Goal: Task Accomplishment & Management: Complete application form

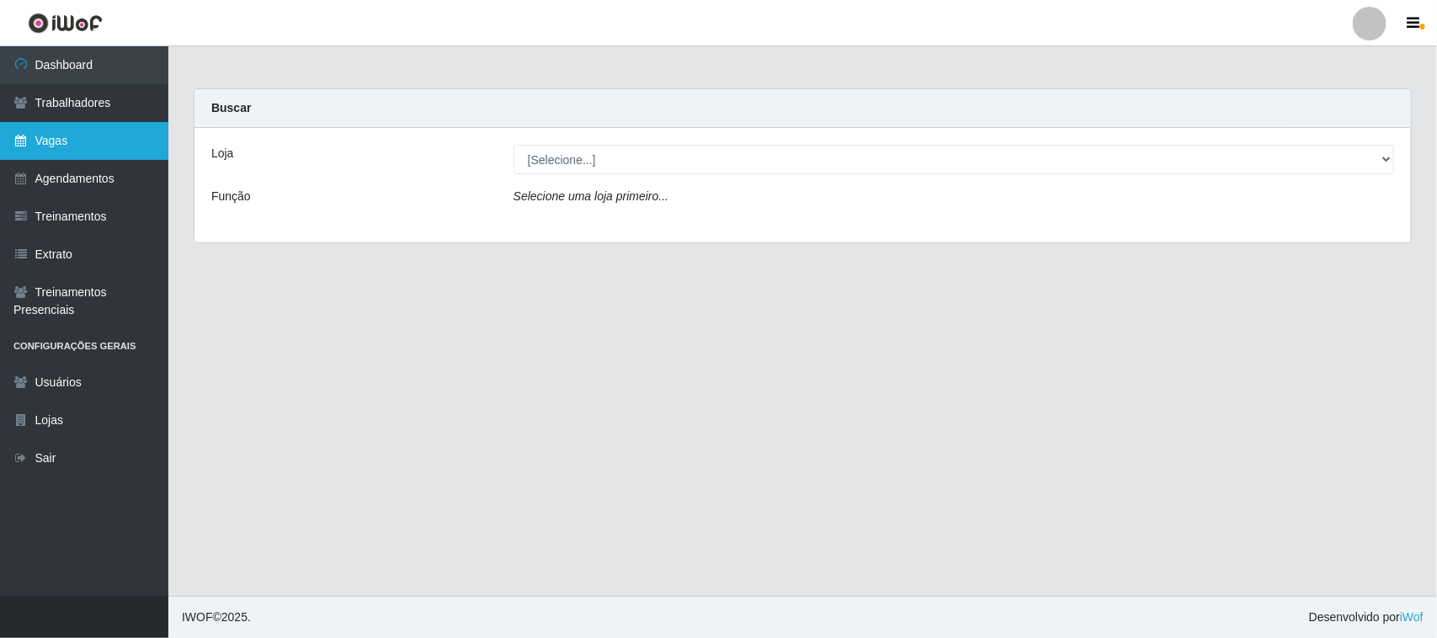
click at [82, 143] on link "Vagas" at bounding box center [84, 141] width 168 height 38
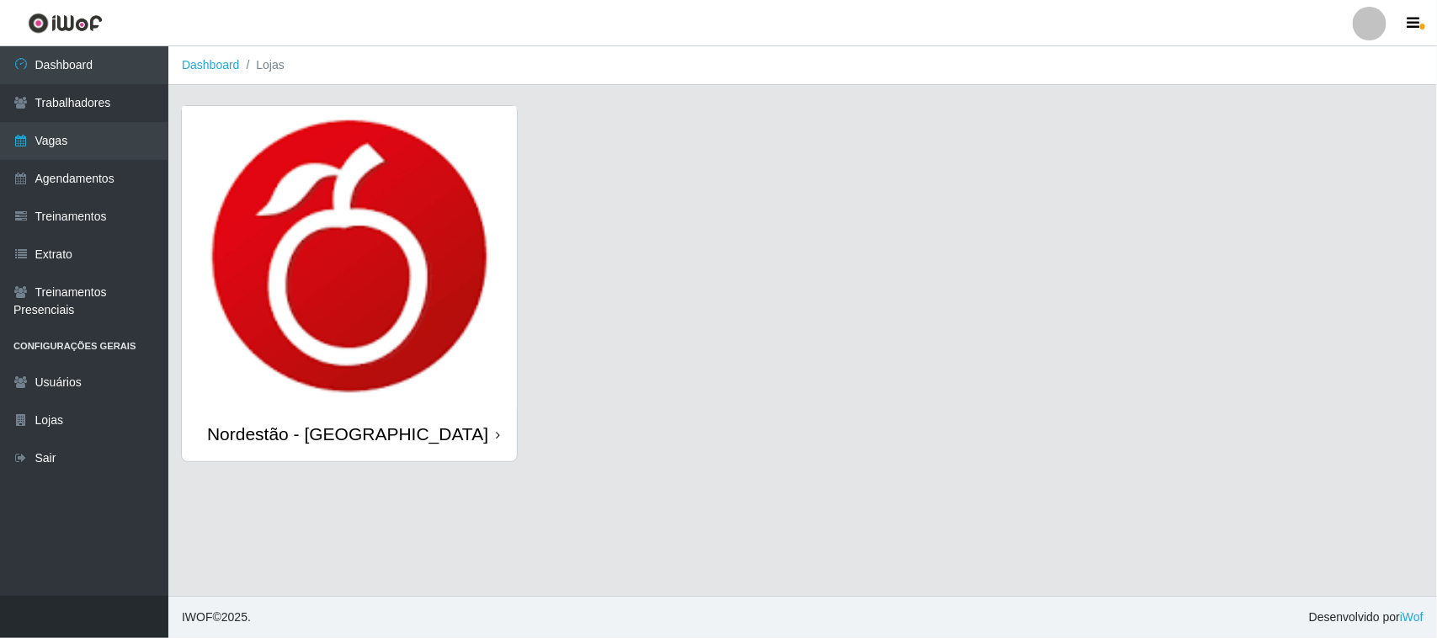
click at [497, 434] on icon at bounding box center [498, 435] width 4 height 12
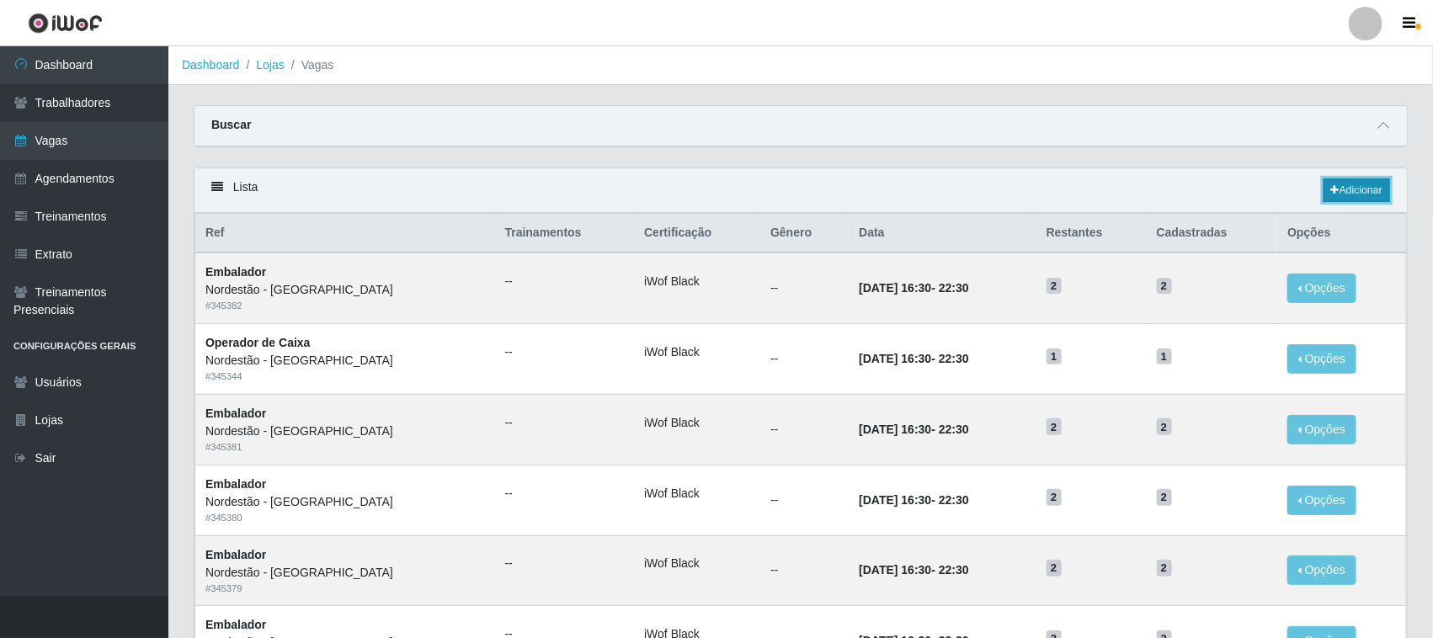
click at [1362, 189] on link "Adicionar" at bounding box center [1356, 190] width 67 height 24
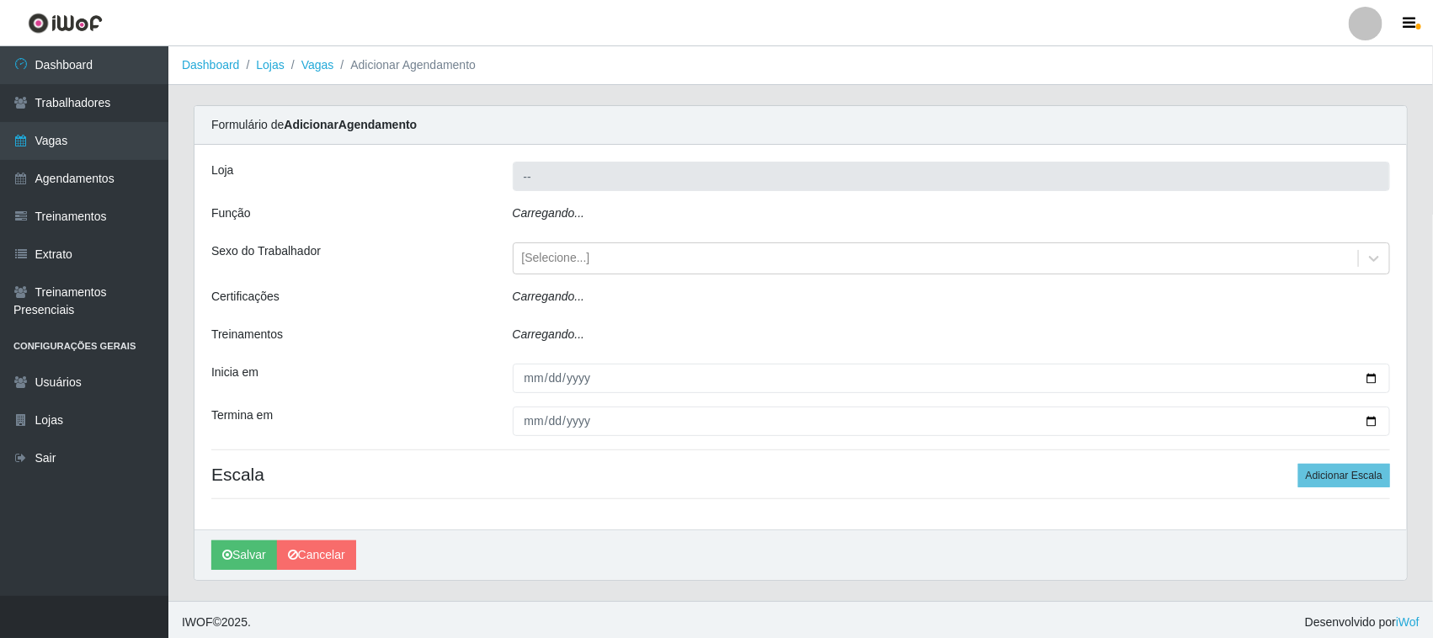
type input "Nordestão - [GEOGRAPHIC_DATA]"
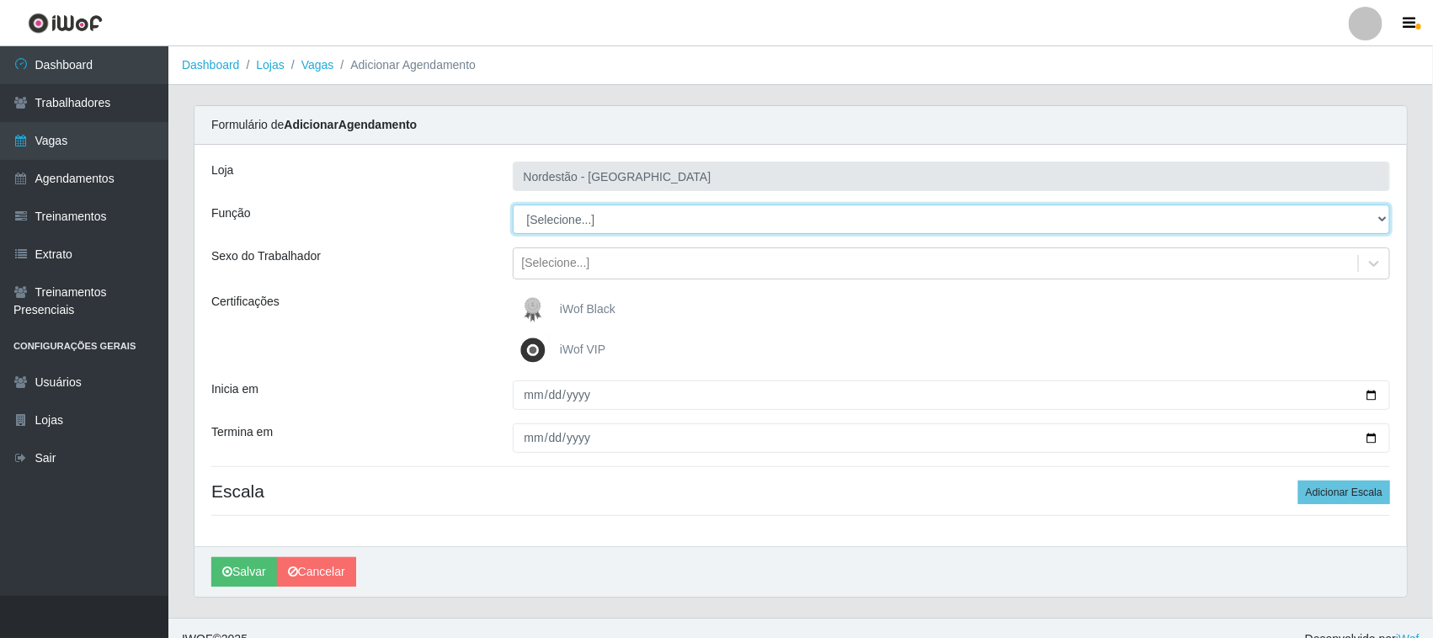
click at [1377, 219] on select "[Selecione...] Balconista de Padaria Balconista de Padaria + Balconista de Pada…" at bounding box center [952, 219] width 878 height 29
select select "1"
click at [513, 205] on select "[Selecione...] Balconista de Padaria Balconista de Padaria + Balconista de Pada…" at bounding box center [952, 219] width 878 height 29
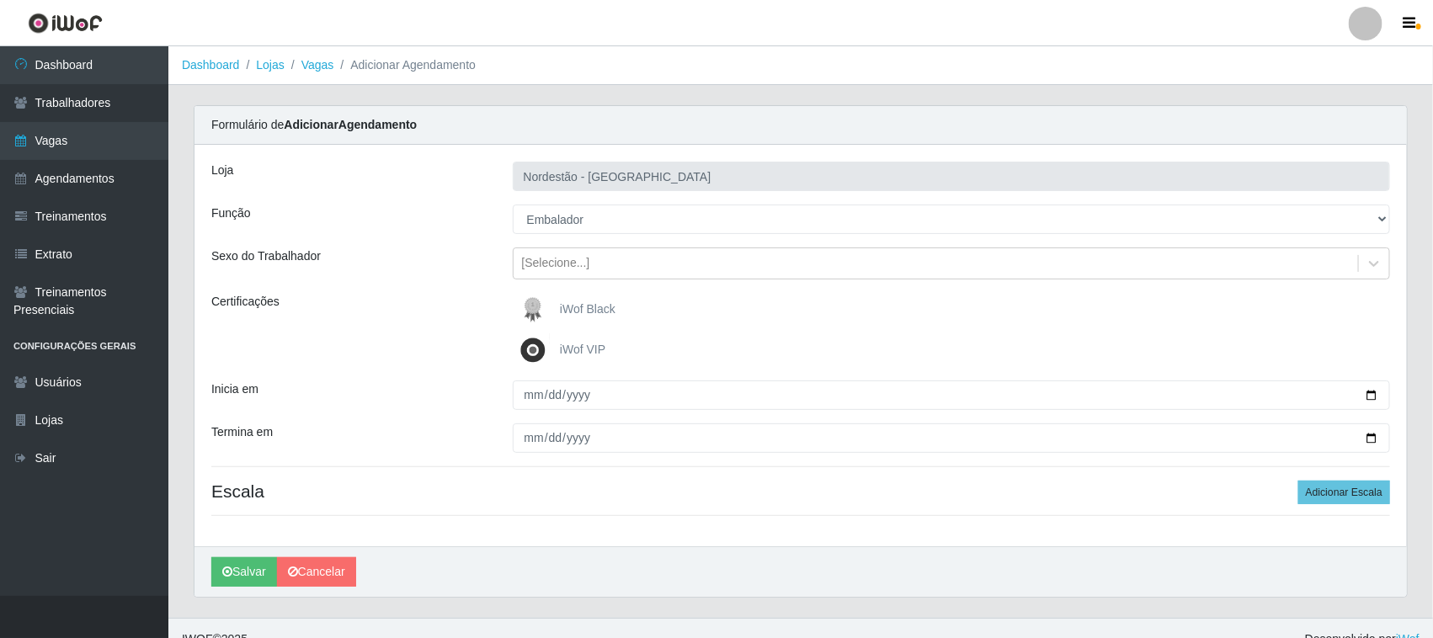
click at [586, 306] on span "iWof Black" at bounding box center [588, 308] width 56 height 13
click at [0, 0] on input "iWof Black" at bounding box center [0, 0] width 0 height 0
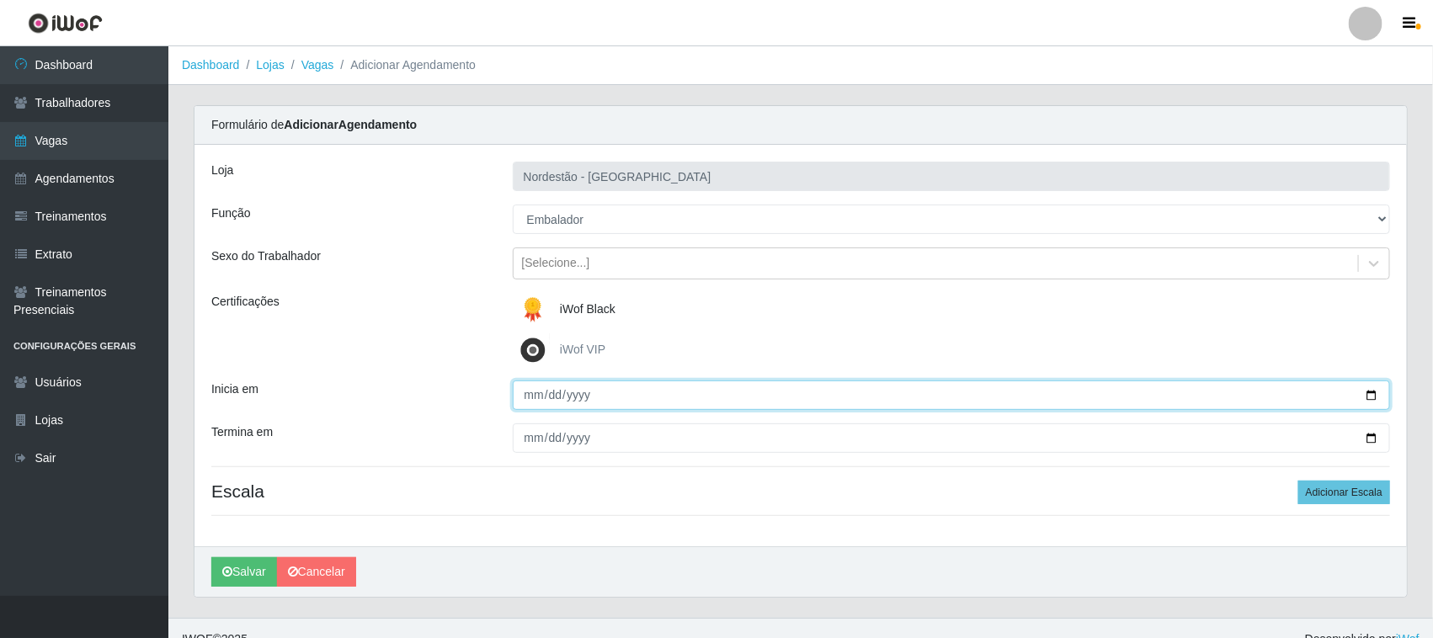
click at [1373, 396] on input "Inicia em" at bounding box center [952, 395] width 878 height 29
type input "[DATE]"
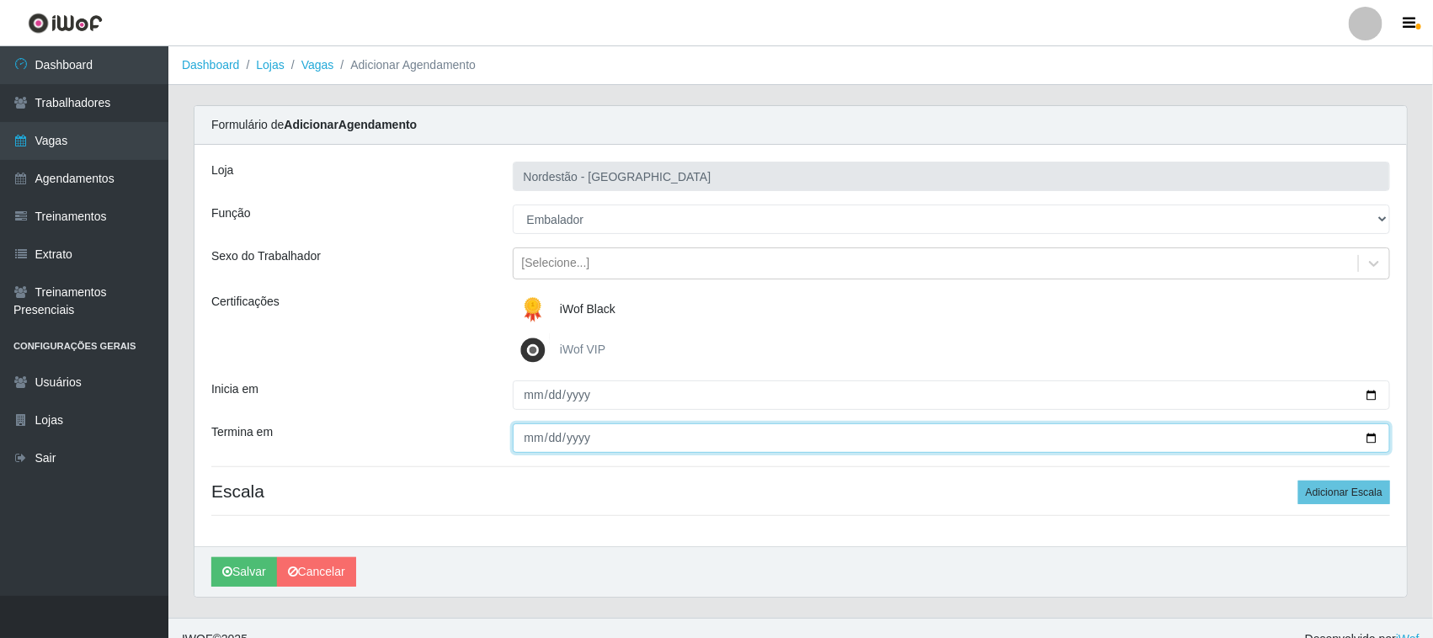
click at [1369, 435] on input "Termina em" at bounding box center [952, 437] width 878 height 29
type input "[DATE]"
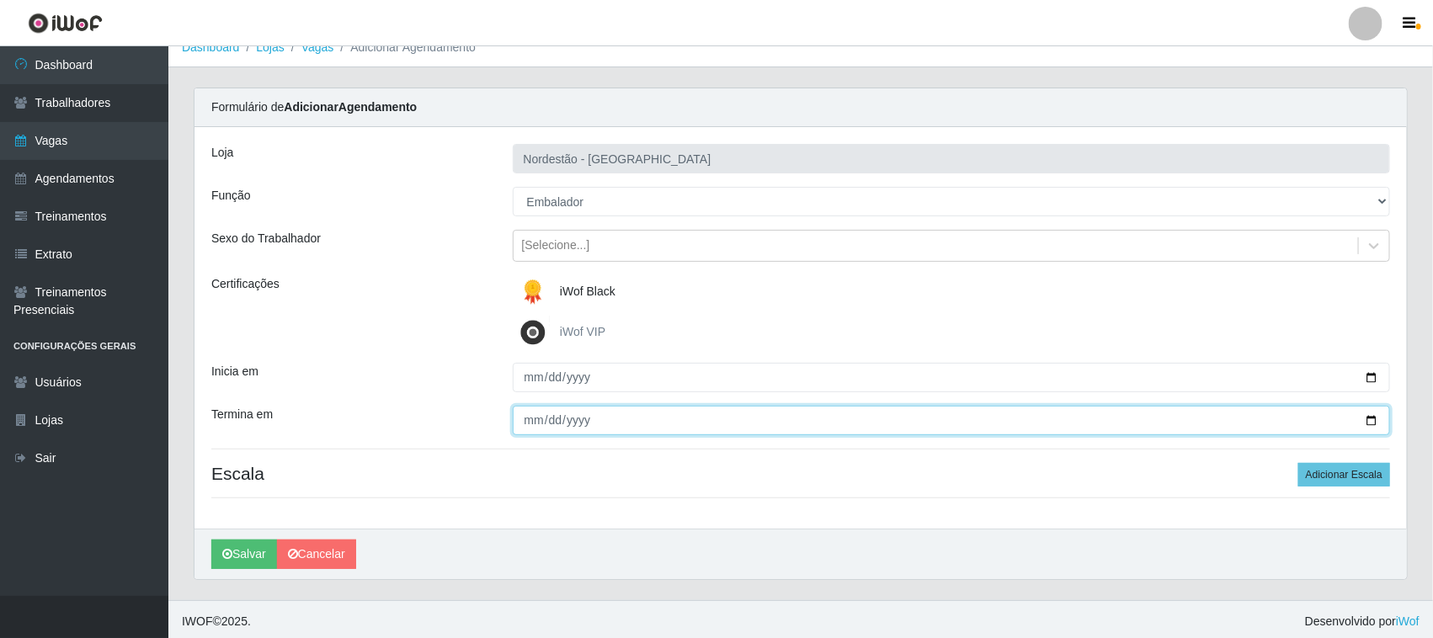
scroll to position [23, 0]
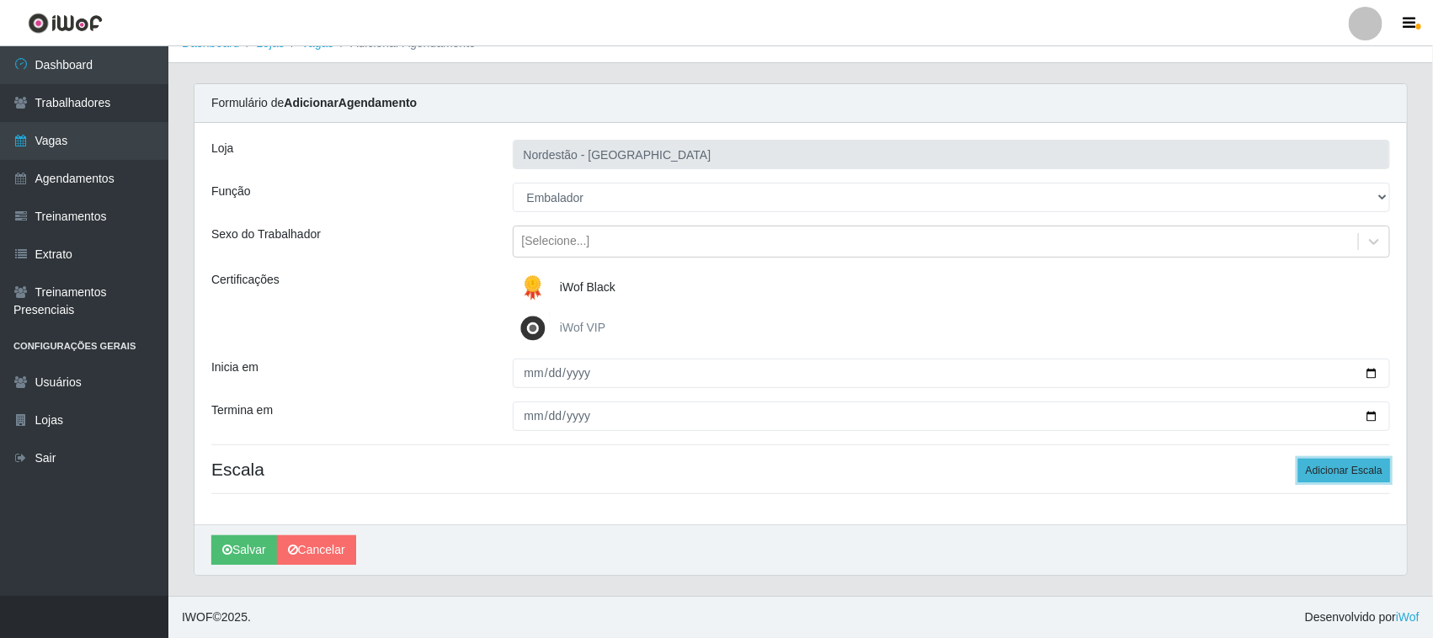
click at [1330, 471] on button "Adicionar Escala" at bounding box center [1344, 471] width 92 height 24
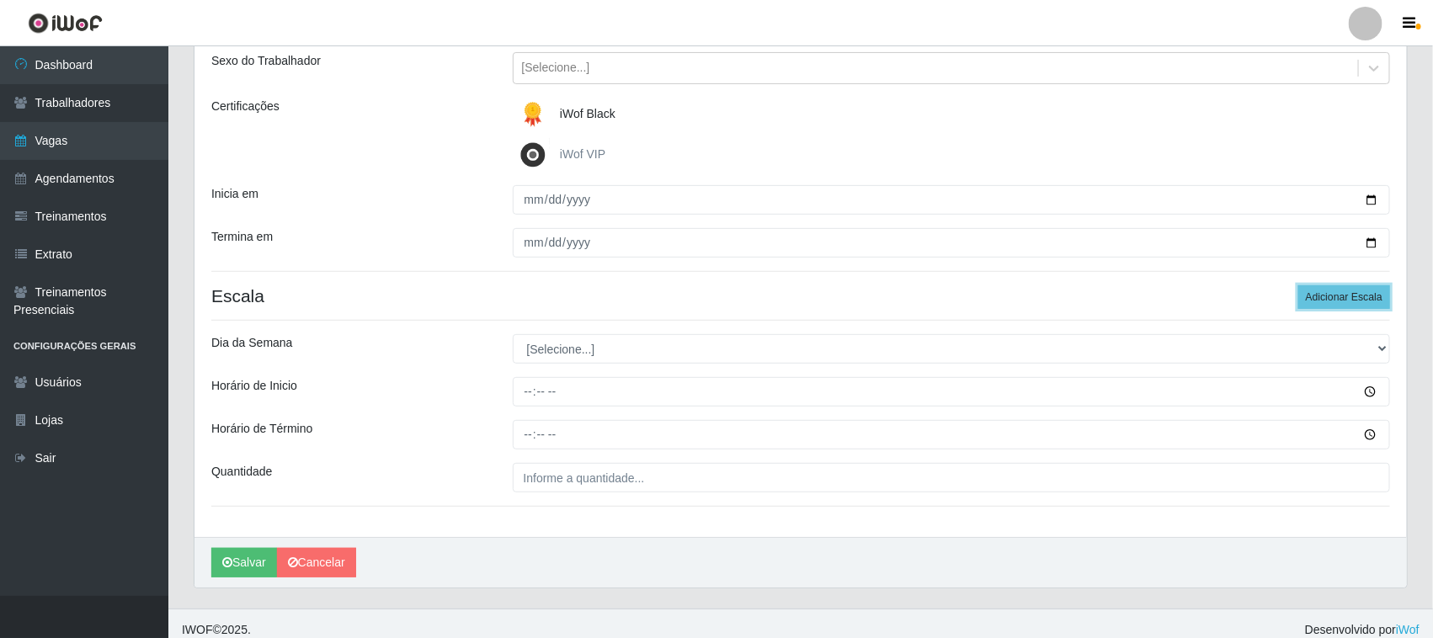
scroll to position [209, 0]
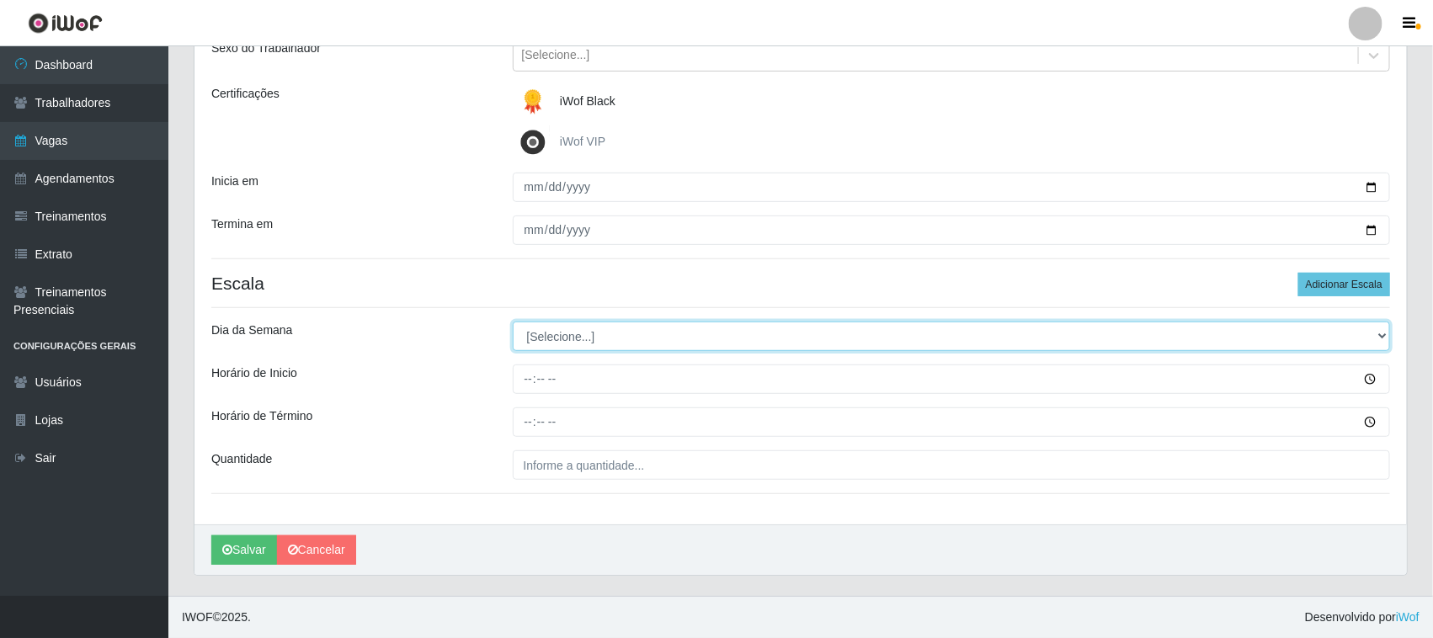
click at [1378, 333] on select "[Selecione...] Segunda Terça Quarta Quinta Sexta Sábado Domingo" at bounding box center [952, 336] width 878 height 29
select select "3"
click at [513, 322] on select "[Selecione...] Segunda Terça Quarta Quinta Sexta Sábado Domingo" at bounding box center [952, 336] width 878 height 29
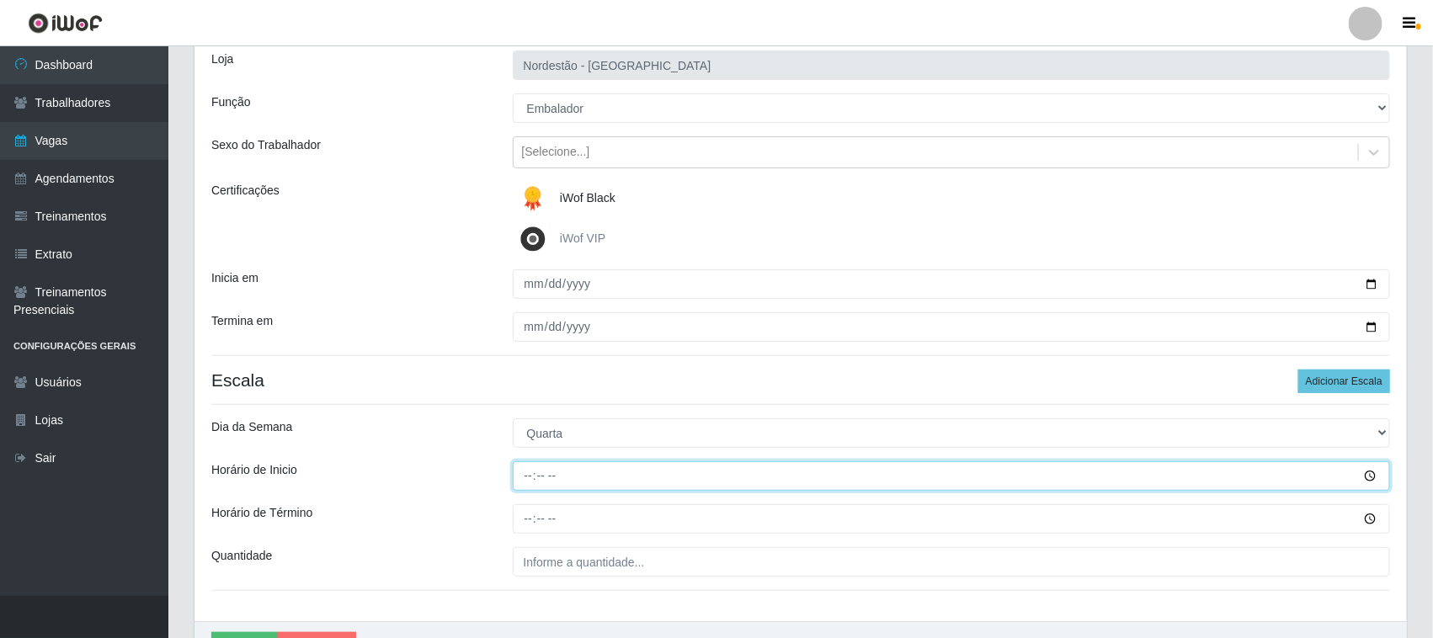
scroll to position [0, 0]
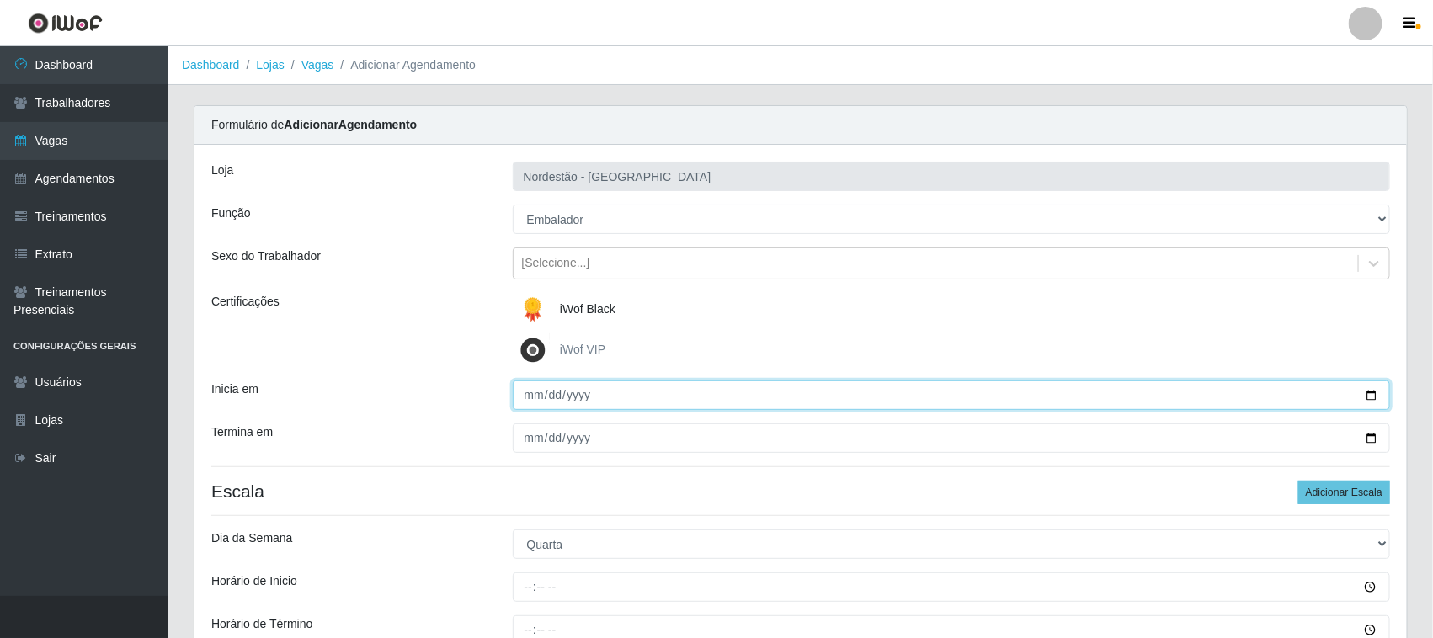
click at [1366, 392] on input "[DATE]" at bounding box center [952, 395] width 878 height 29
type input "[DATE]"
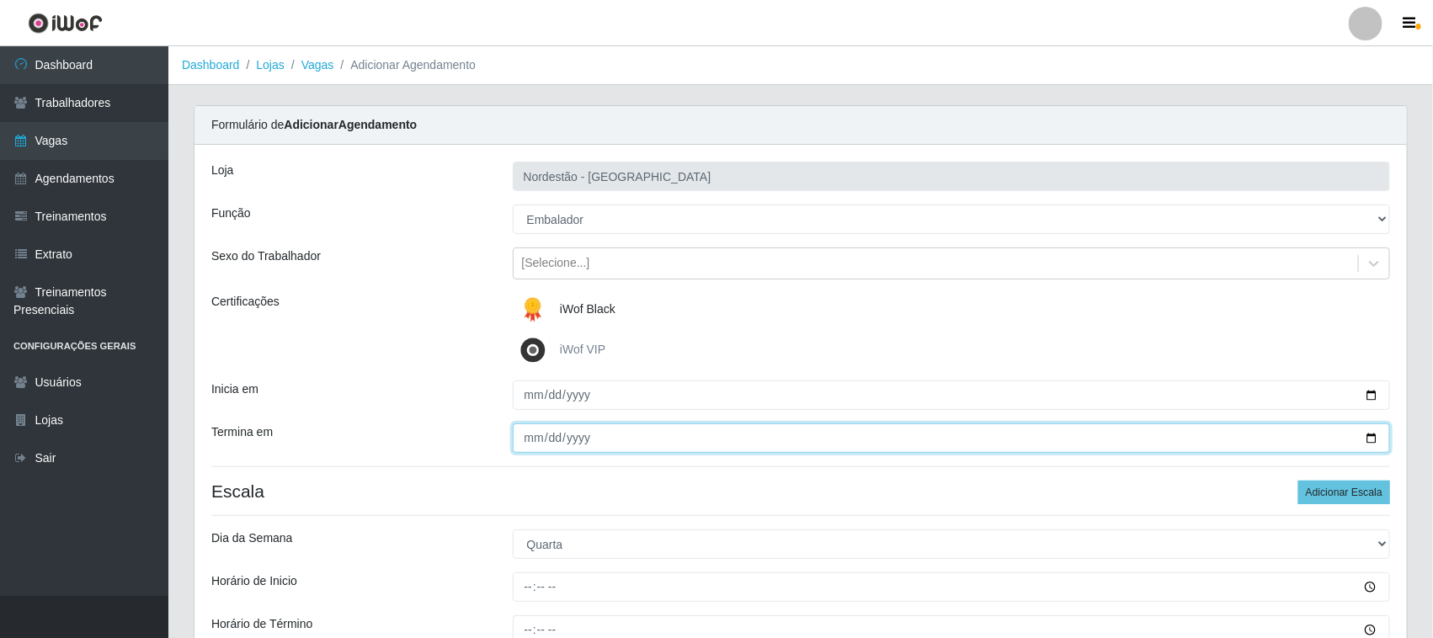
click at [1369, 435] on input "[DATE]" at bounding box center [952, 437] width 878 height 29
type input "[DATE]"
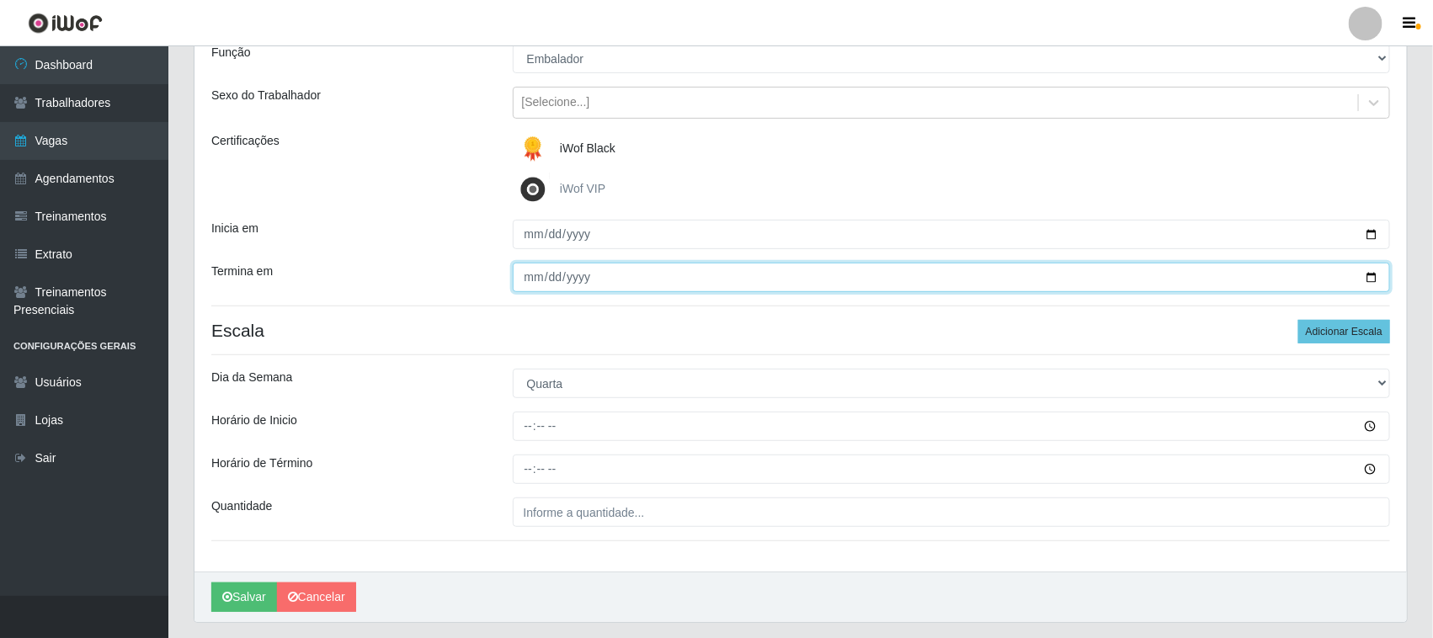
scroll to position [209, 0]
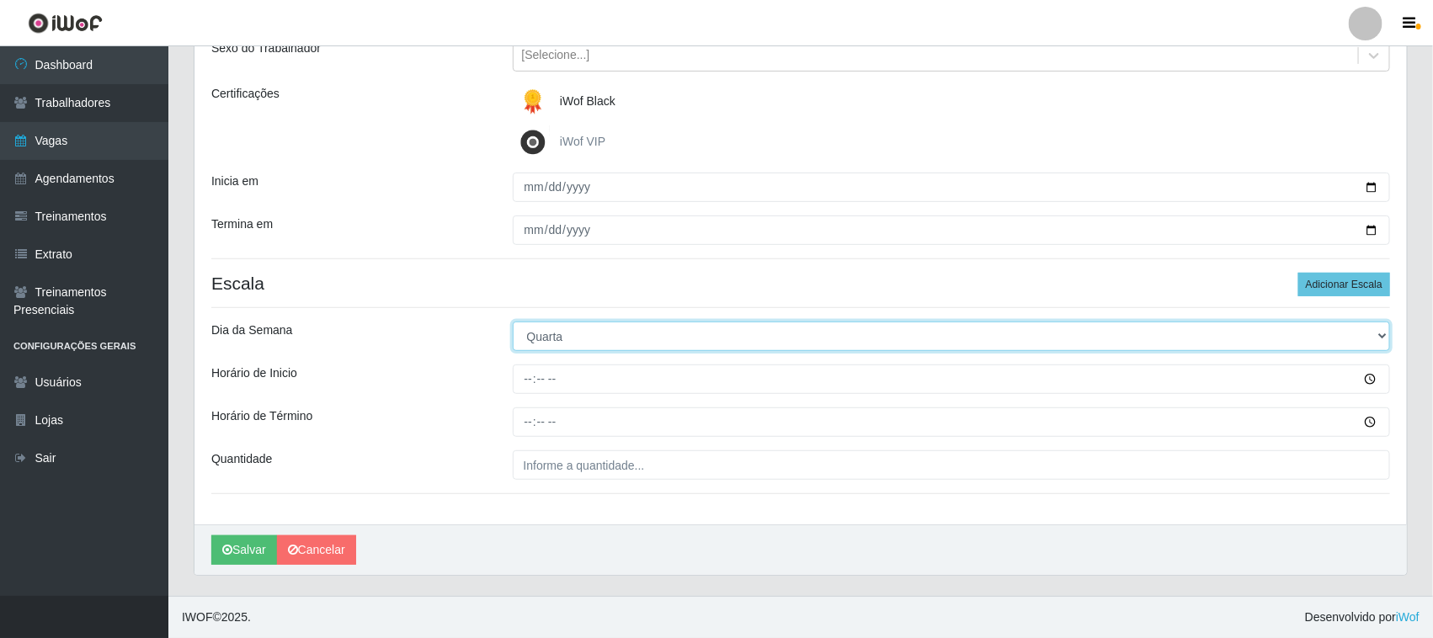
click at [1378, 333] on select "[Selecione...] Segunda Terça Quarta Quinta Sexta Sábado Domingo" at bounding box center [952, 336] width 878 height 29
select select "5"
click at [513, 322] on select "[Selecione...] Segunda Terça Quarta Quinta Sexta Sábado Domingo" at bounding box center [952, 336] width 878 height 29
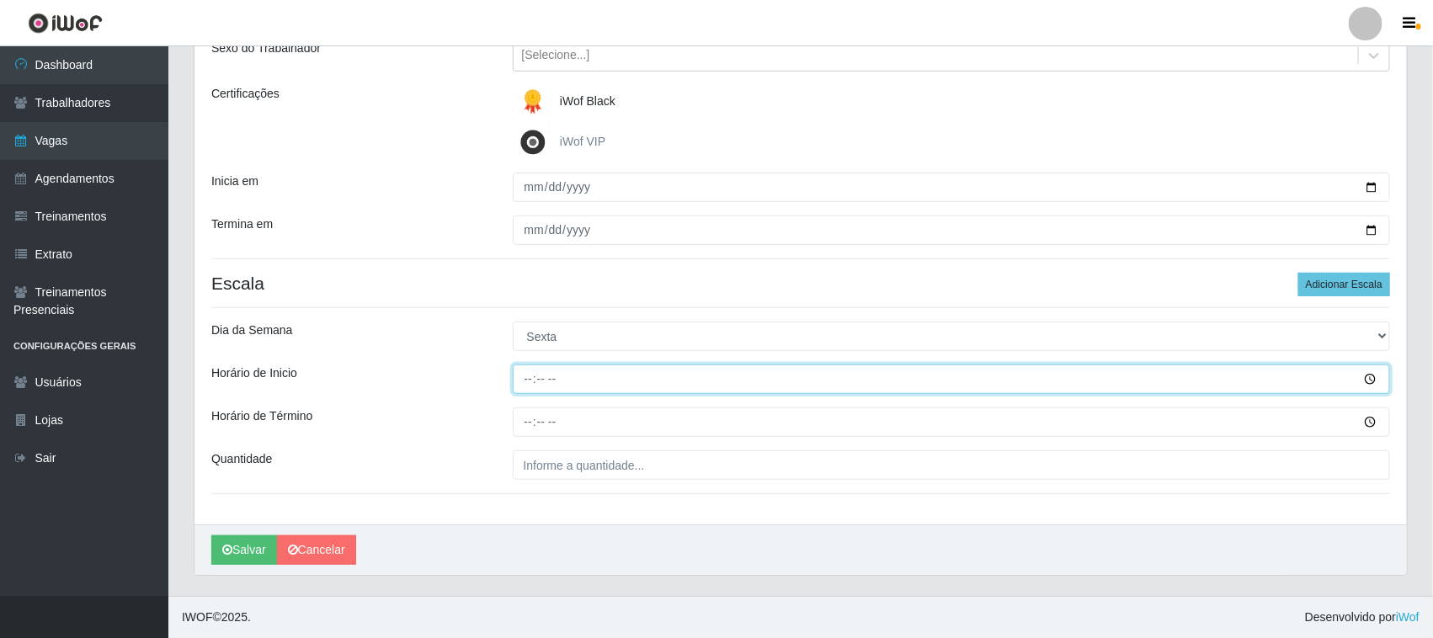
click at [527, 380] on input "Horário de Inicio" at bounding box center [952, 379] width 878 height 29
type input "09:00"
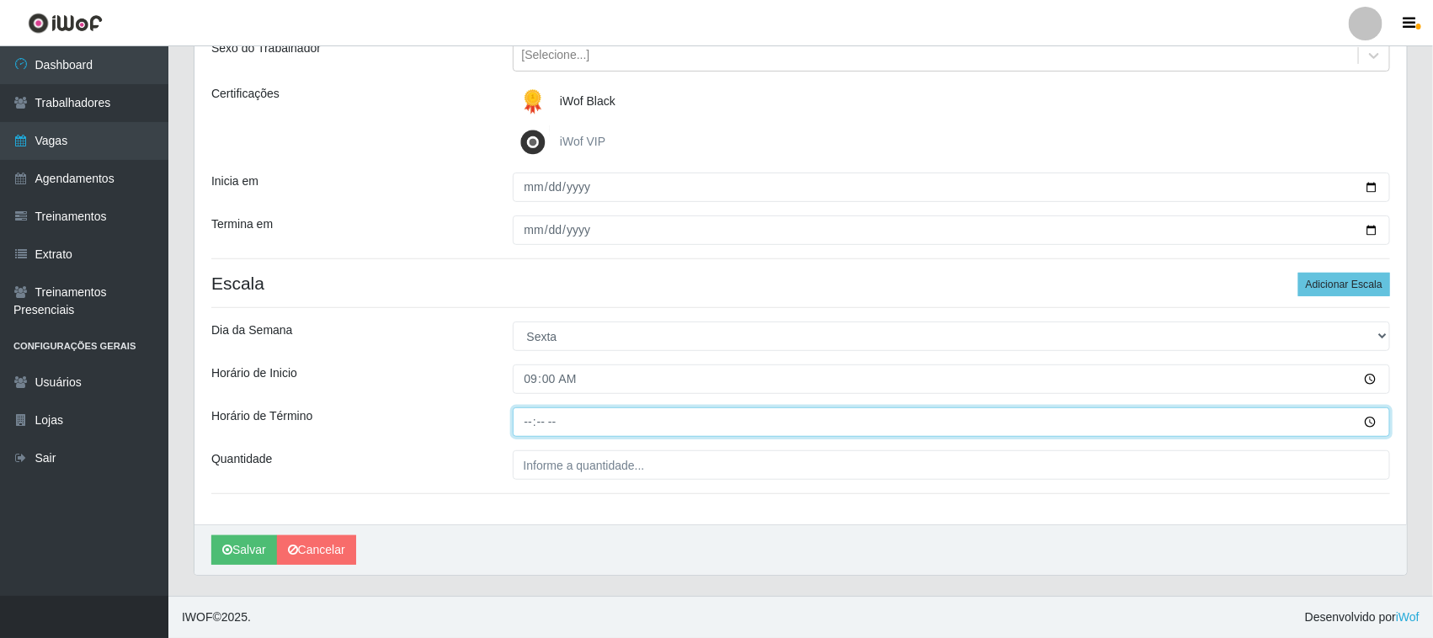
click at [532, 425] on input "Horário de Término" at bounding box center [952, 421] width 878 height 29
type input "15:00"
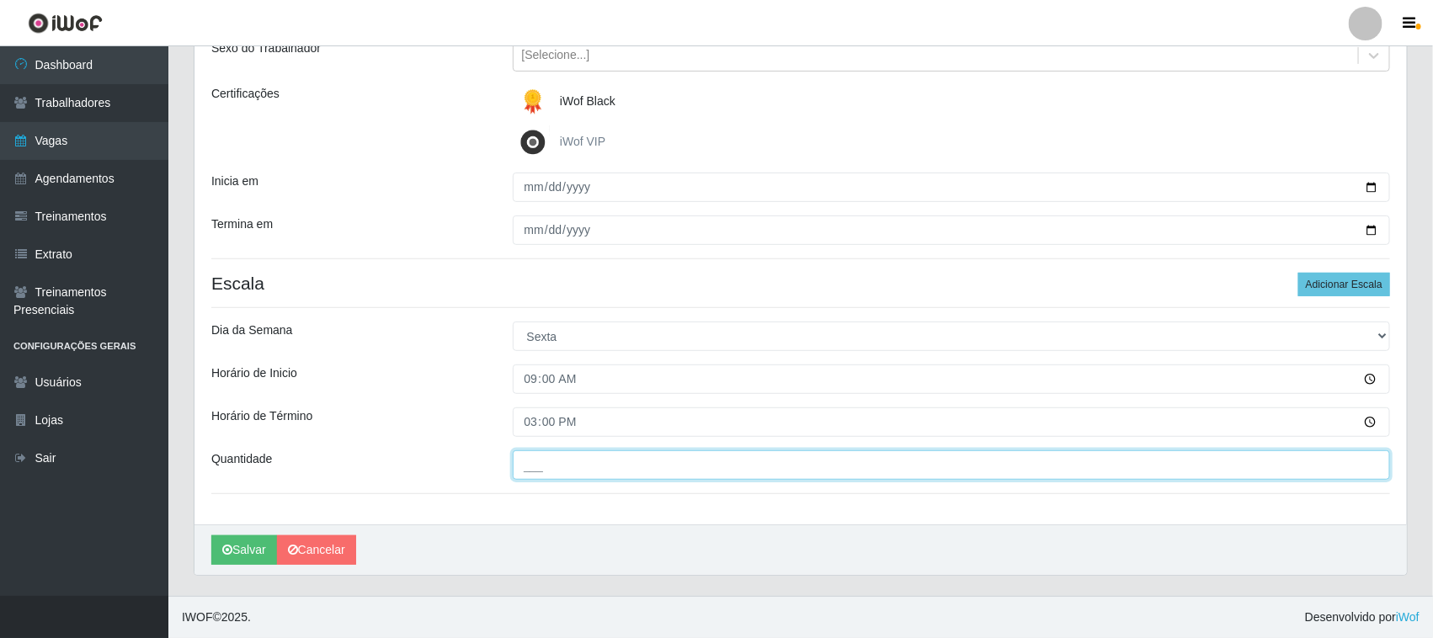
click at [655, 464] on input "___" at bounding box center [952, 464] width 878 height 29
type input "01_"
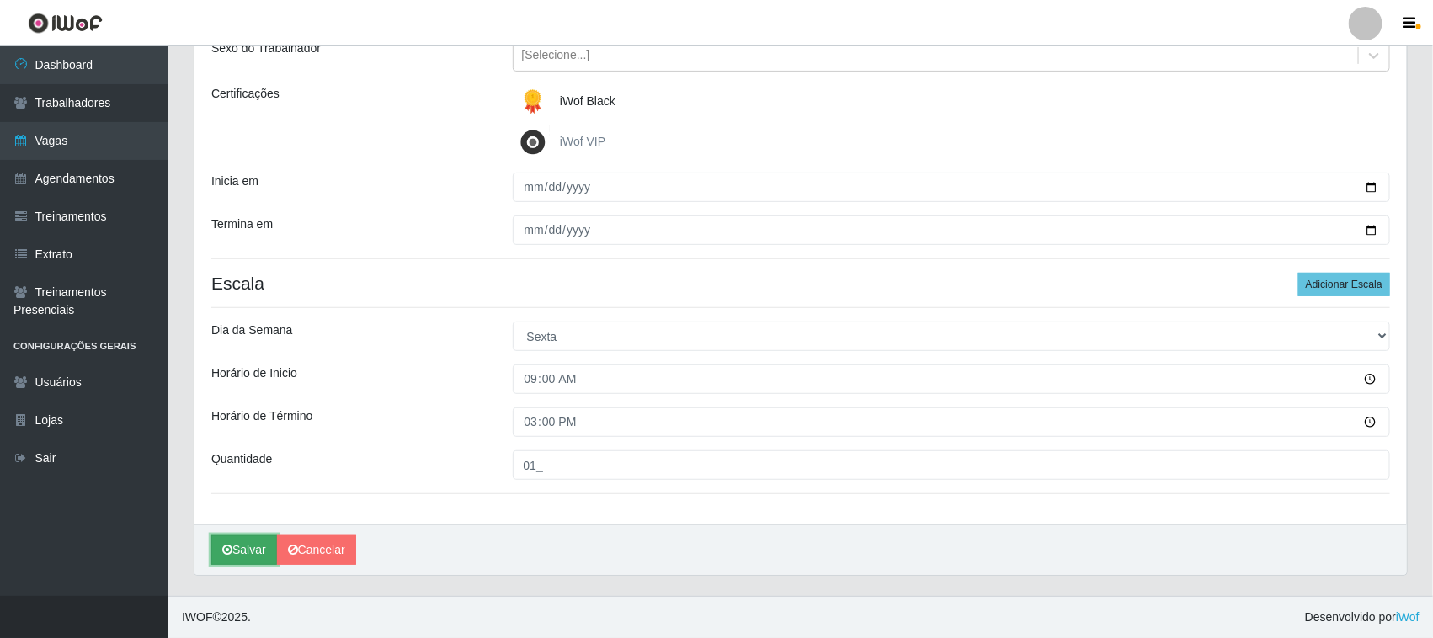
click at [254, 551] on button "Salvar" at bounding box center [244, 549] width 66 height 29
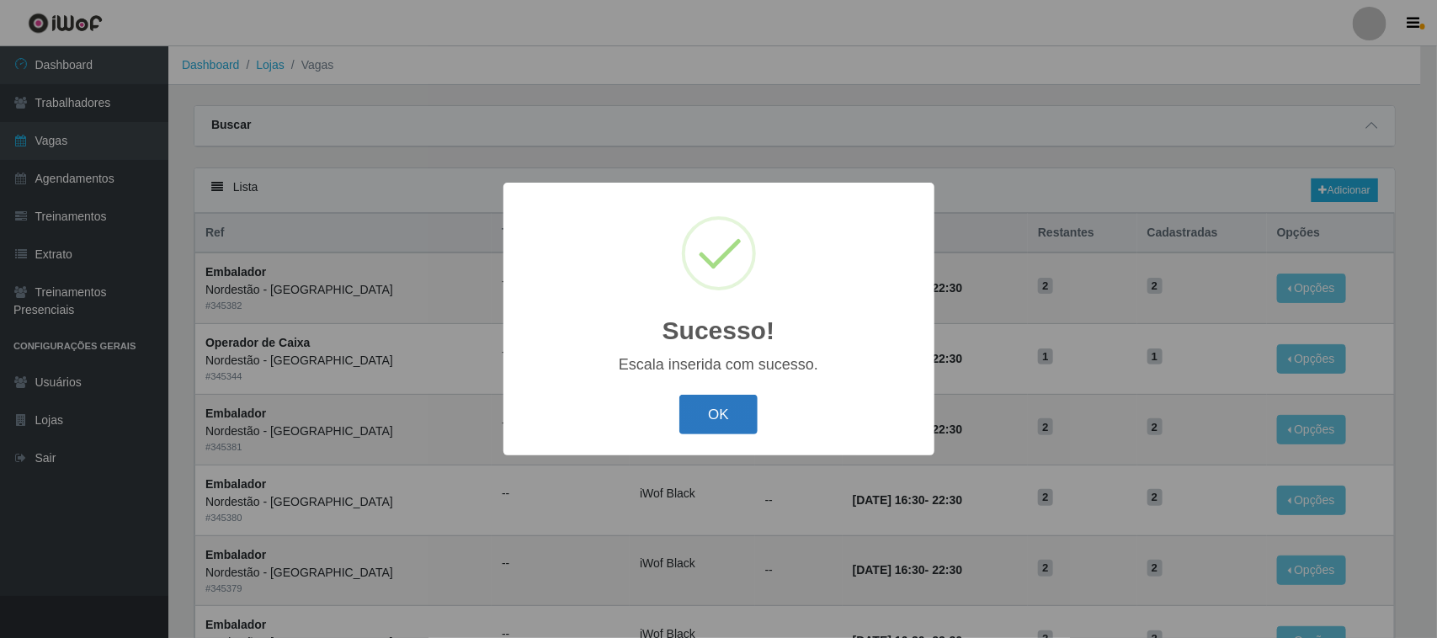
click at [733, 417] on button "OK" at bounding box center [718, 415] width 78 height 40
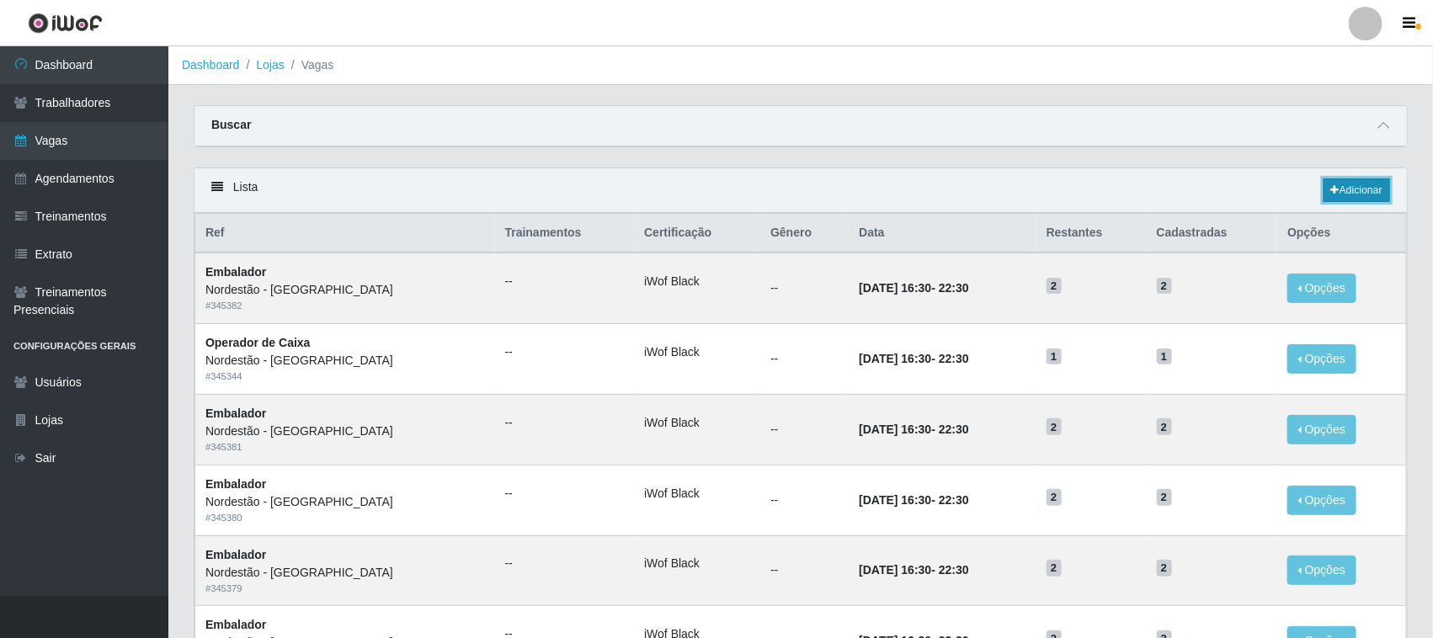
click at [1358, 189] on link "Adicionar" at bounding box center [1356, 190] width 67 height 24
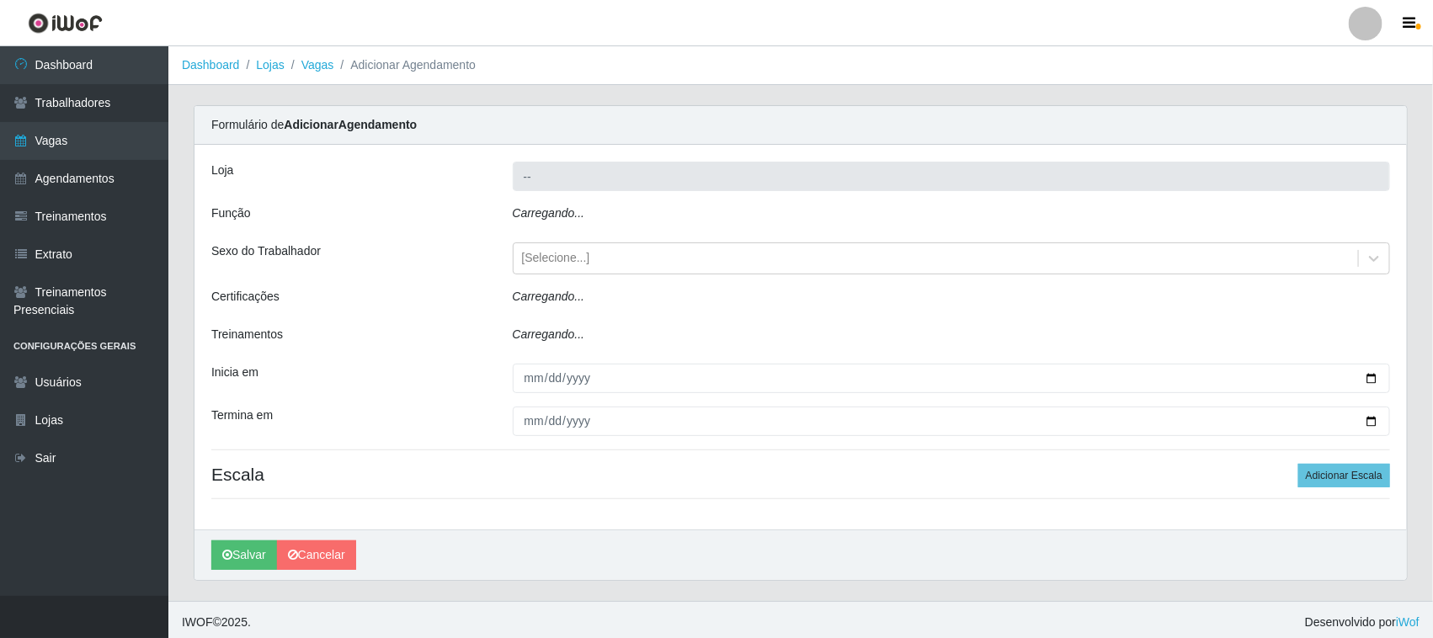
type input "Nordestão - [GEOGRAPHIC_DATA]"
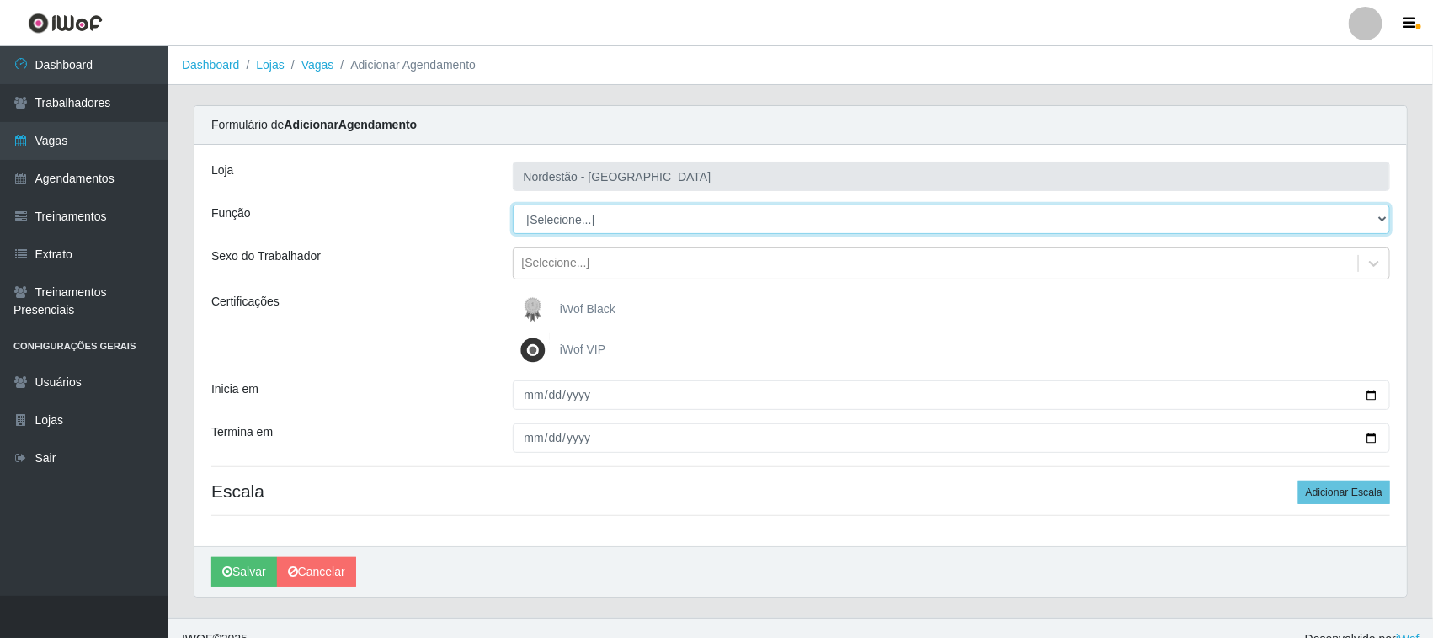
click at [674, 219] on select "[Selecione...] Balconista de Padaria Balconista de Padaria + Balconista de Pada…" at bounding box center [952, 219] width 878 height 29
select select "70"
click at [513, 205] on select "[Selecione...] Balconista de Padaria Balconista de Padaria + Balconista de Pada…" at bounding box center [952, 219] width 878 height 29
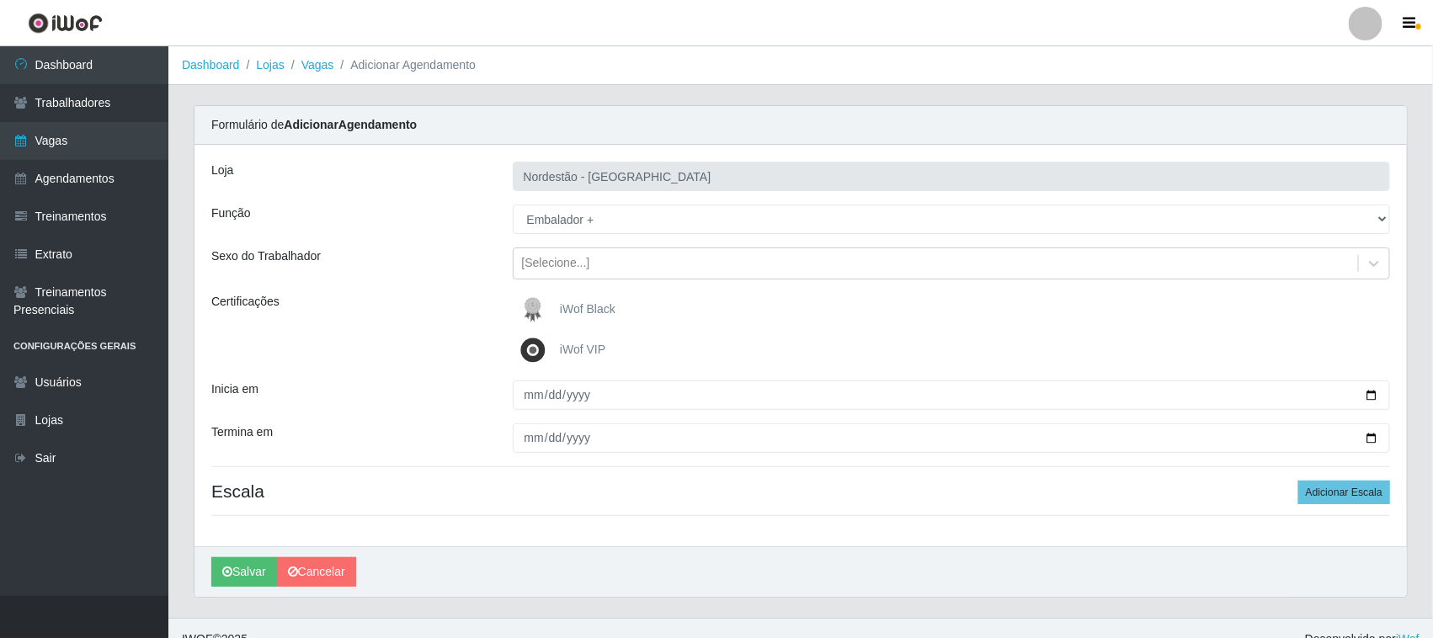
click at [592, 302] on span "iWof Black" at bounding box center [588, 308] width 56 height 13
click at [0, 0] on input "iWof Black" at bounding box center [0, 0] width 0 height 0
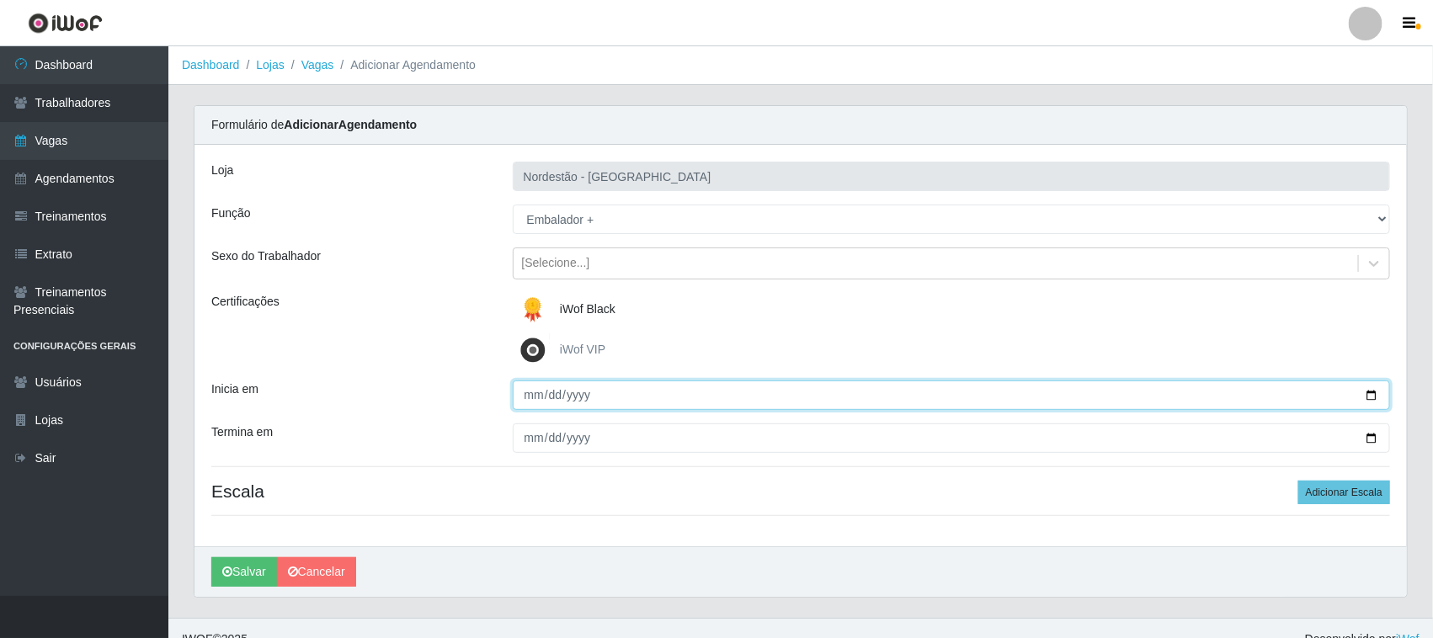
click at [1096, 396] on input "Inicia em" at bounding box center [952, 395] width 878 height 29
click at [1370, 389] on input "Inicia em" at bounding box center [952, 395] width 878 height 29
type input "[DATE]"
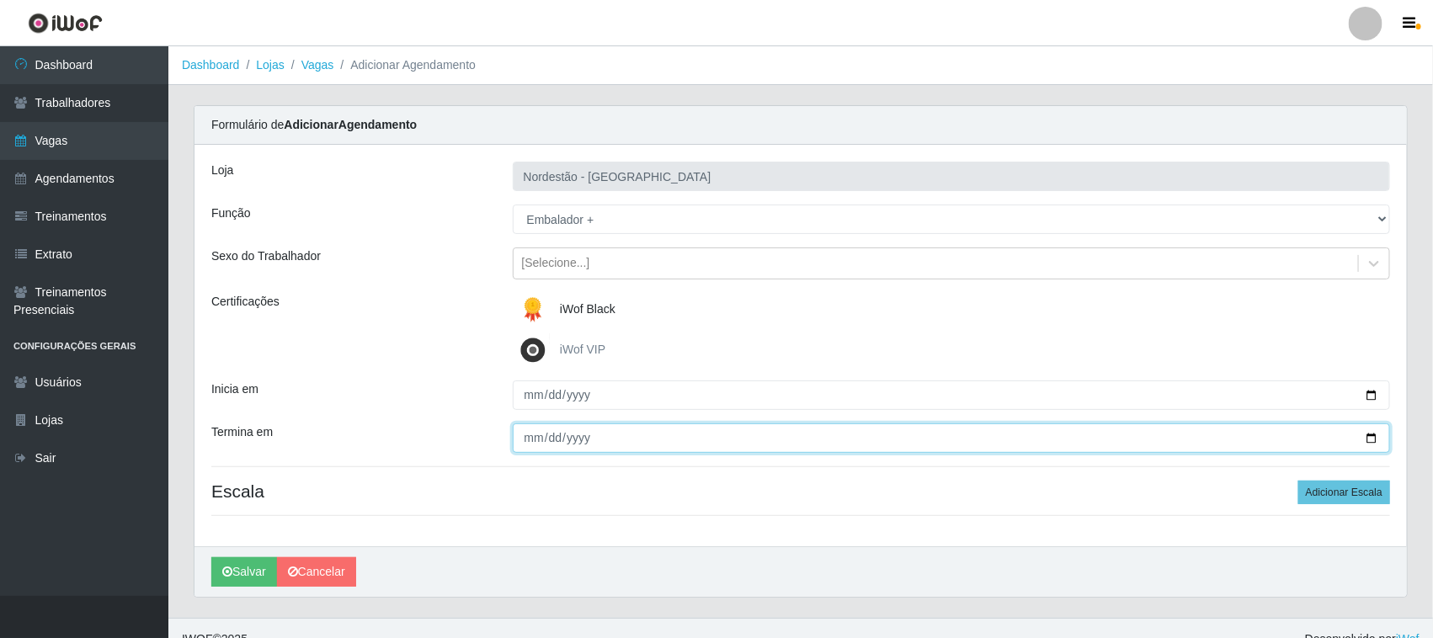
click at [1373, 438] on input "Termina em" at bounding box center [952, 437] width 878 height 29
type input "[DATE]"
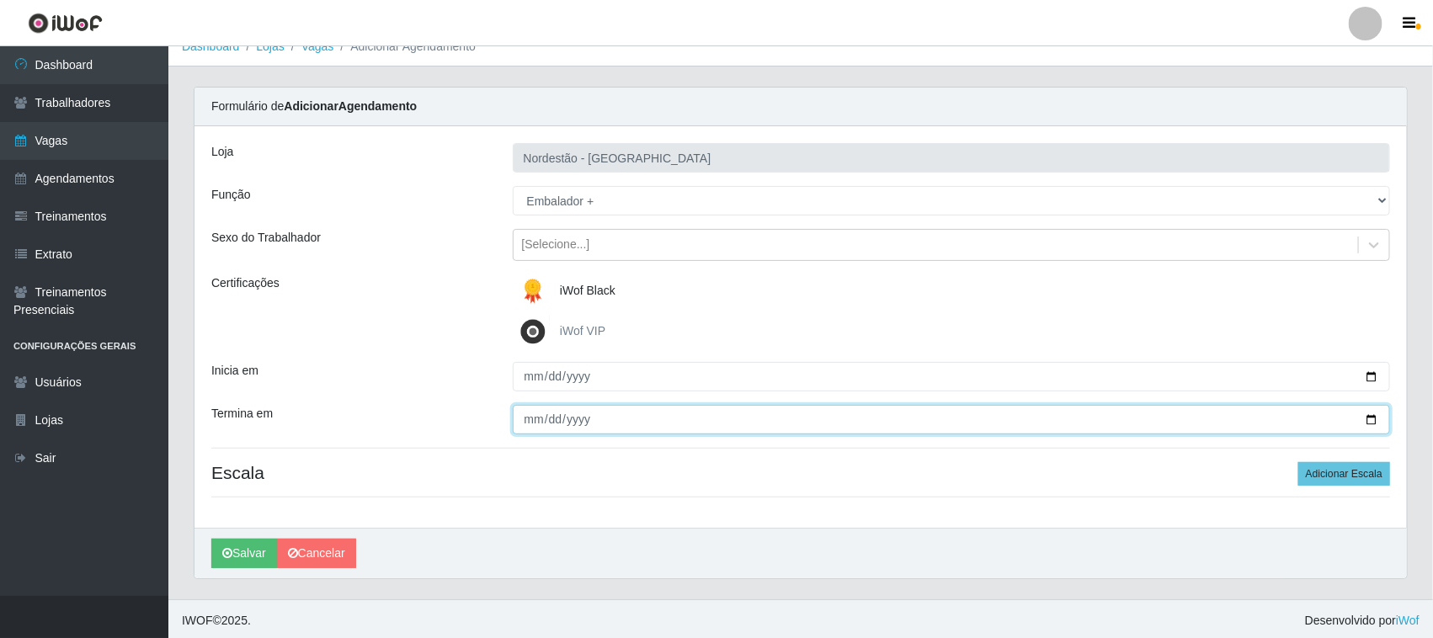
scroll to position [23, 0]
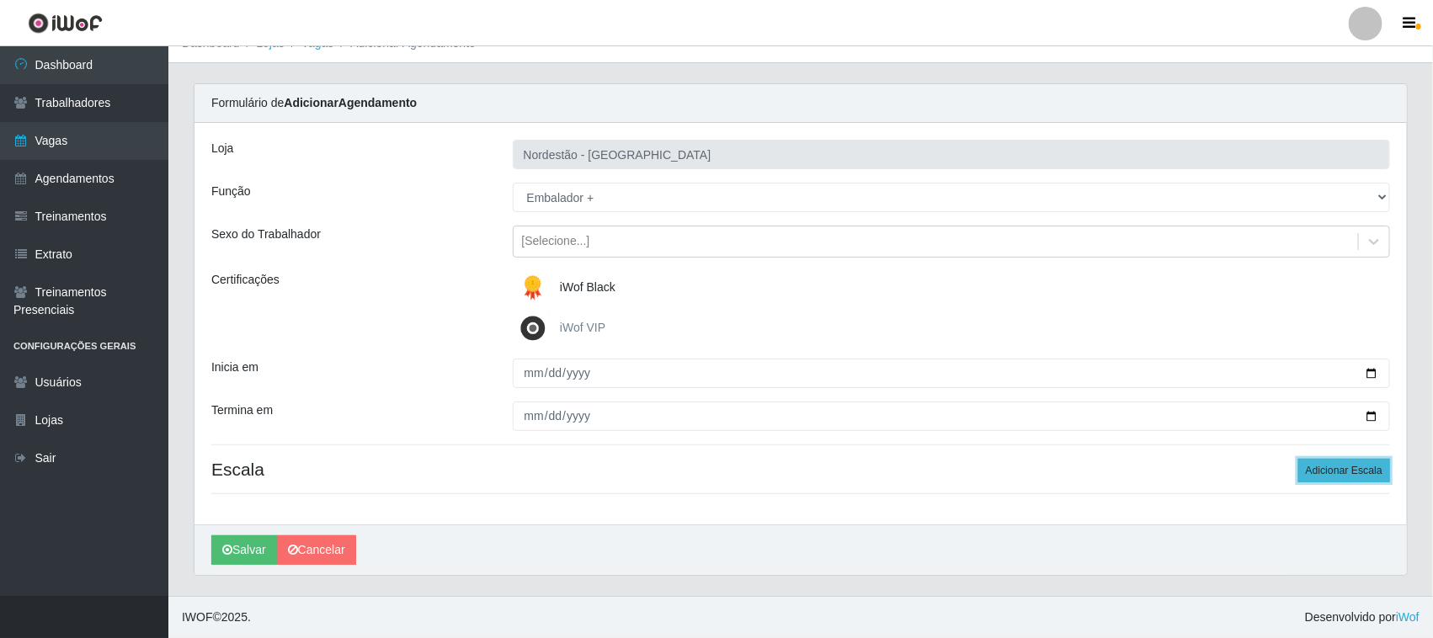
click at [1328, 471] on button "Adicionar Escala" at bounding box center [1344, 471] width 92 height 24
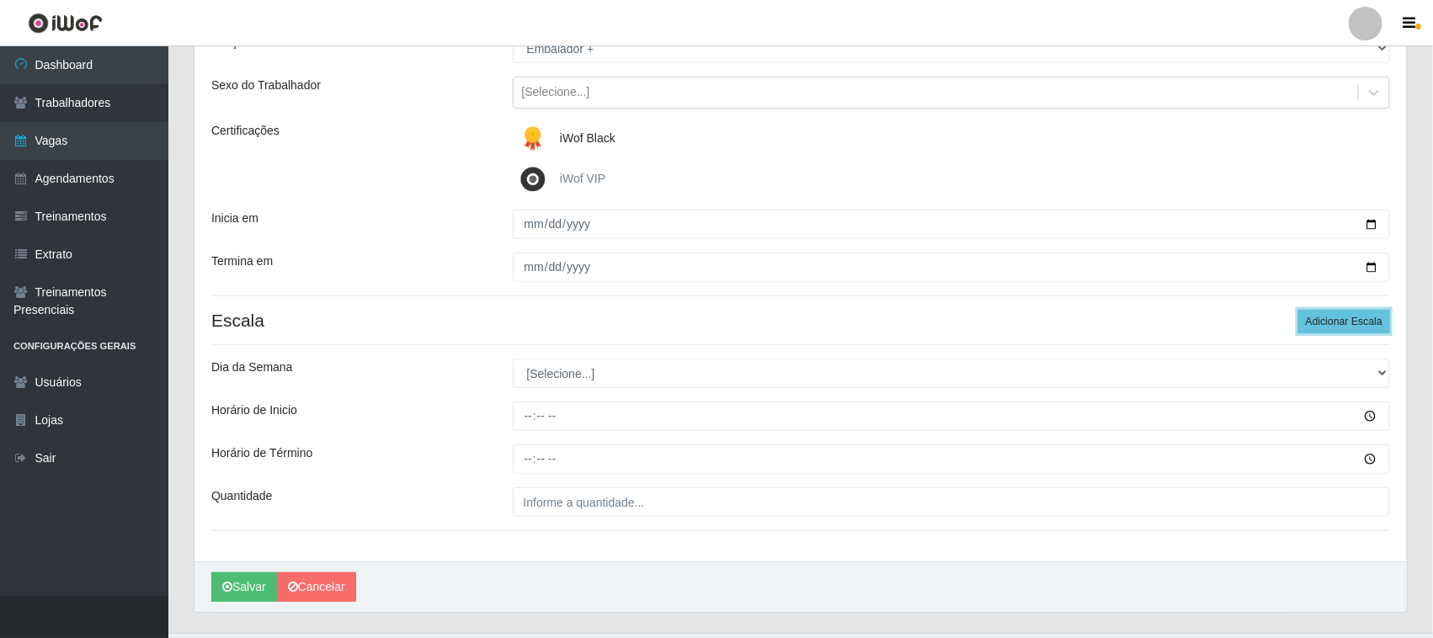
scroll to position [209, 0]
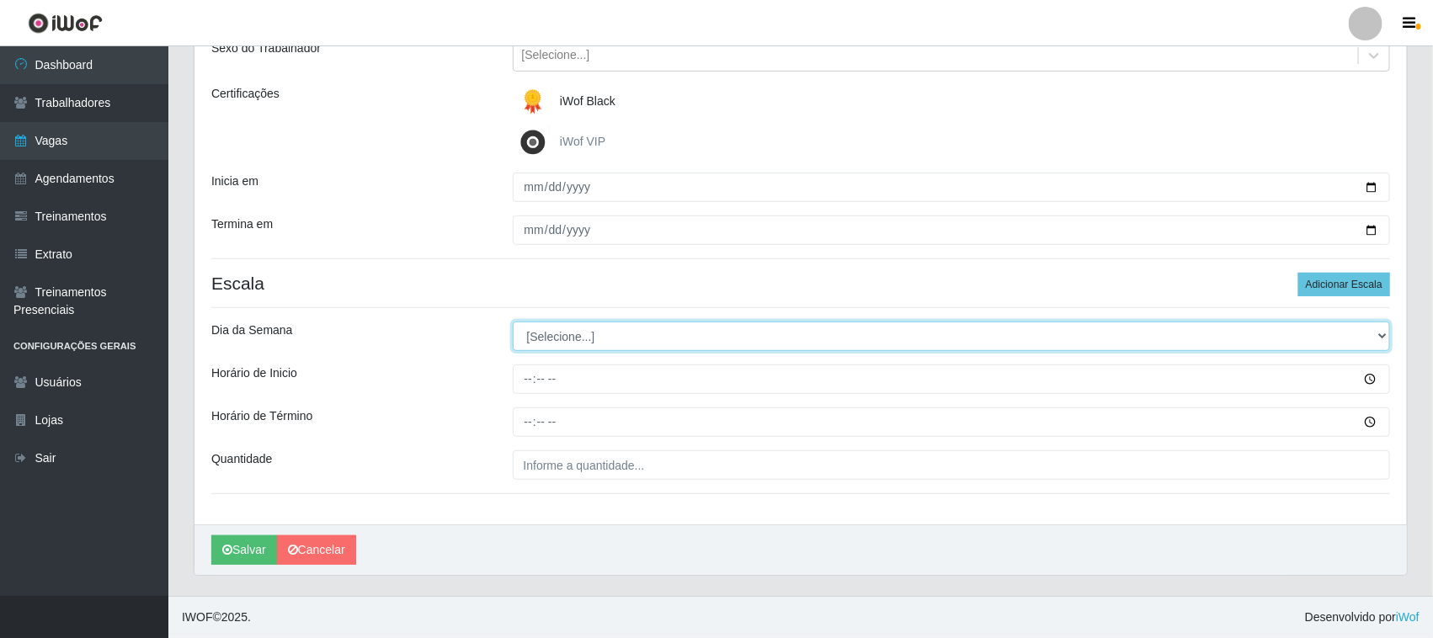
click at [1192, 331] on select "[Selecione...] Segunda Terça Quarta Quinta Sexta Sábado Domingo" at bounding box center [952, 336] width 878 height 29
select select "6"
click at [513, 322] on select "[Selecione...] Segunda Terça Quarta Quinta Sexta Sábado Domingo" at bounding box center [952, 336] width 878 height 29
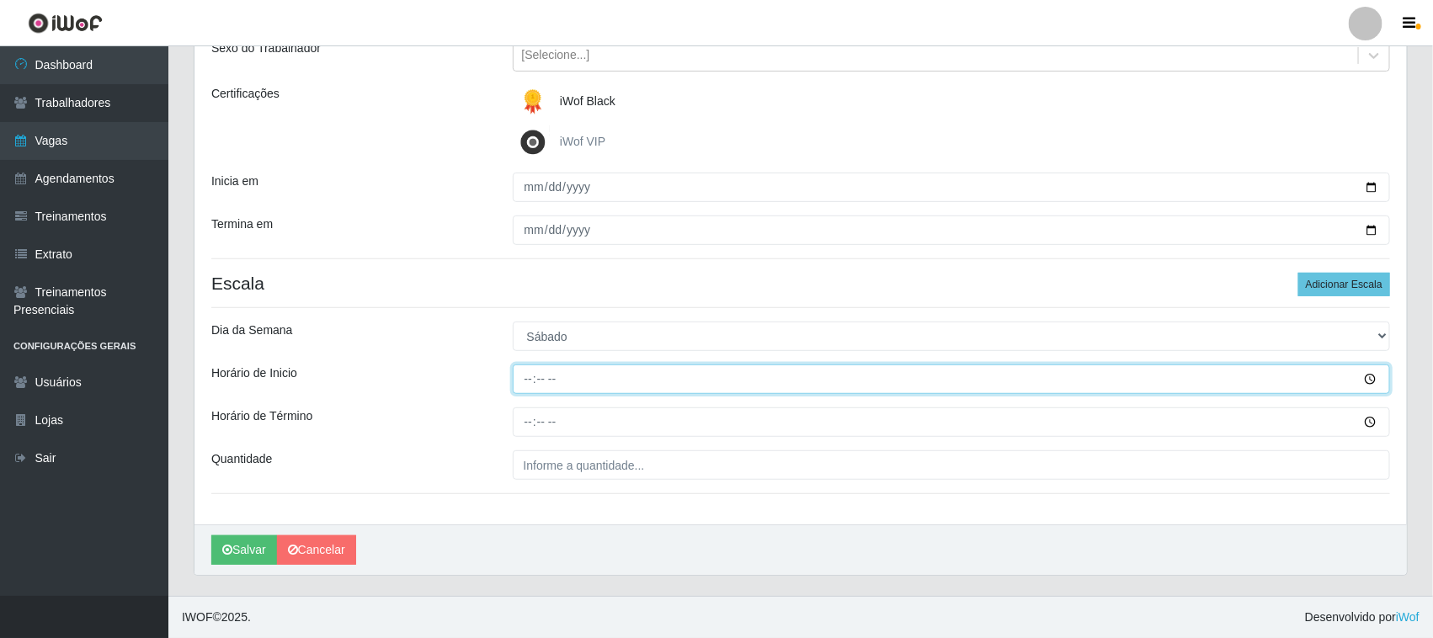
click at [520, 375] on input "Horário de Inicio" at bounding box center [952, 379] width 878 height 29
type input "10:00"
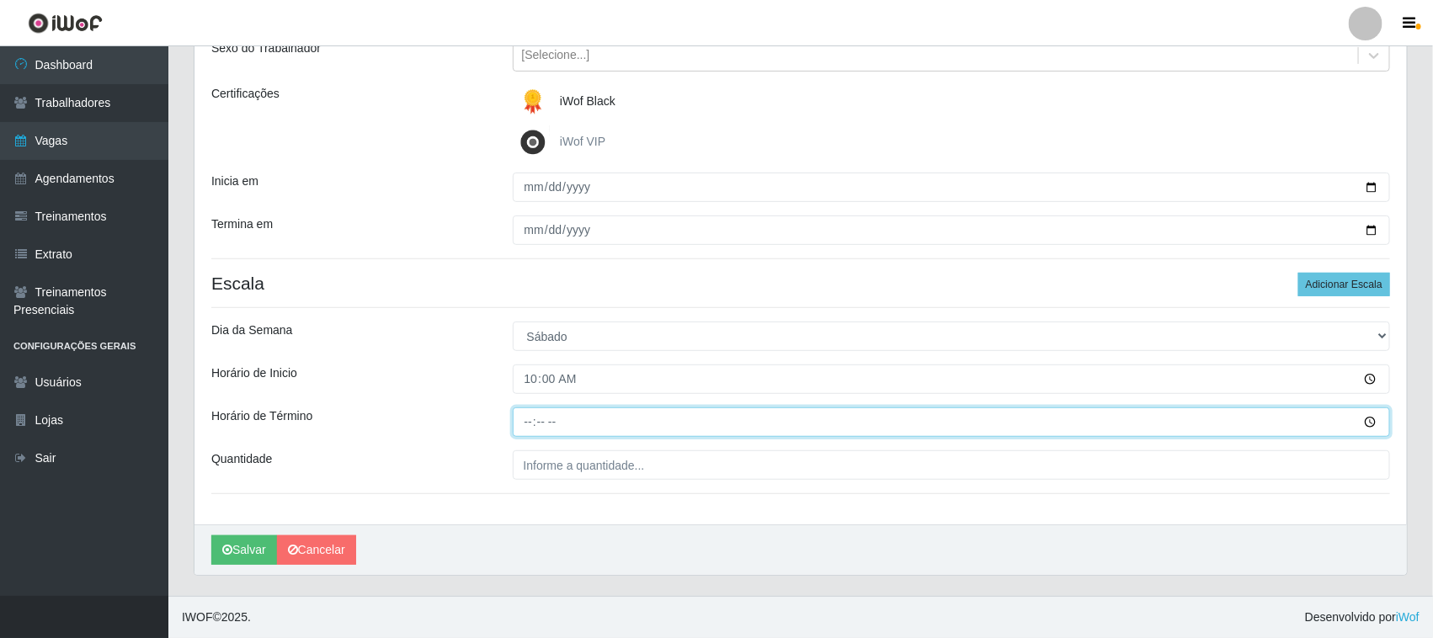
click at [523, 414] on input "Horário de Término" at bounding box center [952, 421] width 878 height 29
type input "16:00"
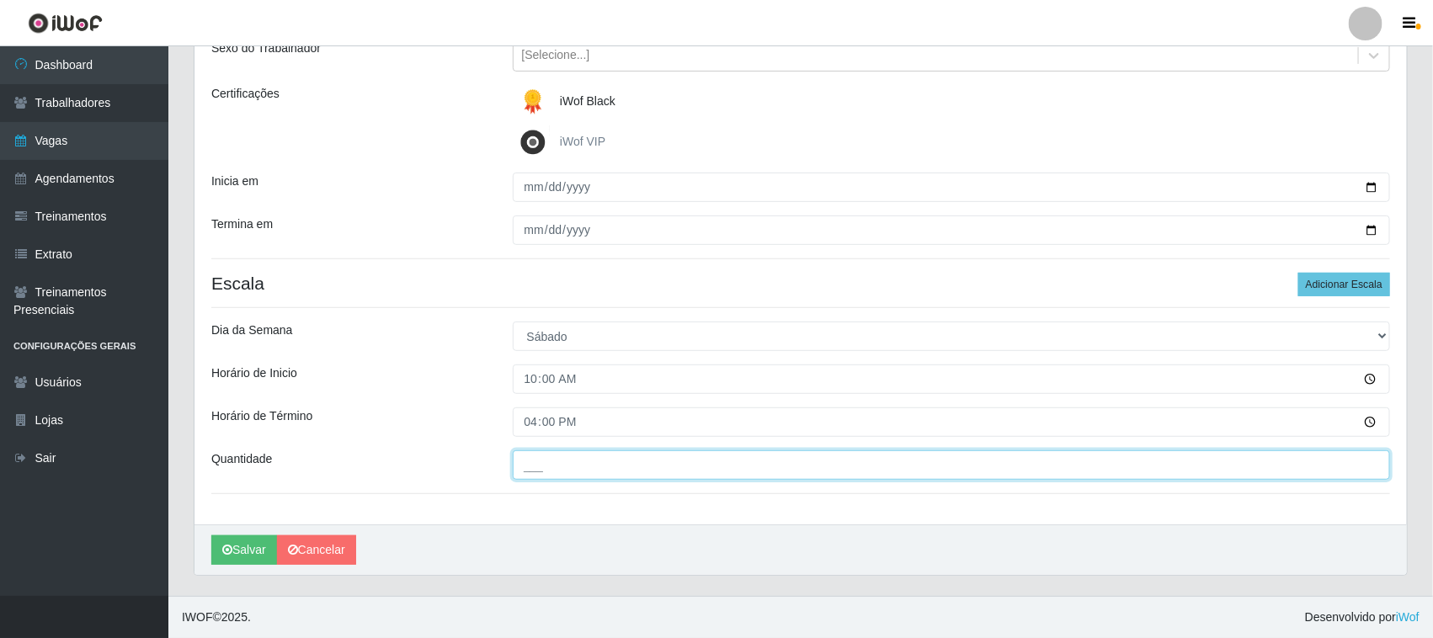
click at [551, 466] on input "___" at bounding box center [952, 464] width 878 height 29
type input "01_"
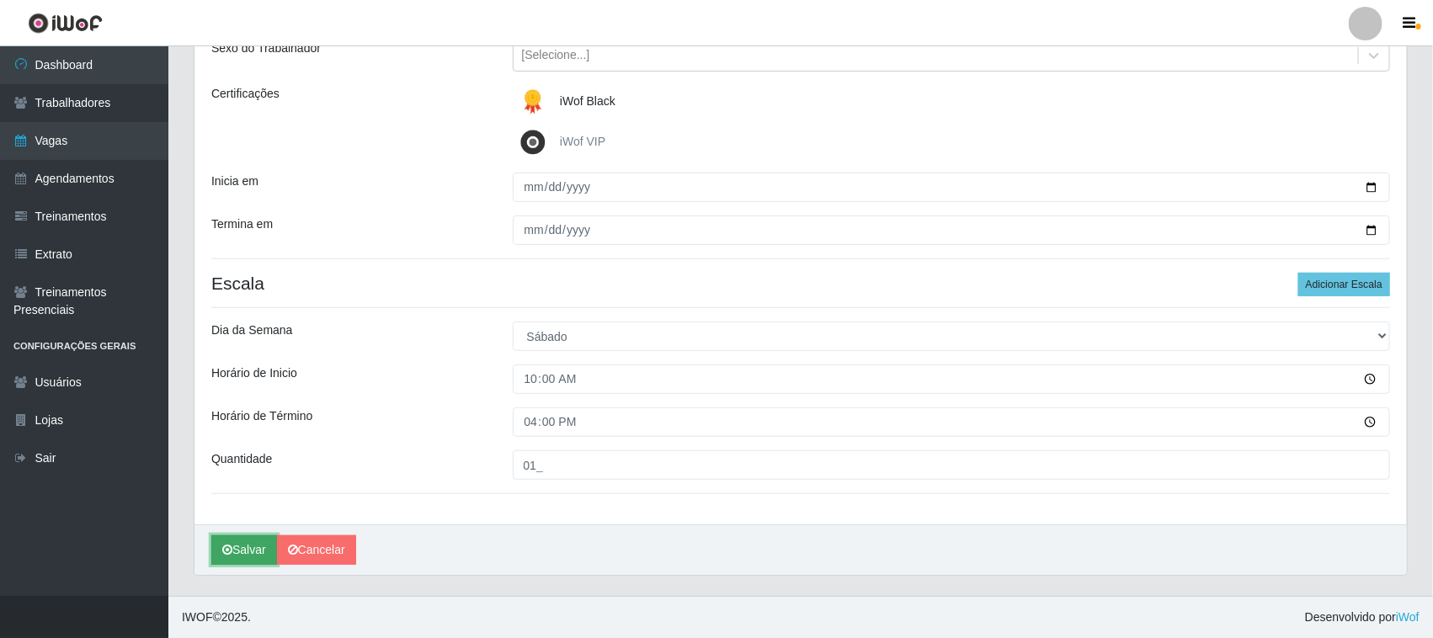
click at [245, 543] on button "Salvar" at bounding box center [244, 549] width 66 height 29
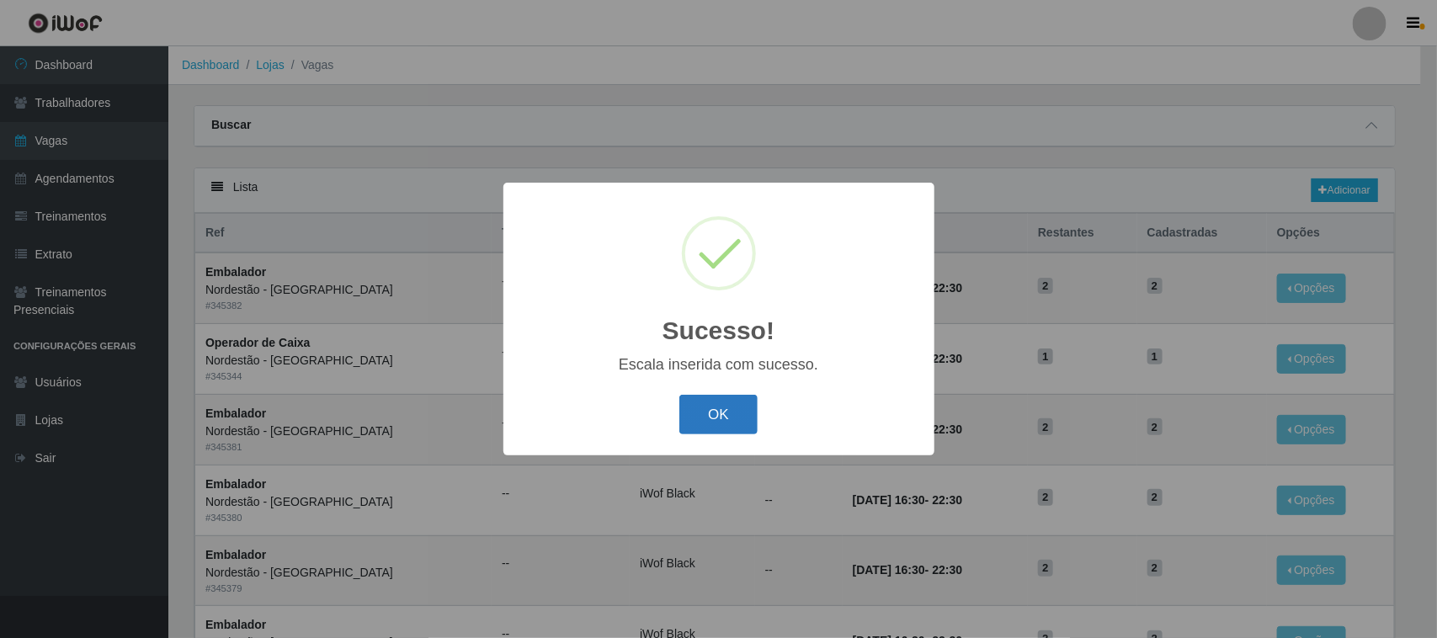
click at [717, 413] on button "OK" at bounding box center [718, 415] width 78 height 40
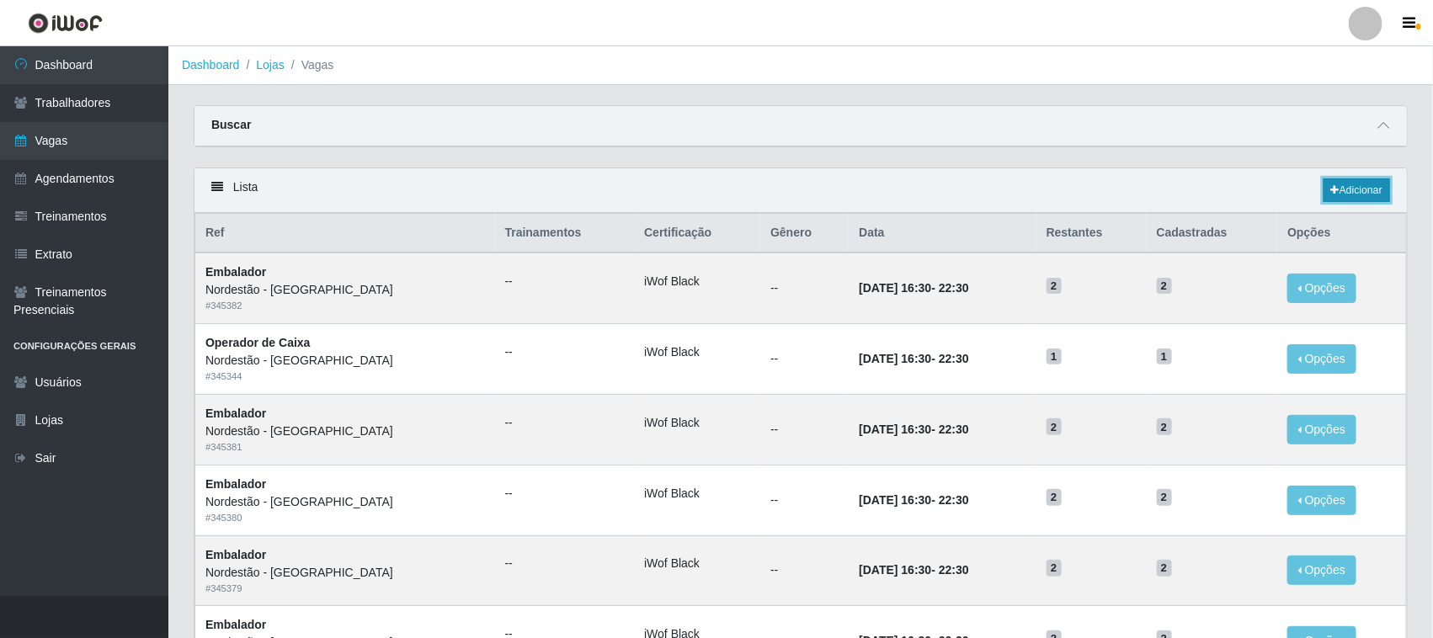
click at [1347, 186] on link "Adicionar" at bounding box center [1356, 190] width 67 height 24
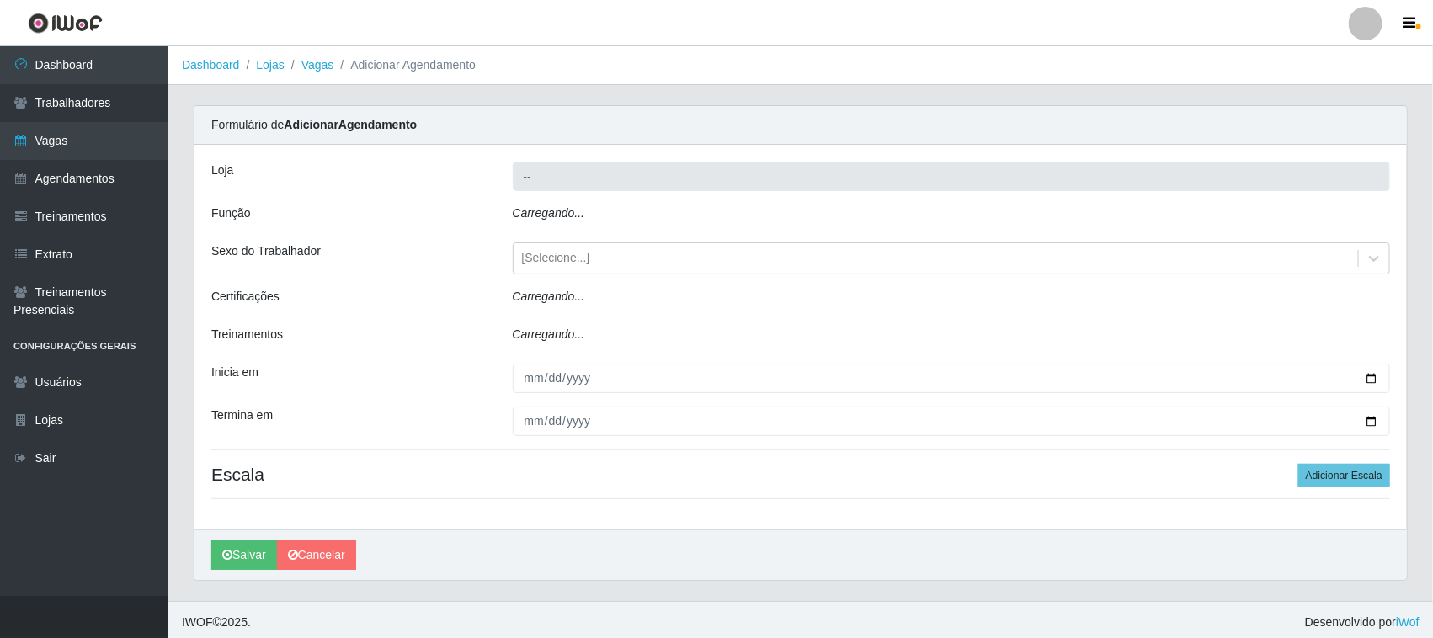
type input "Nordestão - [GEOGRAPHIC_DATA]"
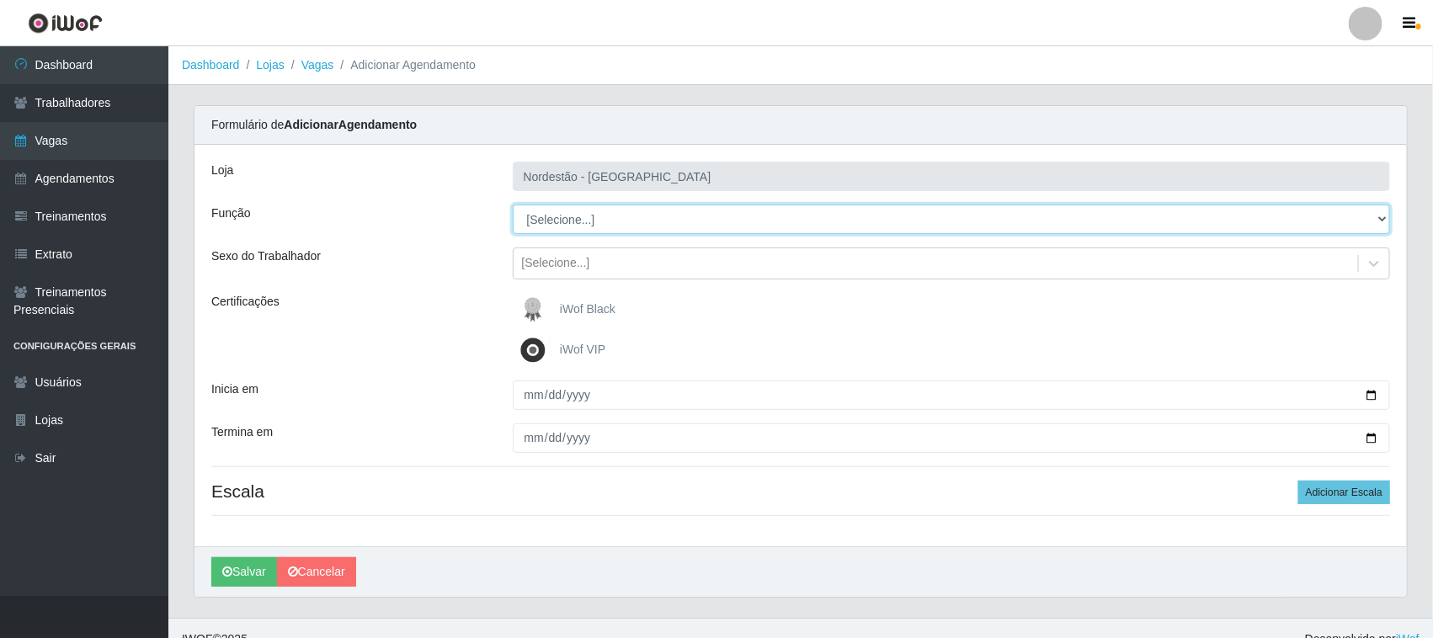
click at [630, 221] on select "[Selecione...] Balconista de Padaria Balconista de Padaria + Balconista de Pada…" at bounding box center [952, 219] width 878 height 29
select select "71"
click at [513, 205] on select "[Selecione...] Balconista de Padaria Balconista de Padaria + Balconista de Pada…" at bounding box center [952, 219] width 878 height 29
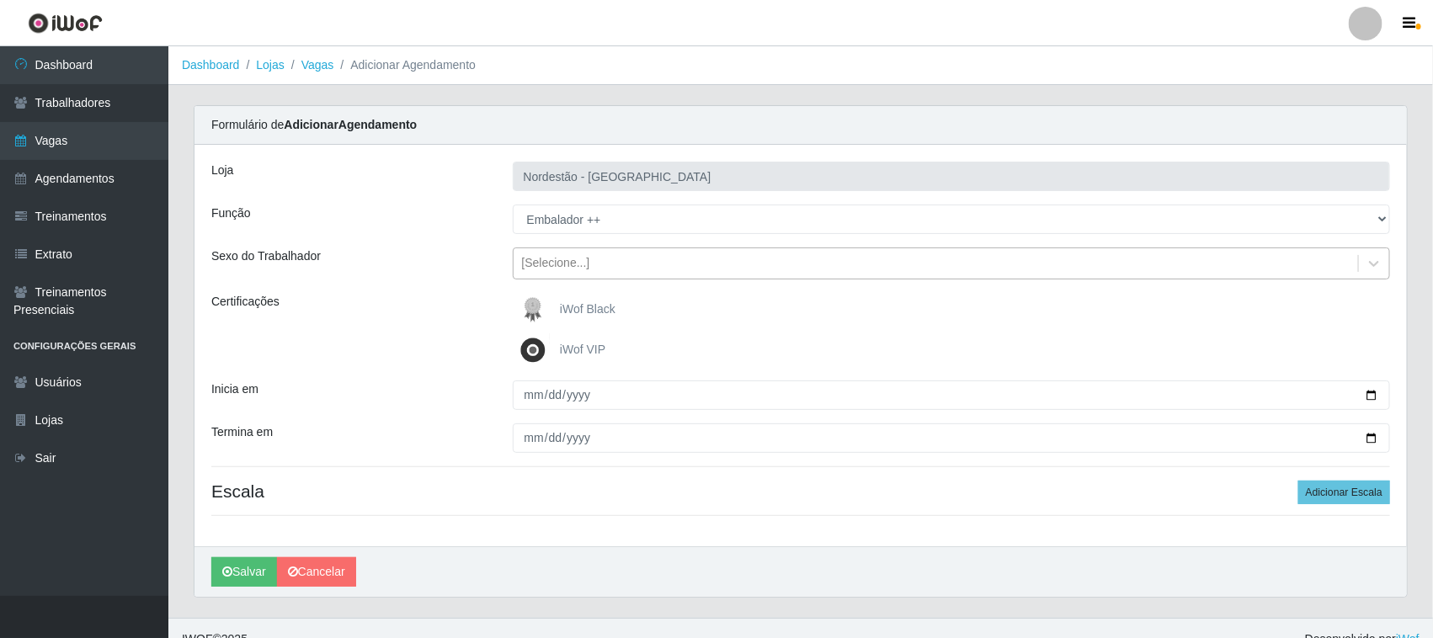
click at [585, 264] on div "[Selecione...]" at bounding box center [556, 264] width 68 height 18
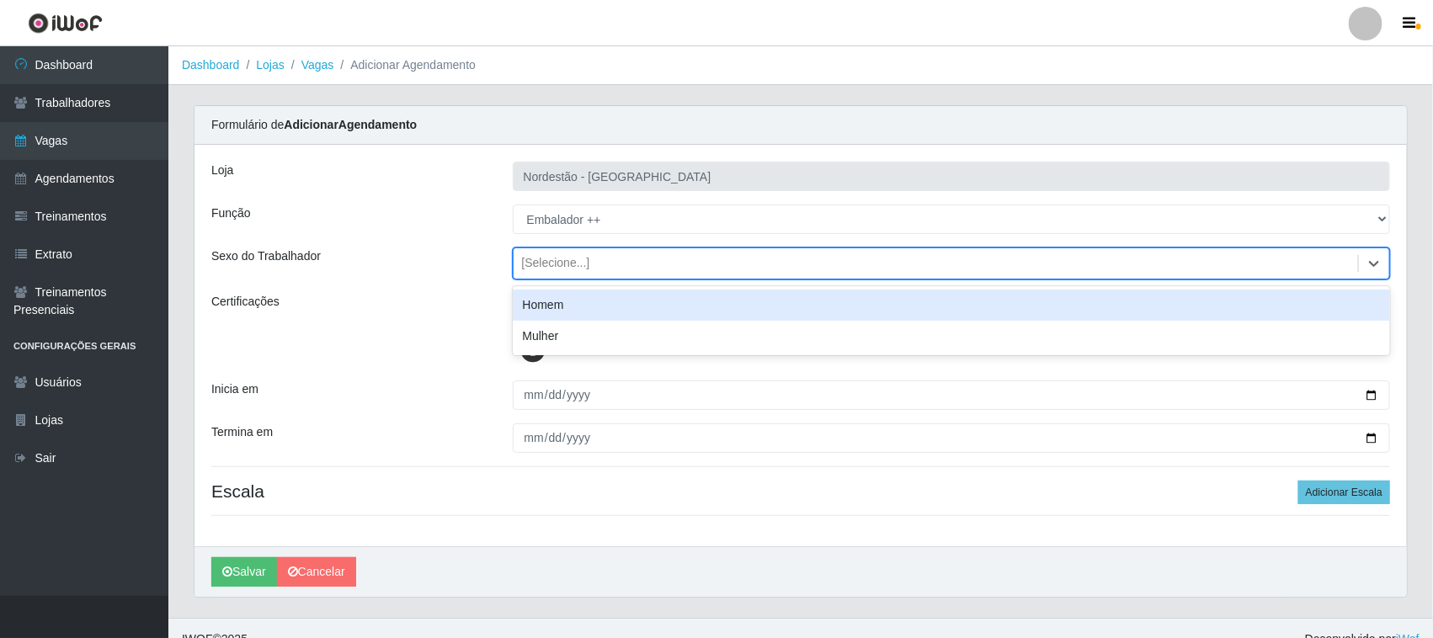
click at [585, 264] on div "[Selecione...]" at bounding box center [556, 264] width 68 height 18
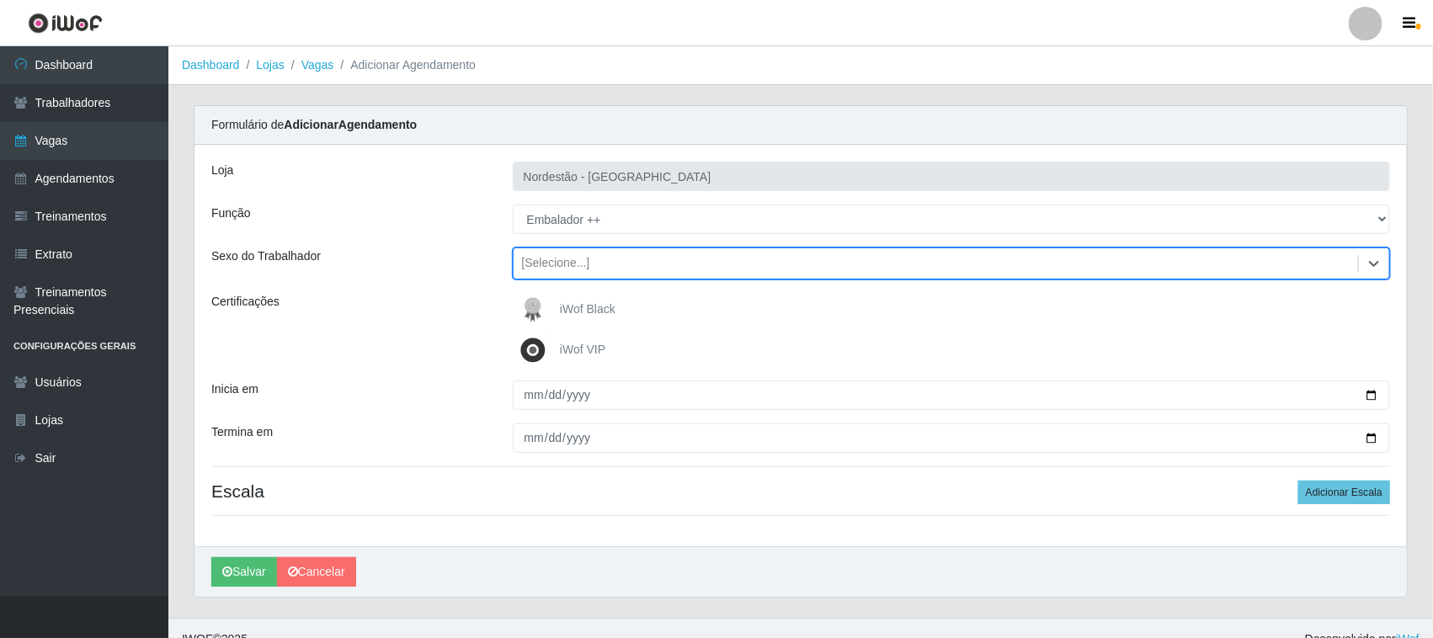
click at [587, 309] on span "iWof Black" at bounding box center [588, 308] width 56 height 13
click at [0, 0] on input "iWof Black" at bounding box center [0, 0] width 0 height 0
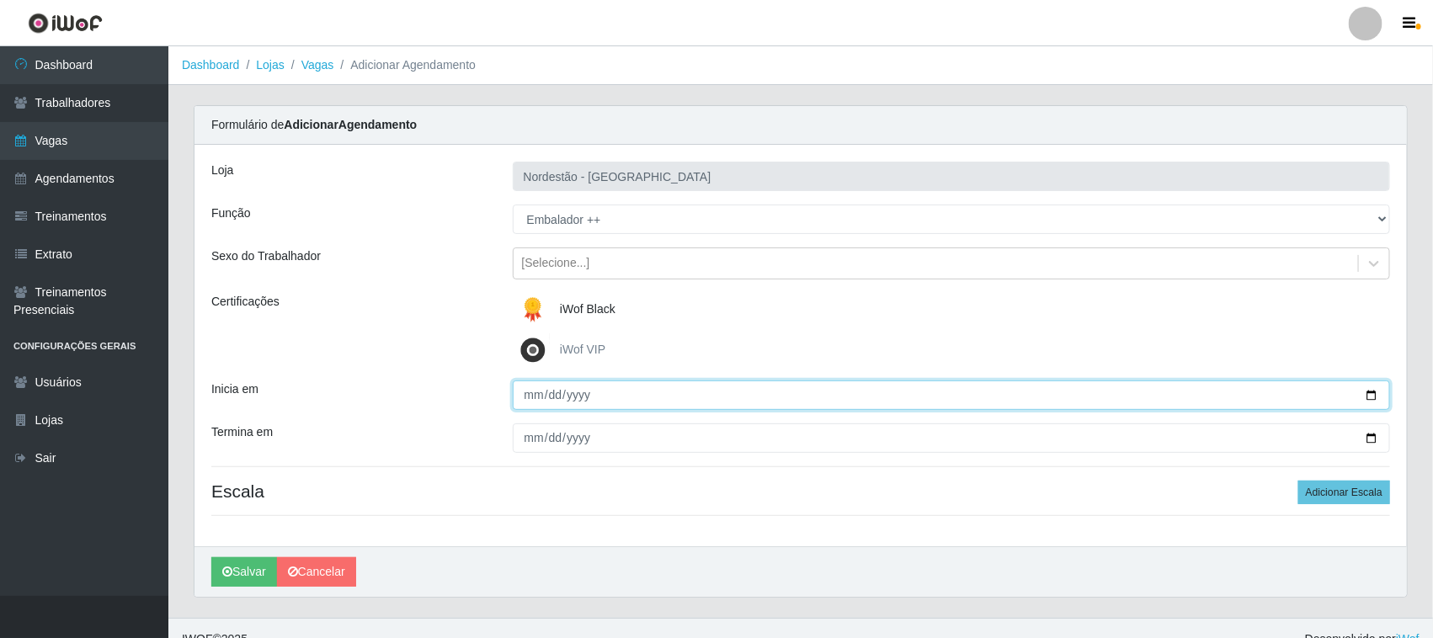
click at [1375, 396] on input "Inicia em" at bounding box center [952, 395] width 878 height 29
type input "[DATE]"
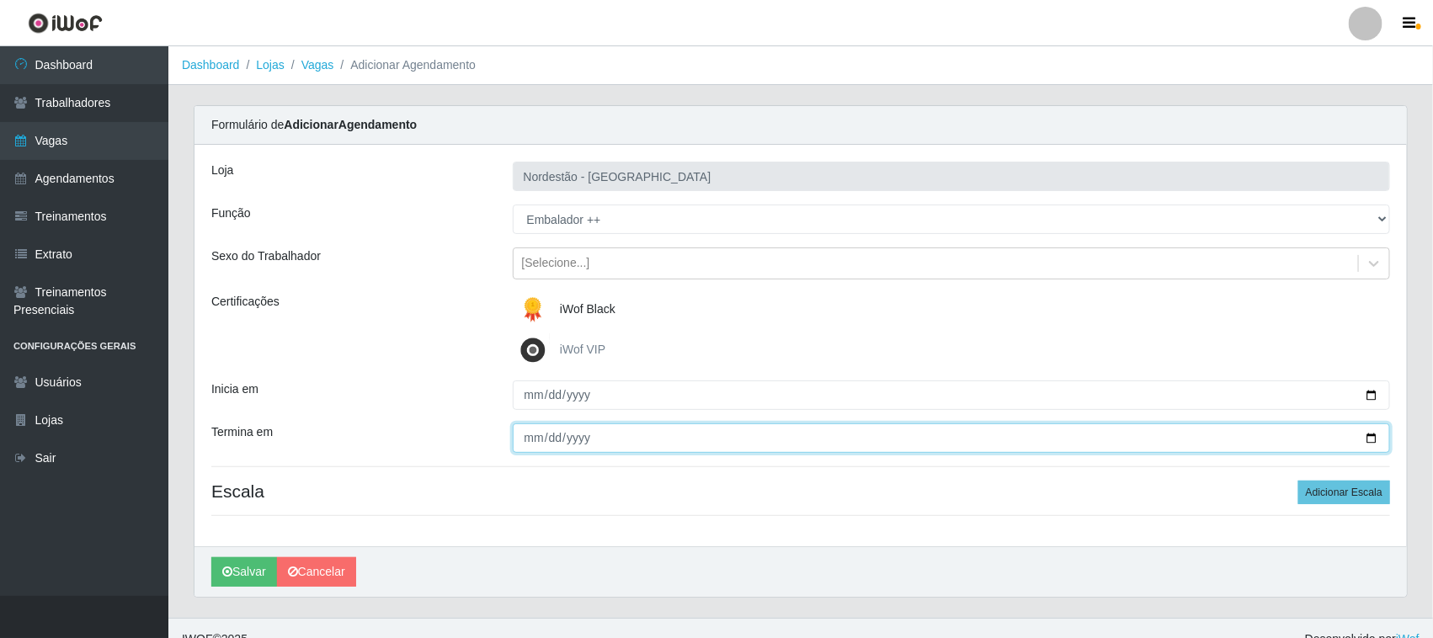
drag, startPoint x: 556, startPoint y: 435, endPoint x: 571, endPoint y: 435, distance: 15.2
click at [557, 435] on input "Termina em" at bounding box center [952, 437] width 878 height 29
click at [1370, 440] on input "Termina em" at bounding box center [952, 437] width 878 height 29
type input "[DATE]"
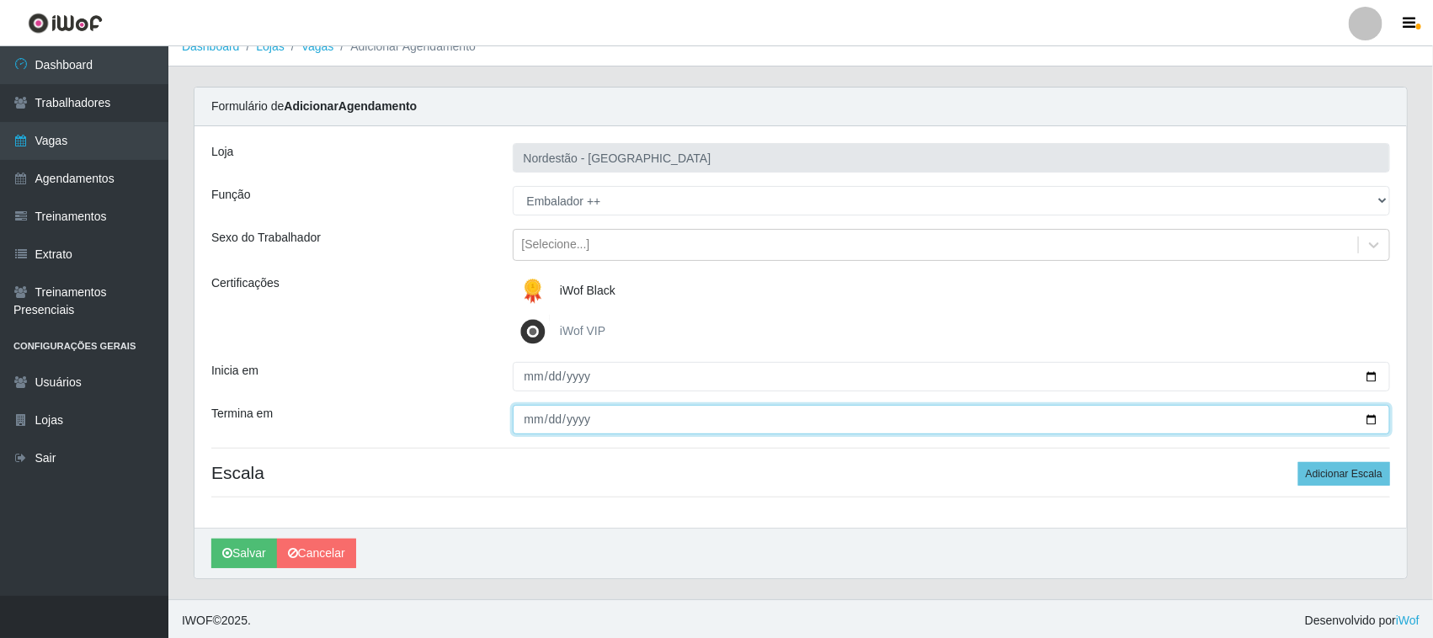
scroll to position [23, 0]
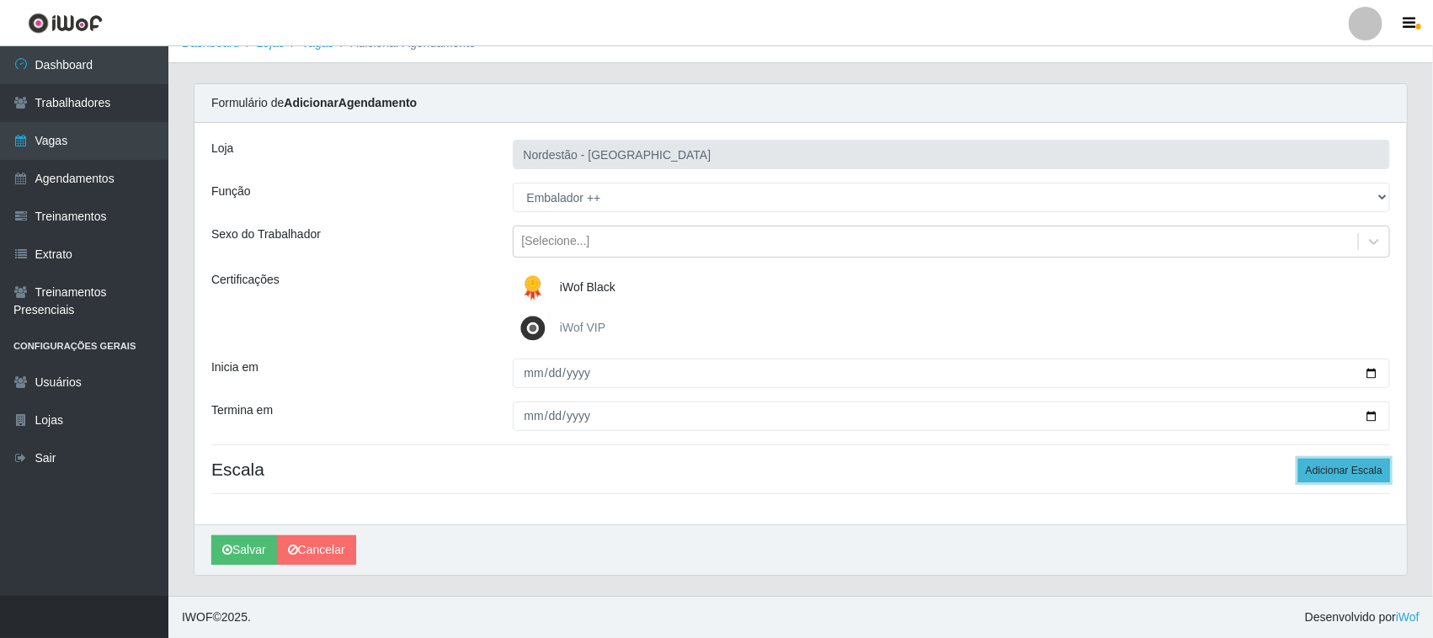
click at [1332, 466] on button "Adicionar Escala" at bounding box center [1344, 471] width 92 height 24
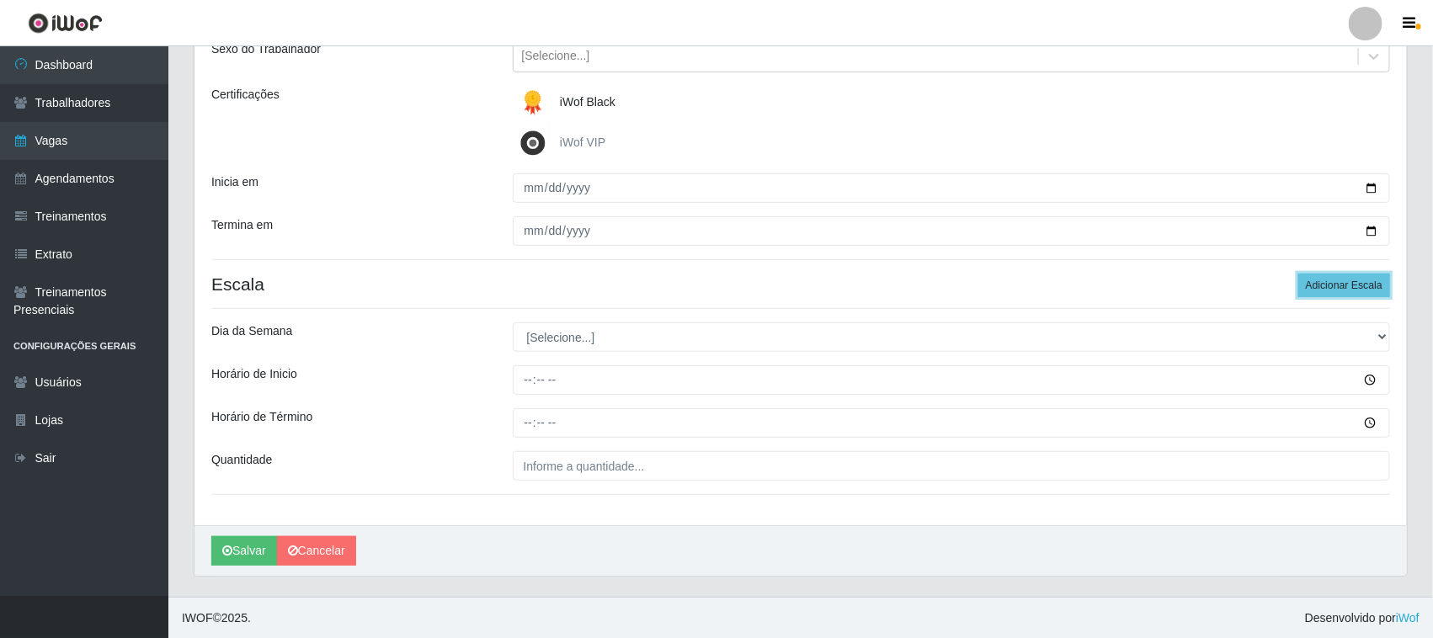
scroll to position [209, 0]
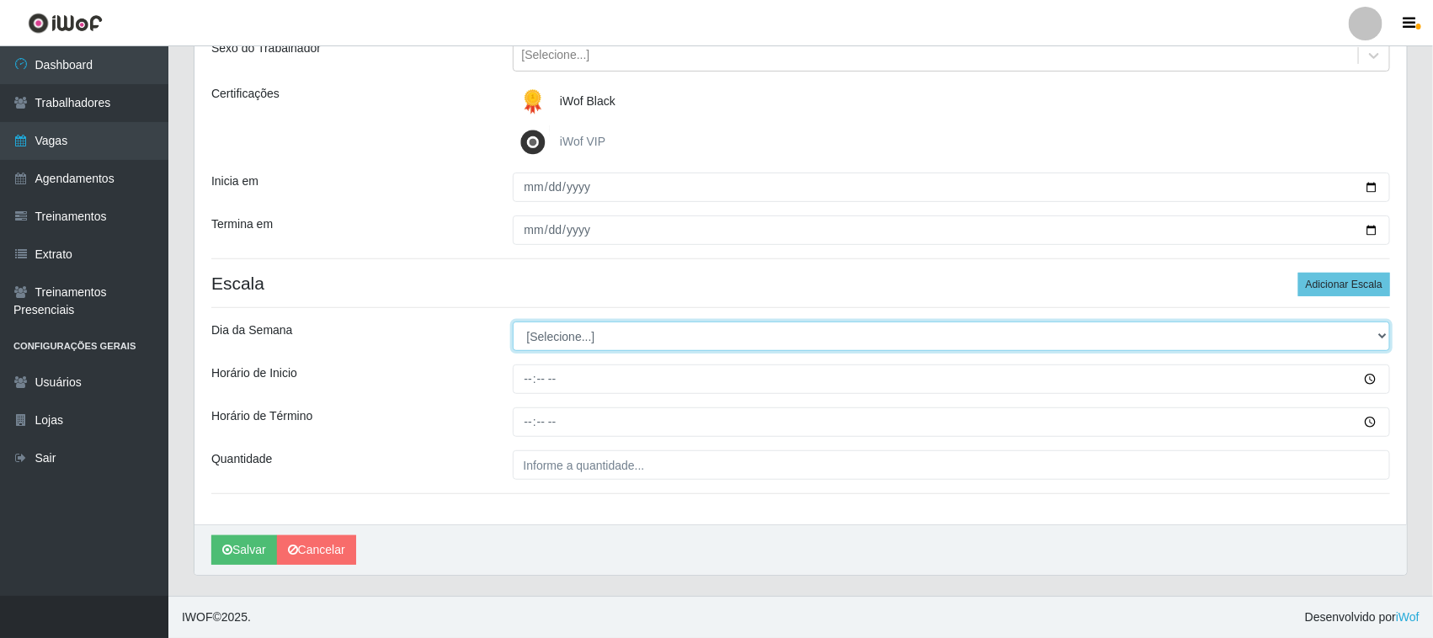
click at [1377, 328] on select "[Selecione...] Segunda Terça Quarta Quinta Sexta Sábado Domingo" at bounding box center [952, 336] width 878 height 29
select select "0"
click at [513, 322] on select "[Selecione...] Segunda Terça Quarta Quinta Sexta Sábado Domingo" at bounding box center [952, 336] width 878 height 29
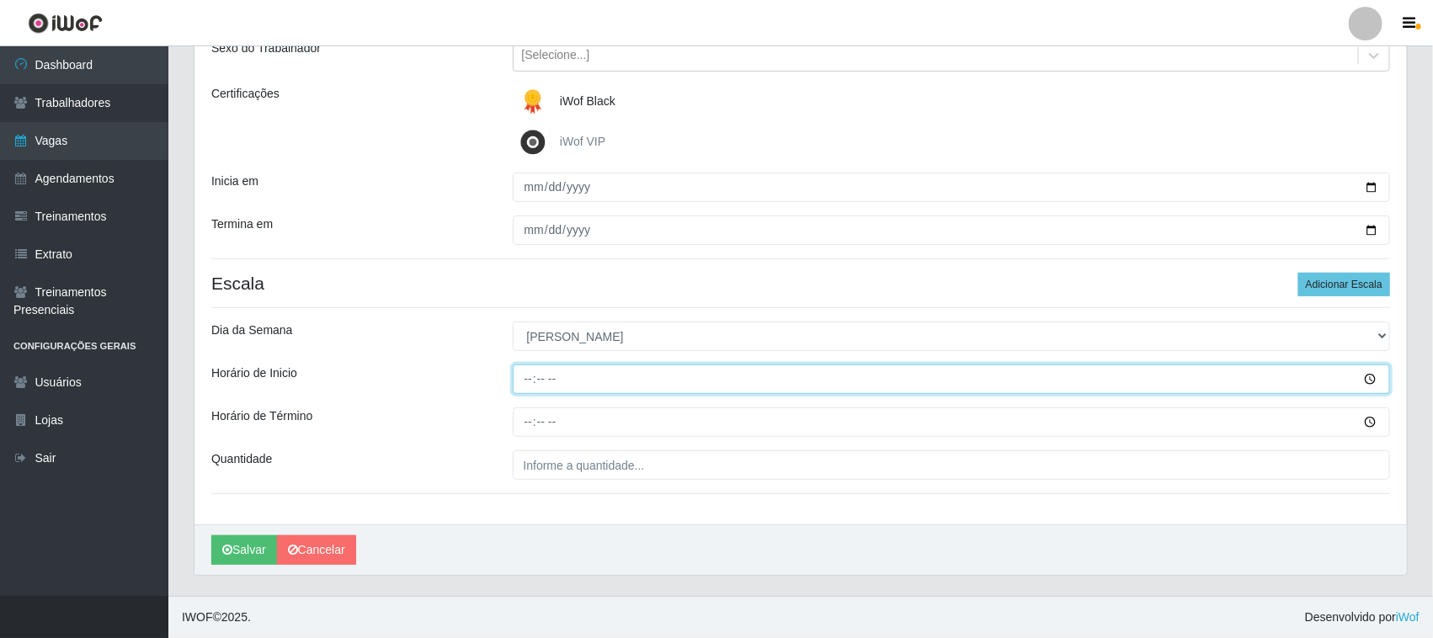
click at [522, 375] on input "Horário de Inicio" at bounding box center [952, 379] width 878 height 29
type input "10:00"
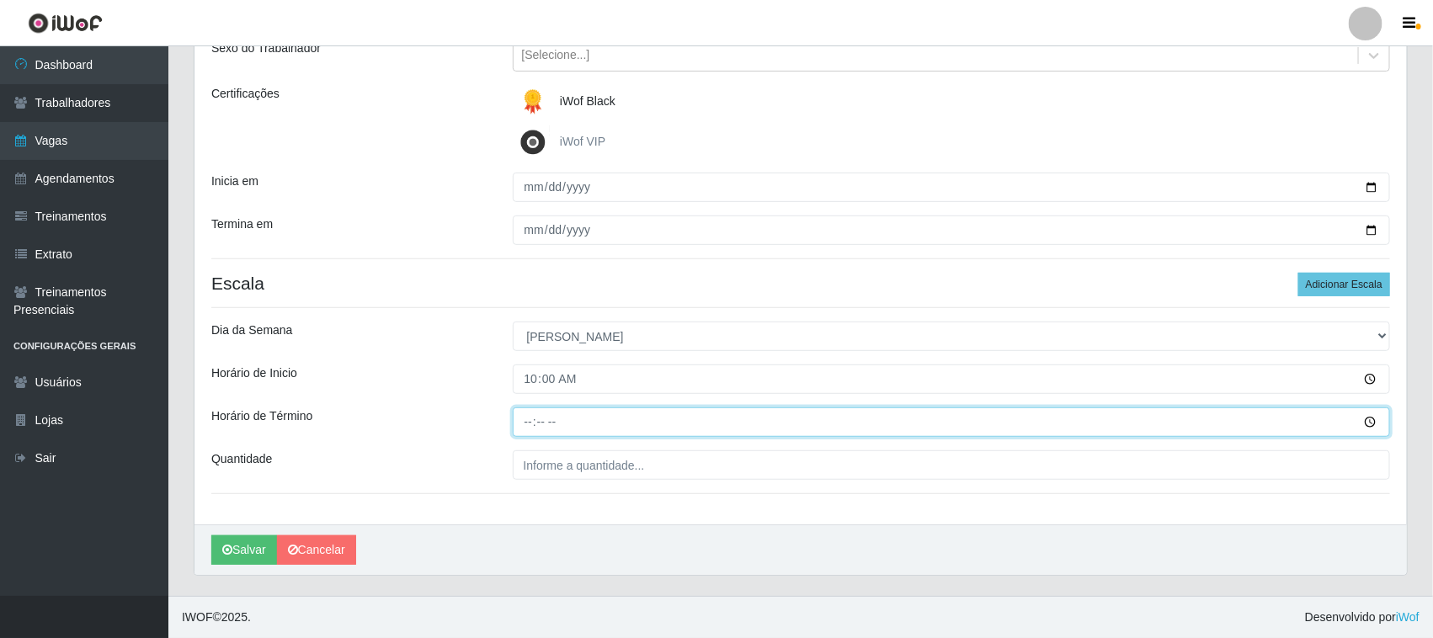
click at [524, 413] on input "Horário de Término" at bounding box center [952, 421] width 878 height 29
type input "16:00"
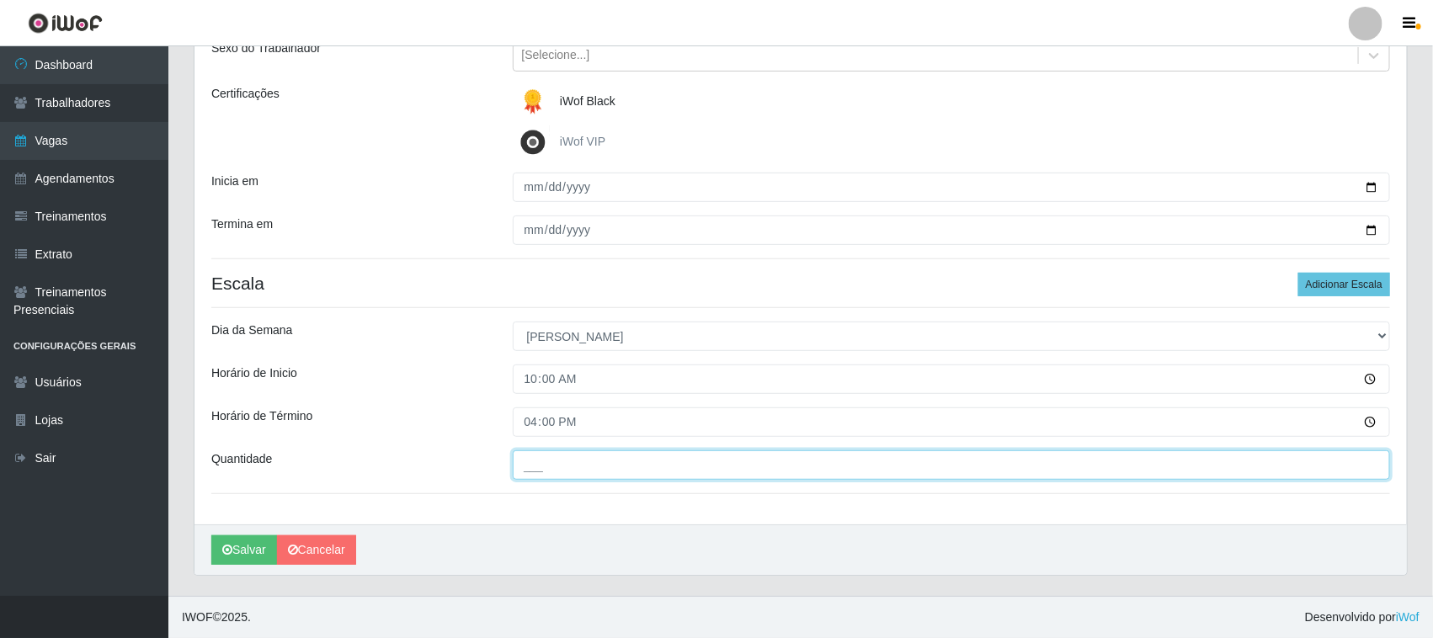
click at [625, 469] on input "___" at bounding box center [952, 464] width 878 height 29
click at [625, 467] on input "___" at bounding box center [952, 464] width 878 height 29
type input "01_"
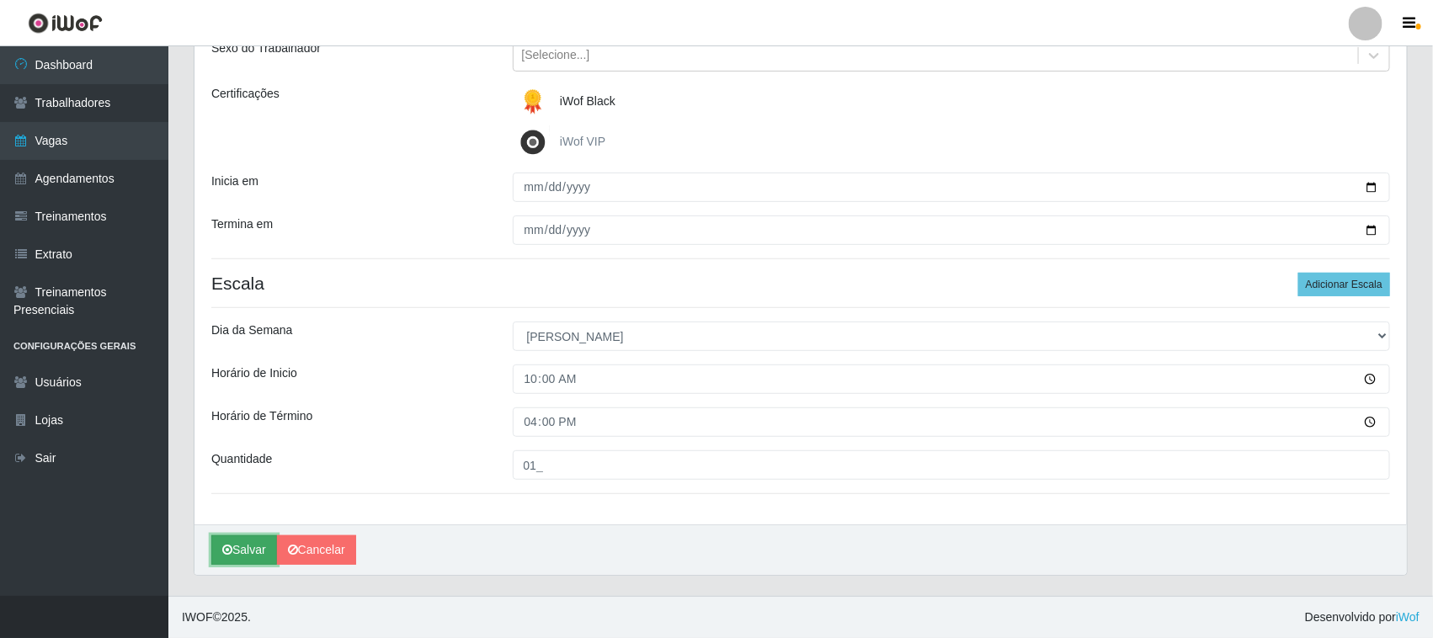
click at [242, 548] on button "Salvar" at bounding box center [244, 549] width 66 height 29
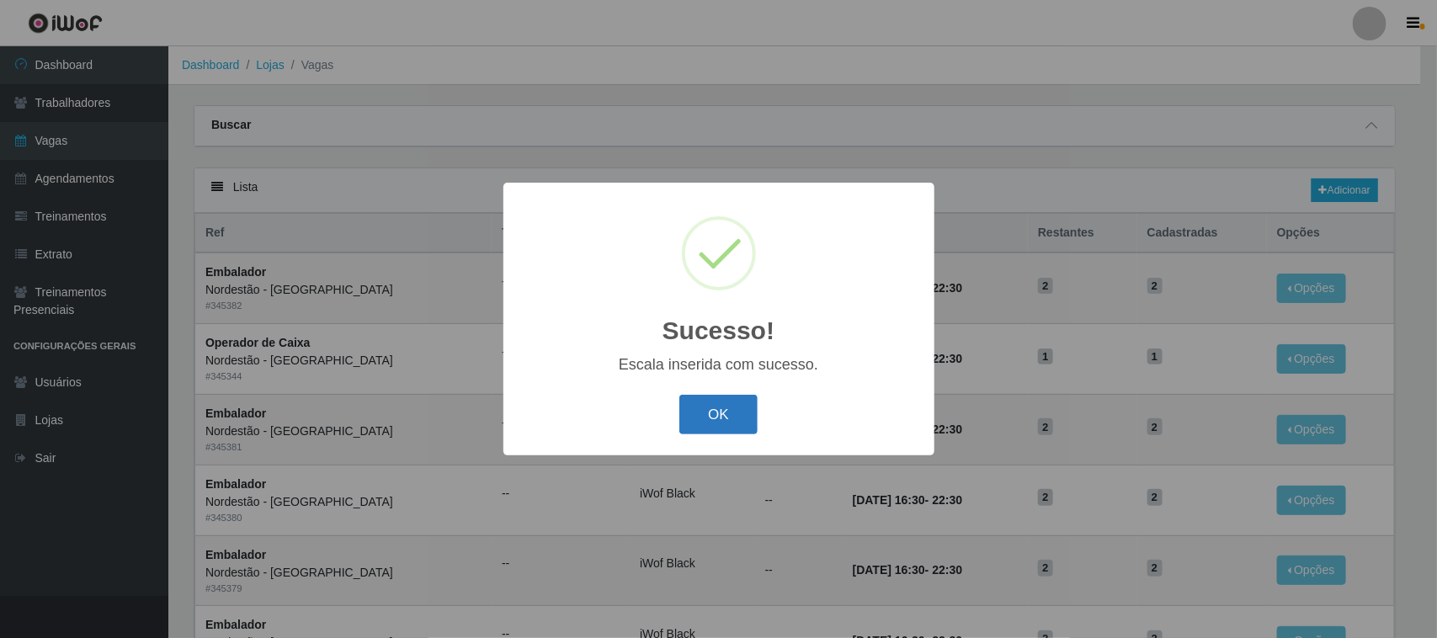
click at [724, 413] on button "OK" at bounding box center [718, 415] width 78 height 40
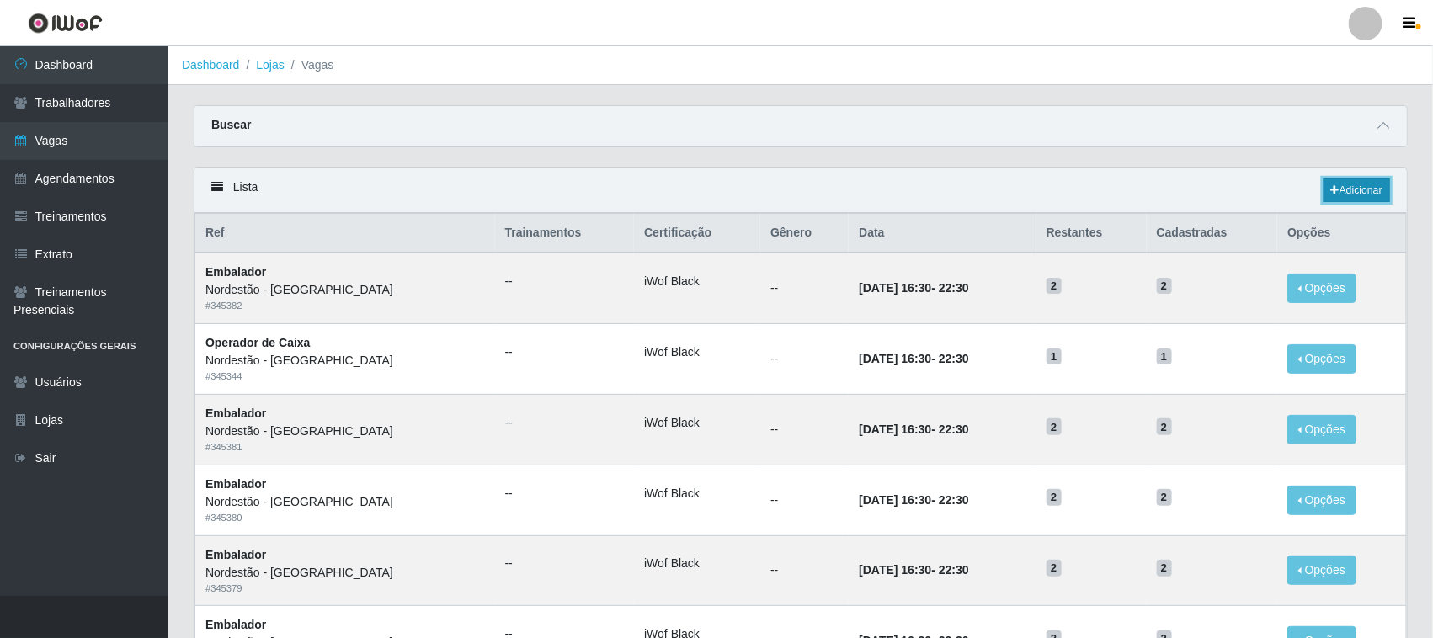
click at [1337, 192] on link "Adicionar" at bounding box center [1356, 190] width 67 height 24
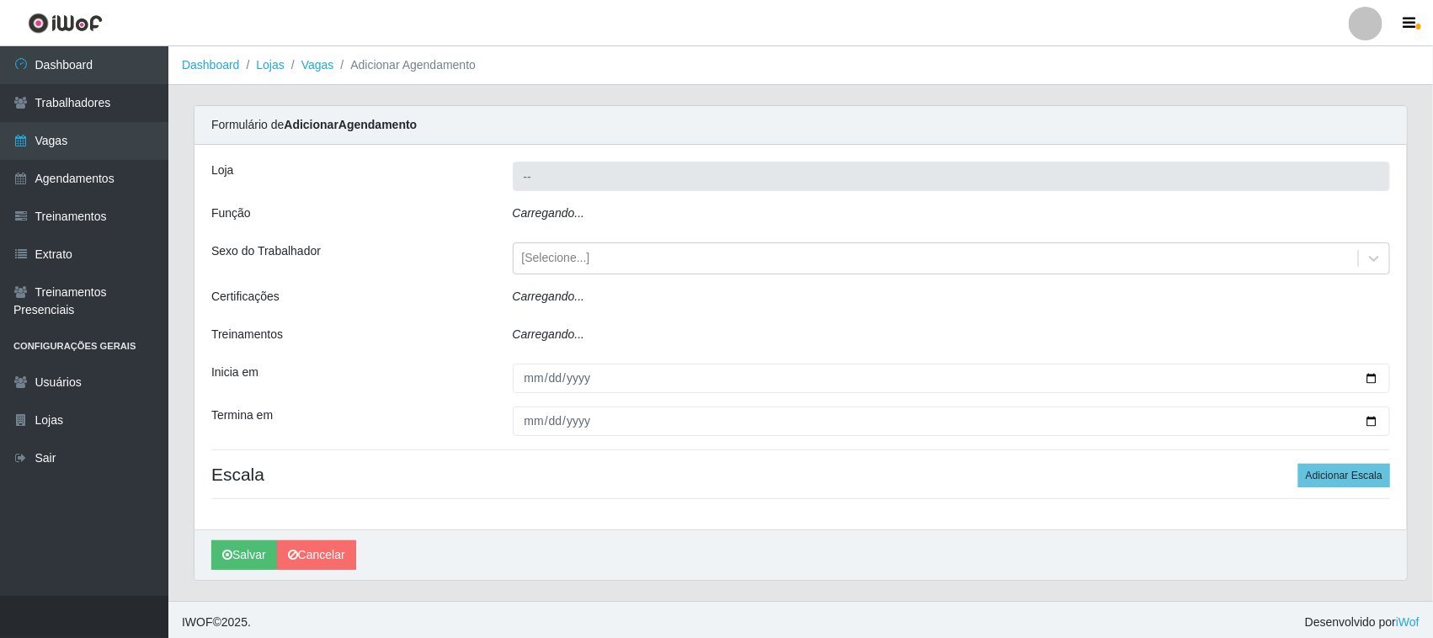
type input "Nordestão - [GEOGRAPHIC_DATA]"
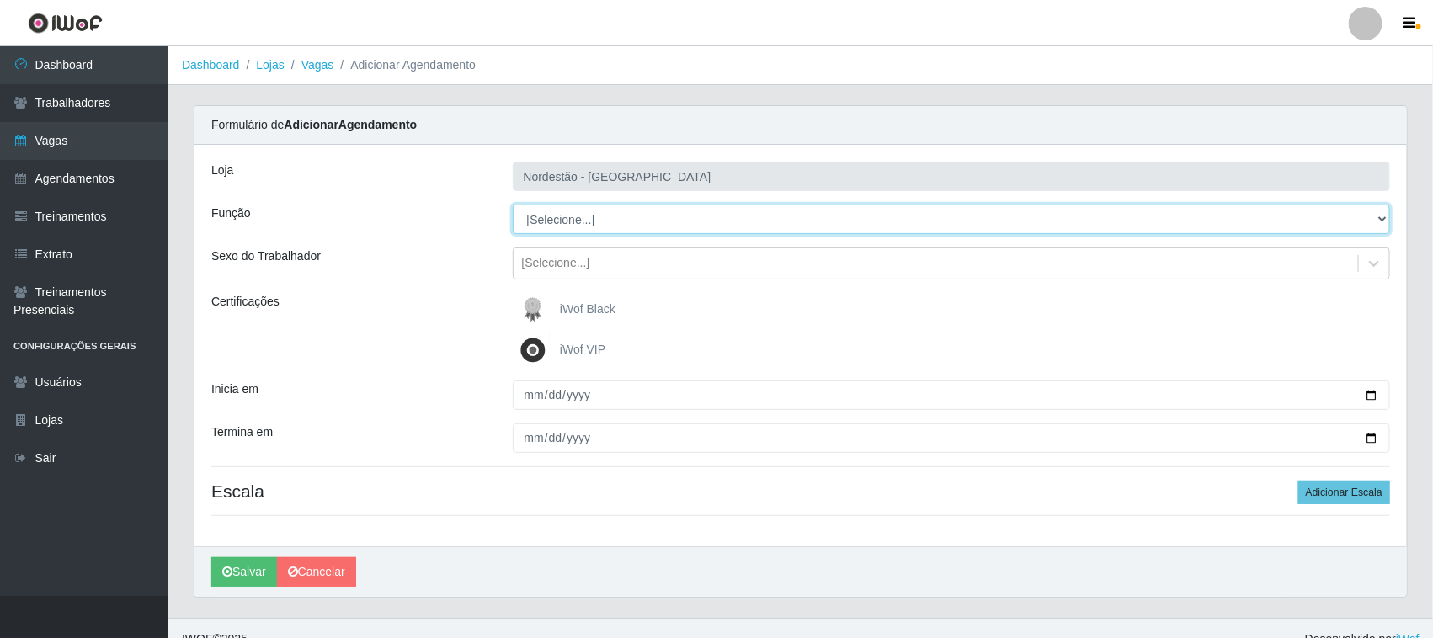
click at [641, 223] on select "[Selecione...] Balconista de Padaria Balconista de Padaria + Balconista de Pada…" at bounding box center [952, 219] width 878 height 29
select select "70"
click at [513, 205] on select "[Selecione...] Balconista de Padaria Balconista de Padaria + Balconista de Pada…" at bounding box center [952, 219] width 878 height 29
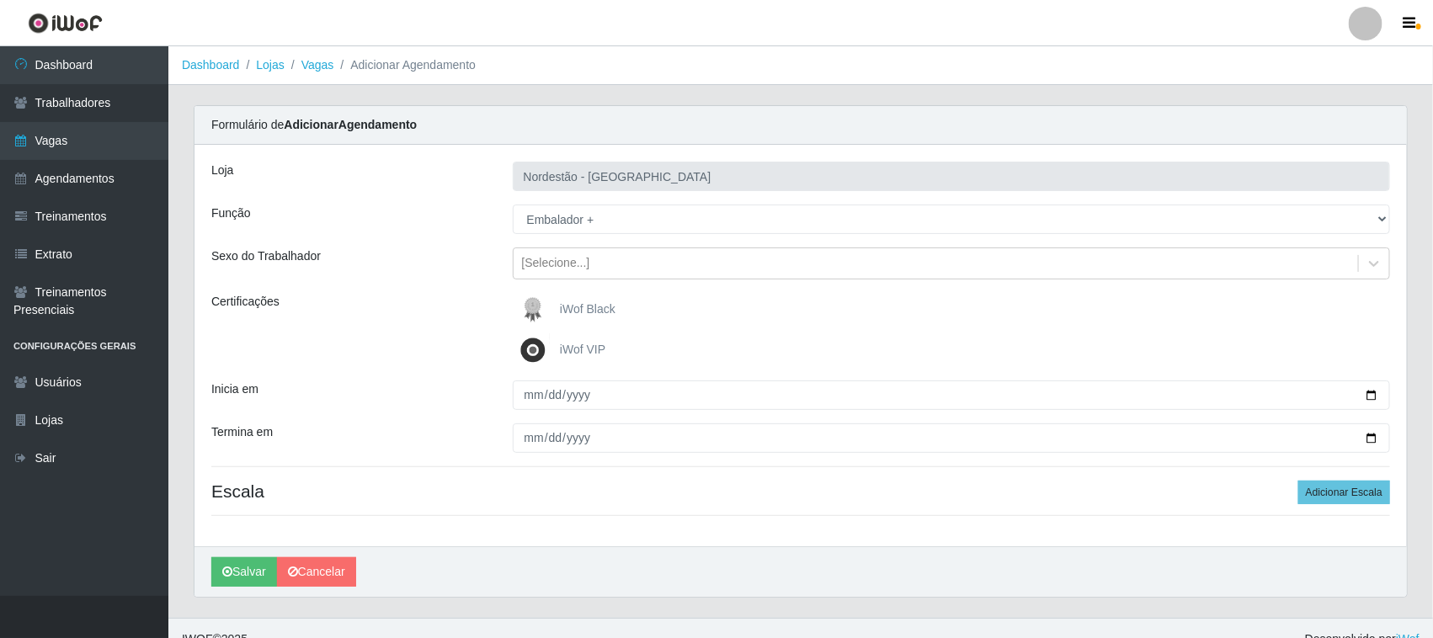
click at [583, 304] on span "iWof Black" at bounding box center [588, 308] width 56 height 13
click at [0, 0] on input "iWof Black" at bounding box center [0, 0] width 0 height 0
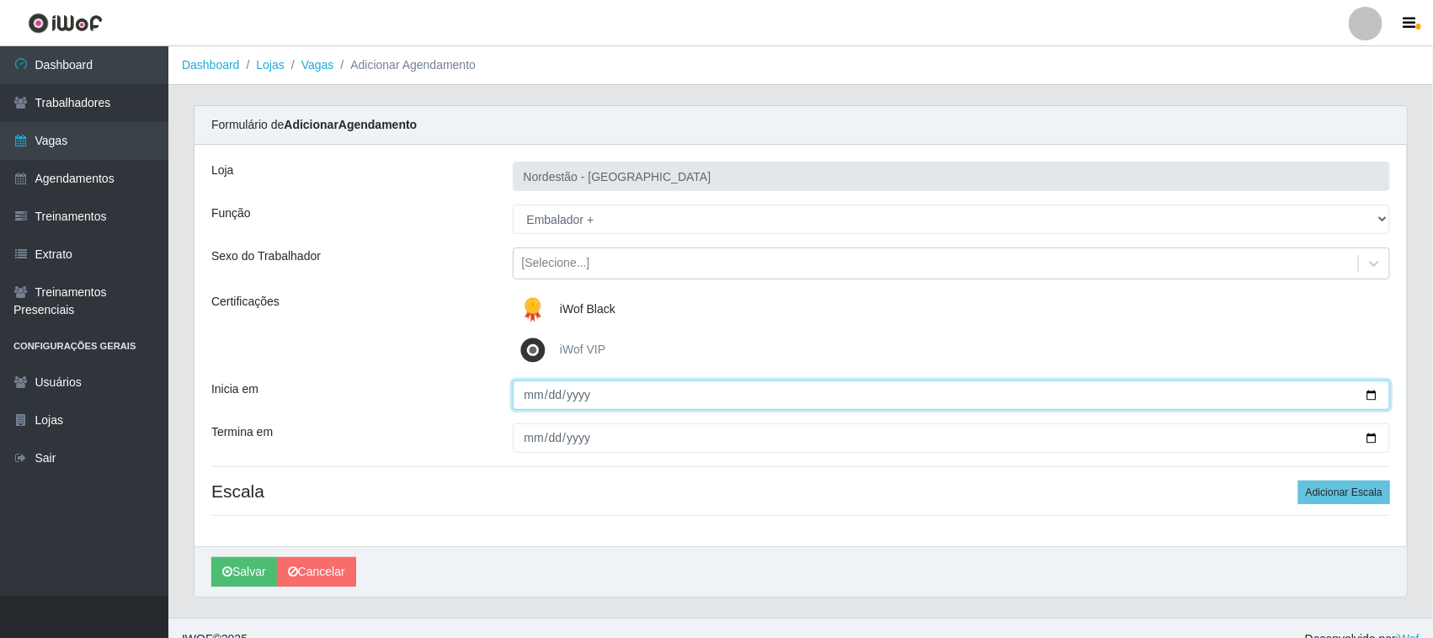
click at [1372, 391] on input "Inicia em" at bounding box center [952, 395] width 878 height 29
type input "[DATE]"
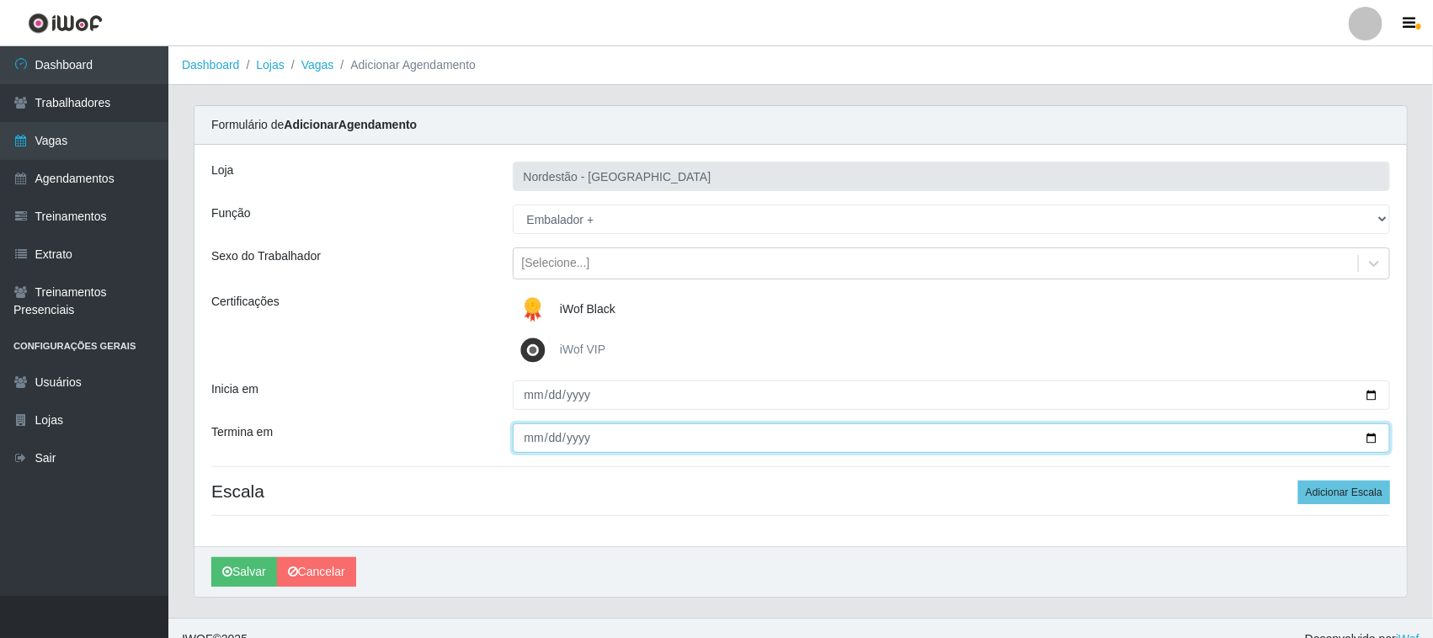
click at [1369, 436] on input "Termina em" at bounding box center [952, 437] width 878 height 29
type input "[DATE]"
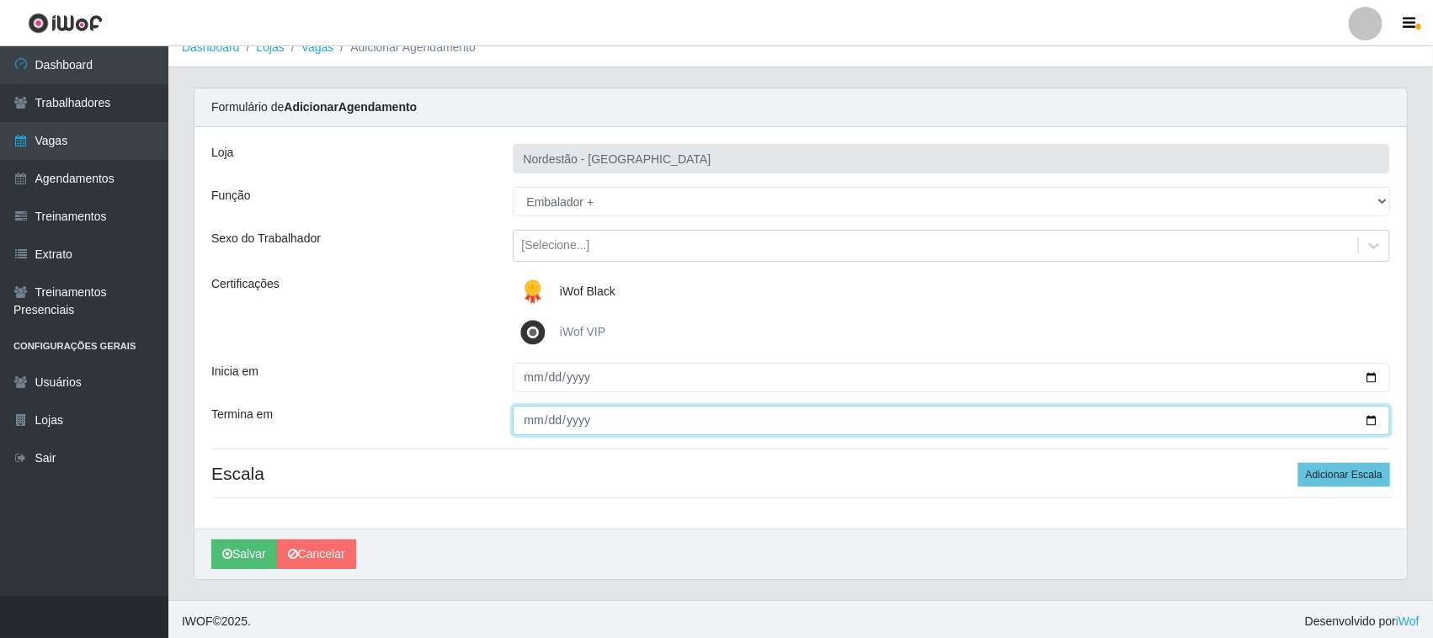
scroll to position [23, 0]
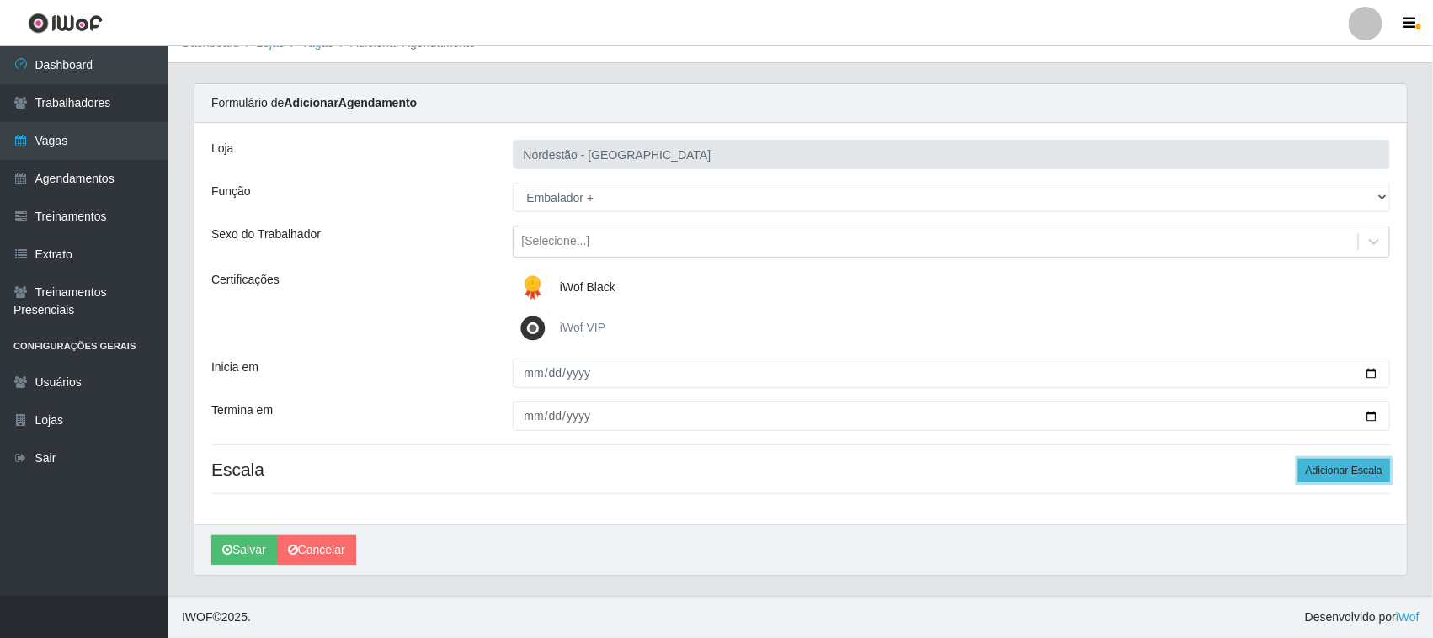
click at [1345, 463] on button "Adicionar Escala" at bounding box center [1344, 471] width 92 height 24
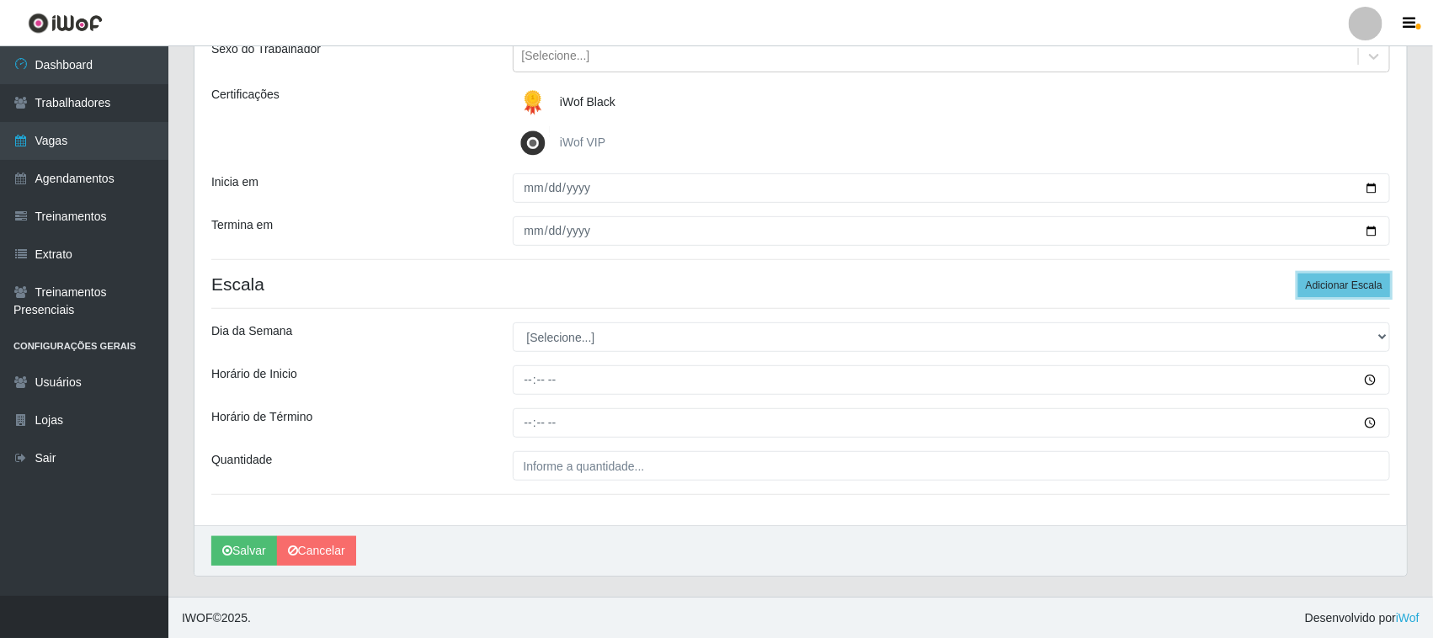
scroll to position [209, 0]
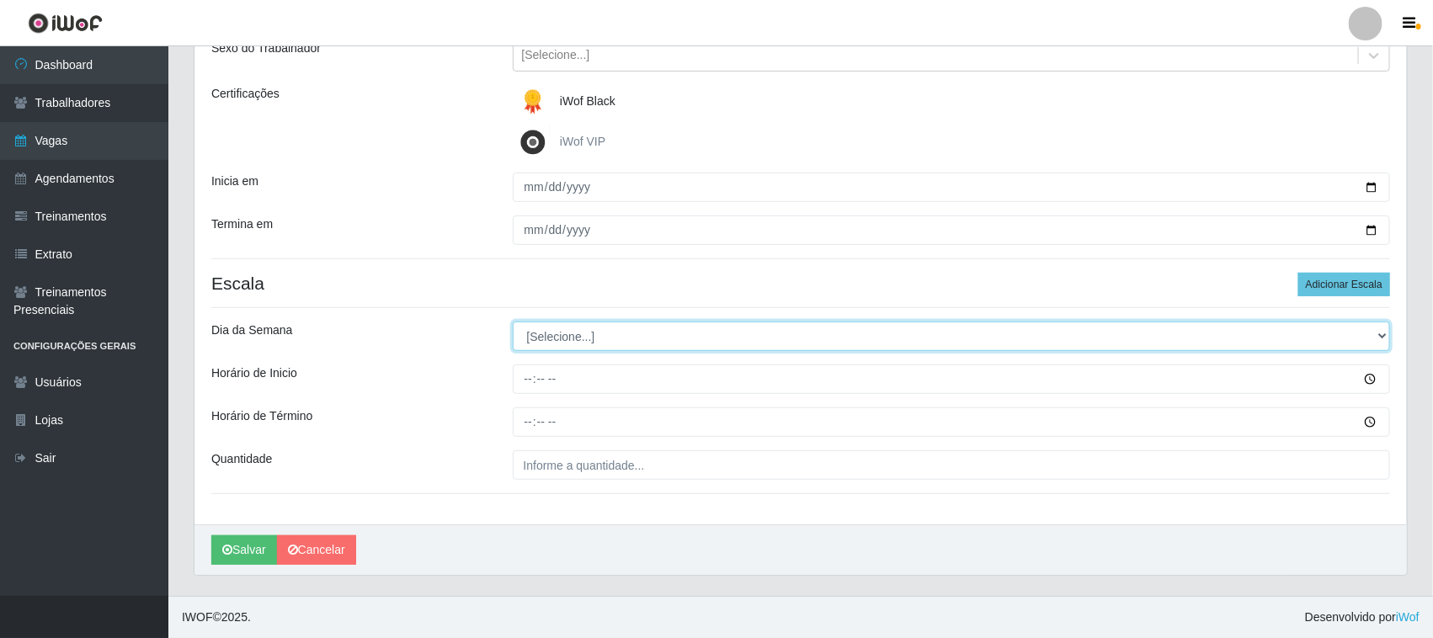
click at [1284, 342] on select "[Selecione...] Segunda Terça Quarta Quinta Sexta Sábado Domingo" at bounding box center [952, 336] width 878 height 29
select select "0"
click at [513, 322] on select "[Selecione...] Segunda Terça Quarta Quinta Sexta Sábado Domingo" at bounding box center [952, 336] width 878 height 29
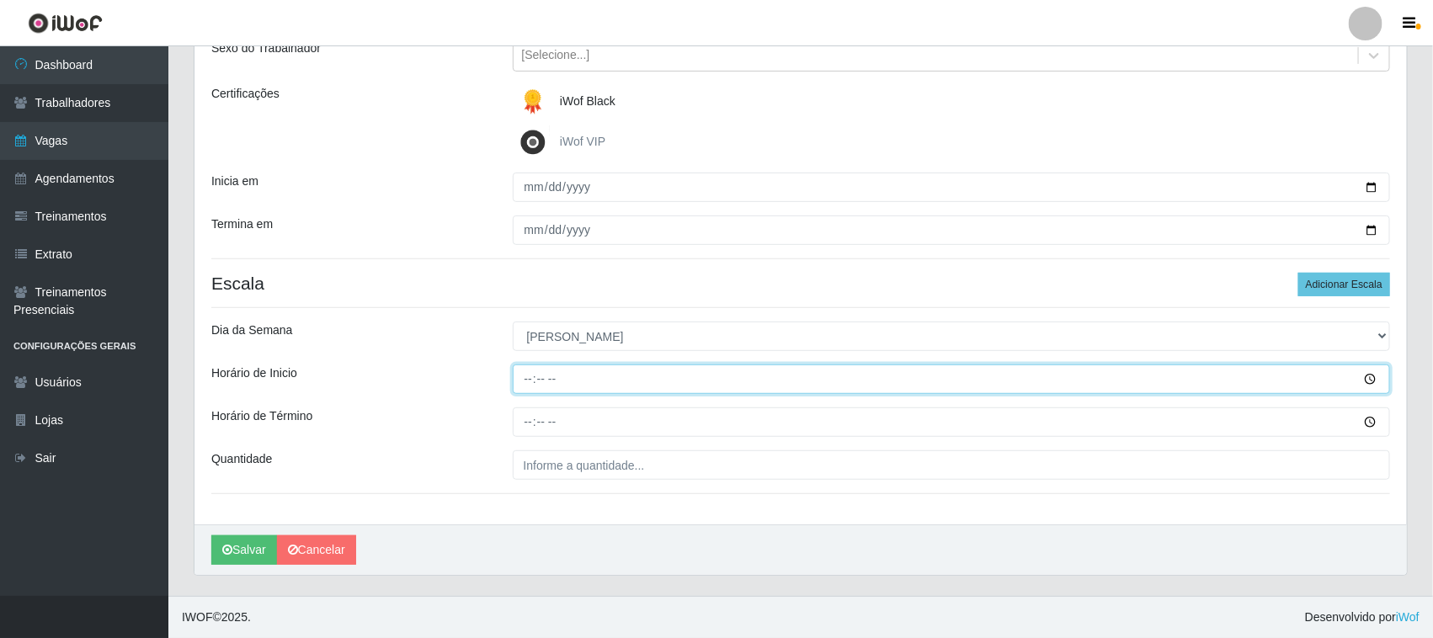
click at [527, 371] on input "Horário de Inicio" at bounding box center [952, 379] width 878 height 29
type input "10:00"
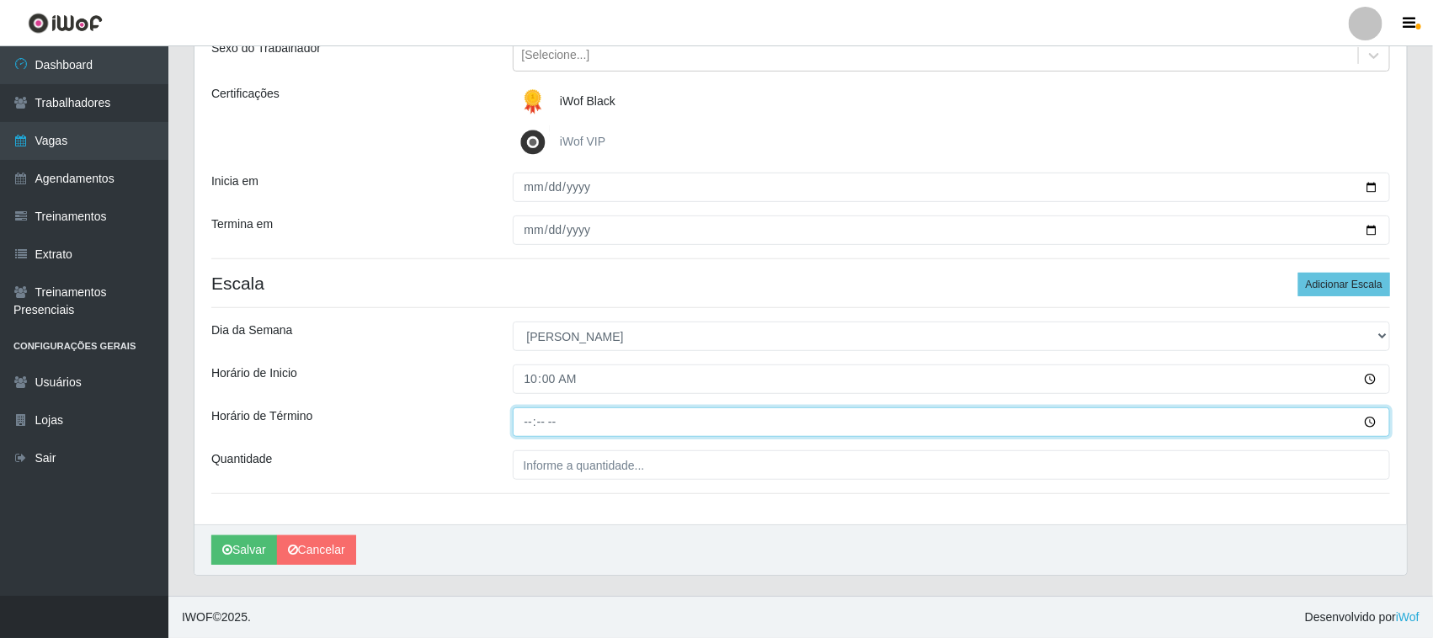
click at [523, 421] on input "Horário de Término" at bounding box center [952, 421] width 878 height 29
type input "16:00"
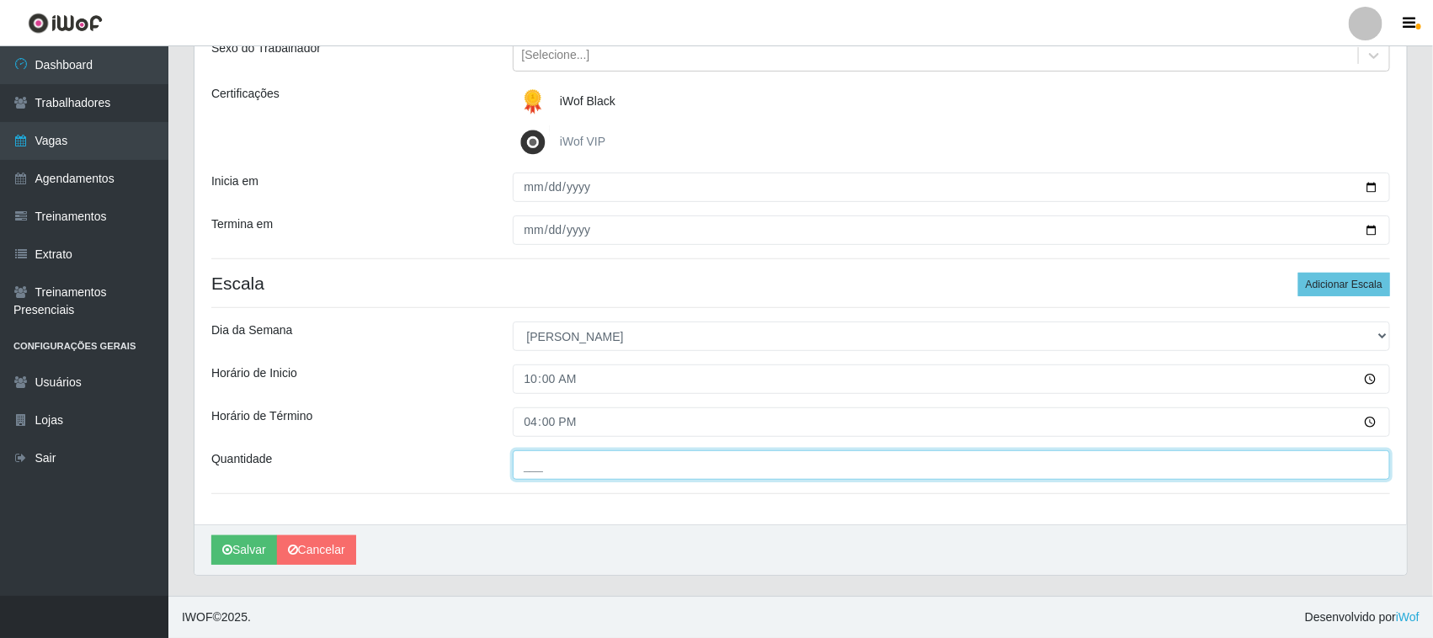
click at [1027, 472] on input "___" at bounding box center [952, 464] width 878 height 29
type input "01_"
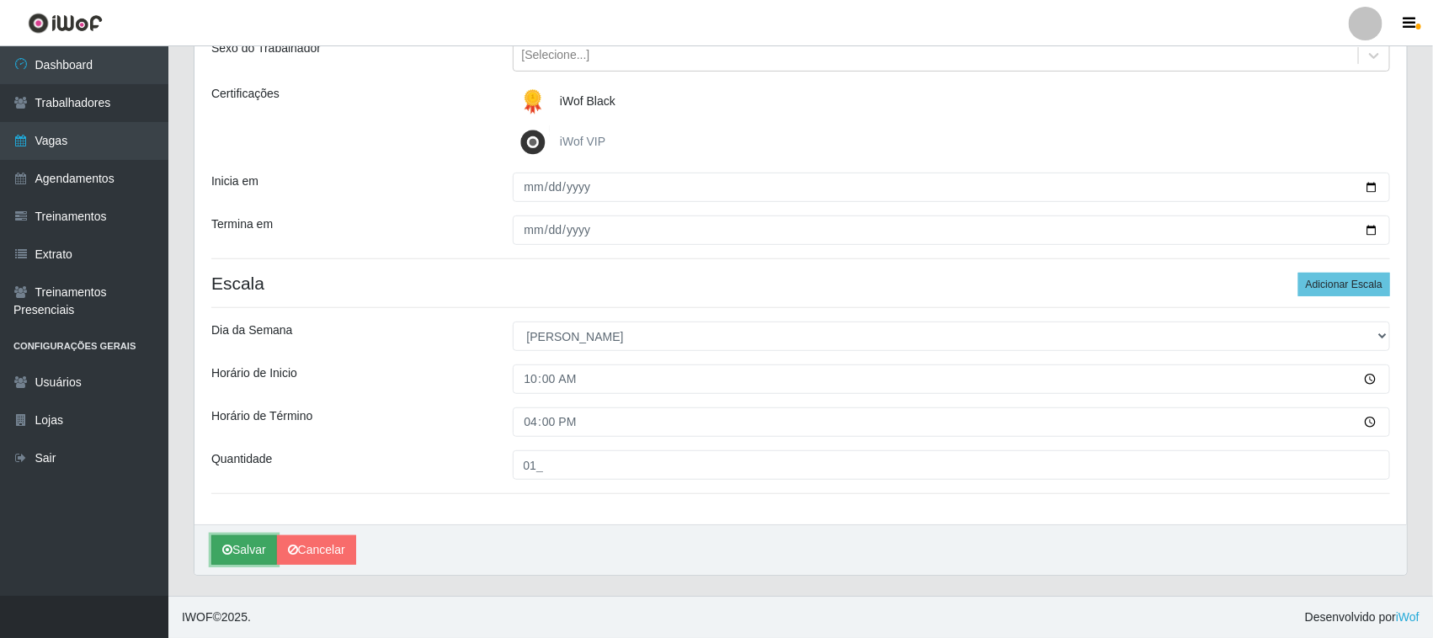
click at [240, 547] on button "Salvar" at bounding box center [244, 549] width 66 height 29
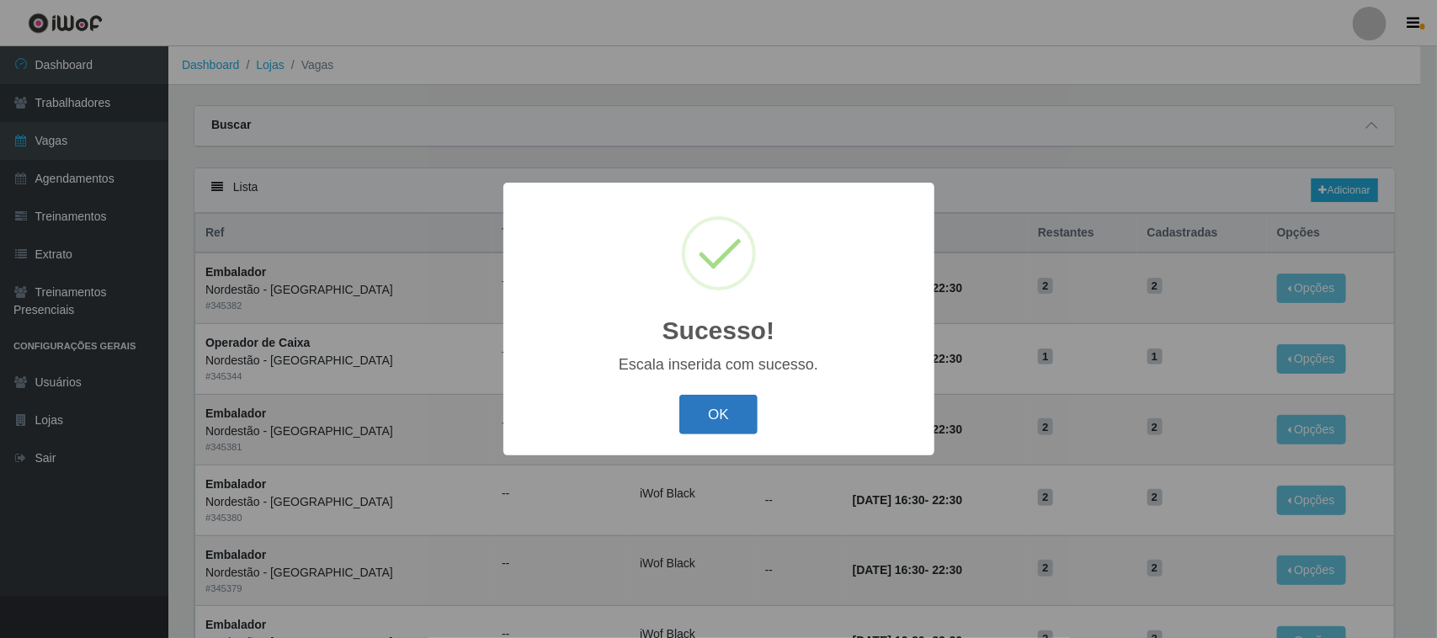
click at [726, 419] on button "OK" at bounding box center [718, 415] width 78 height 40
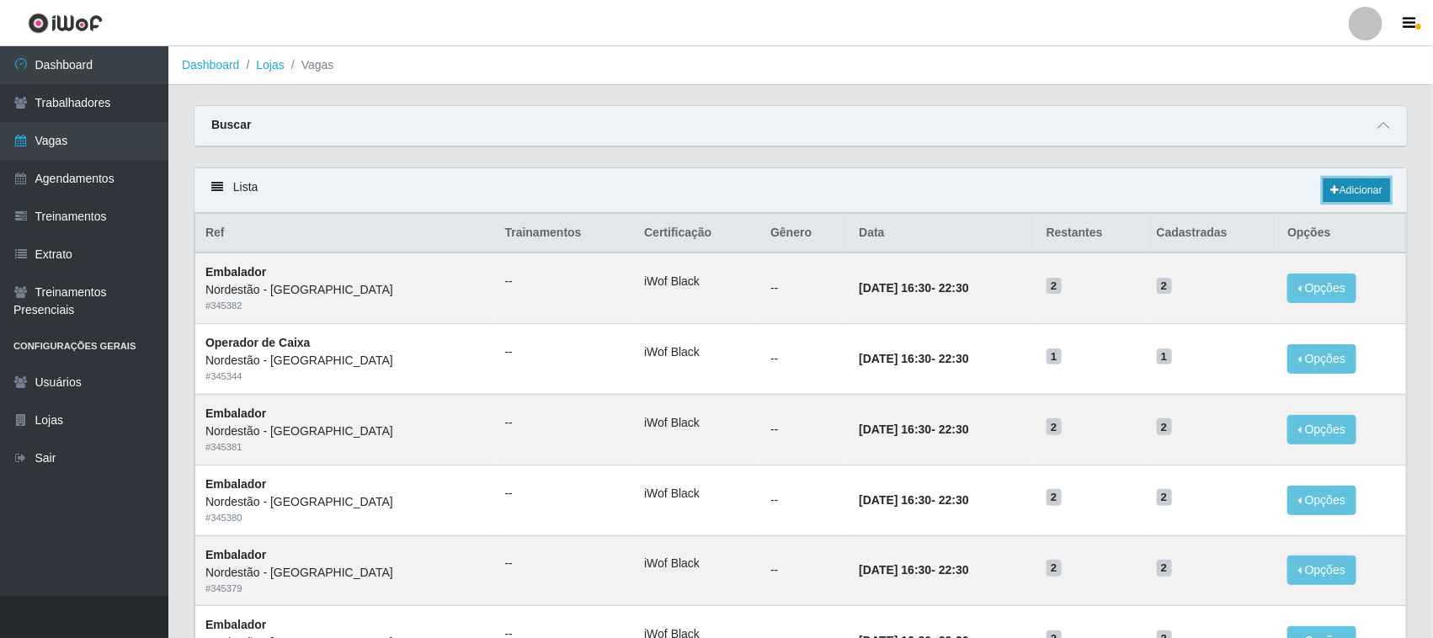
click at [1360, 192] on link "Adicionar" at bounding box center [1356, 190] width 67 height 24
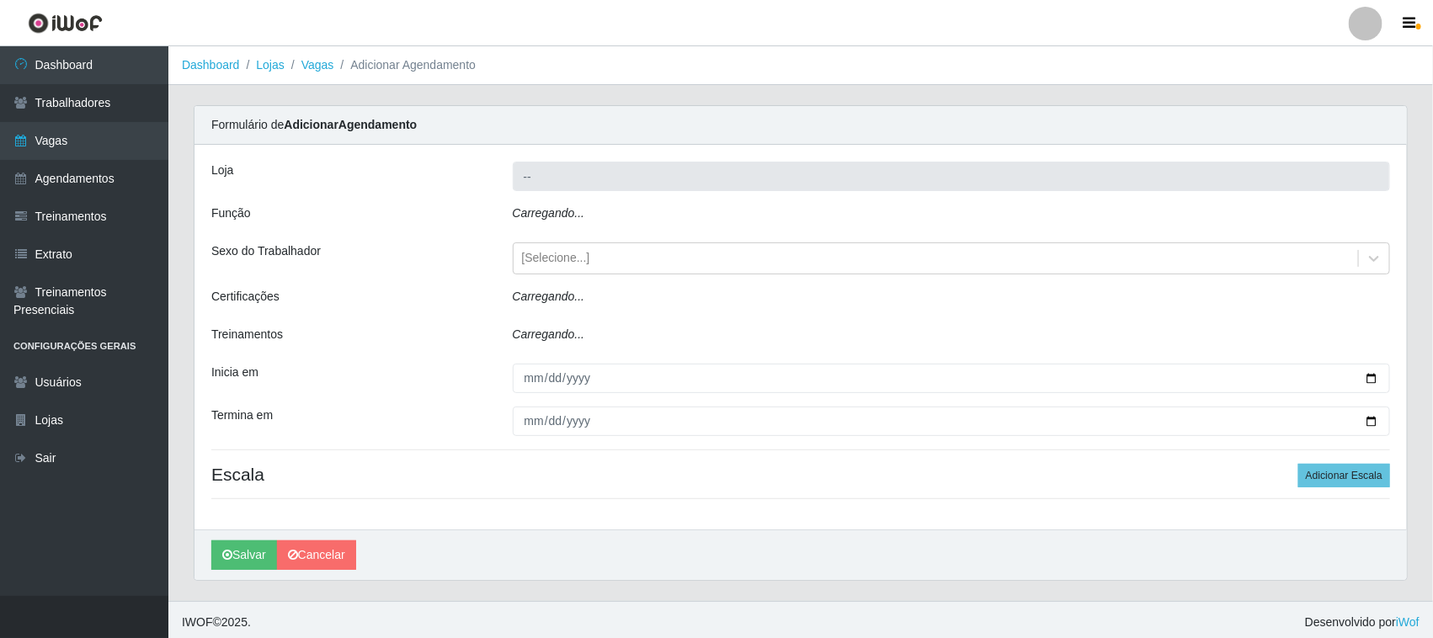
type input "Nordestão - [GEOGRAPHIC_DATA]"
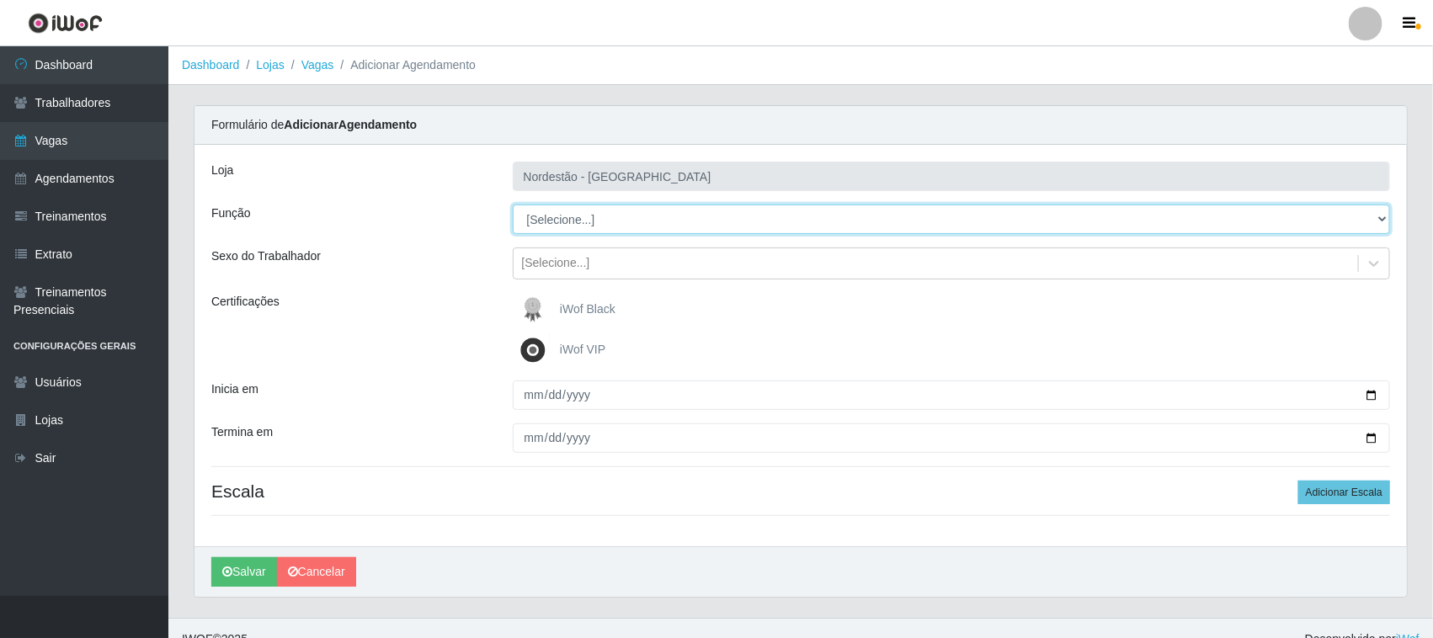
click at [599, 216] on select "[Selecione...] Balconista de Padaria Balconista de Padaria + Balconista de Pada…" at bounding box center [952, 219] width 878 height 29
select select "70"
click at [513, 205] on select "[Selecione...] Balconista de Padaria Balconista de Padaria + Balconista de Pada…" at bounding box center [952, 219] width 878 height 29
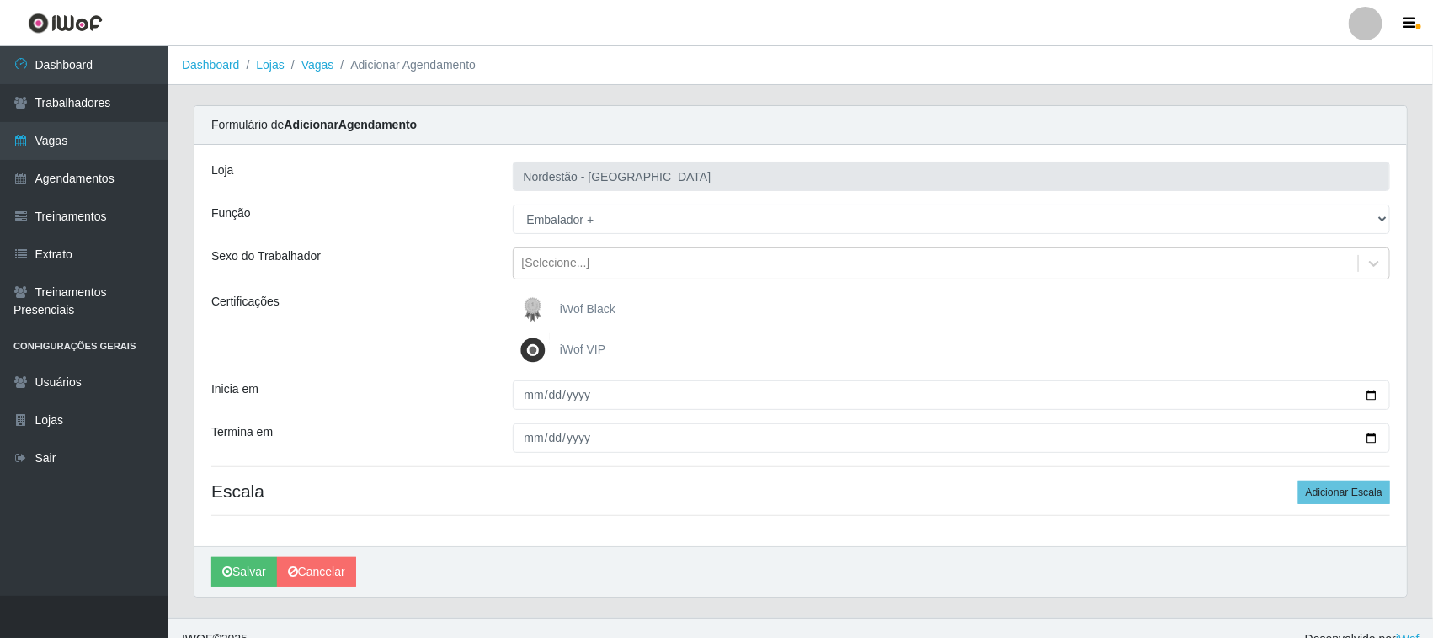
click at [586, 316] on span "iWof Black" at bounding box center [588, 308] width 56 height 13
click at [0, 0] on input "iWof Black" at bounding box center [0, 0] width 0 height 0
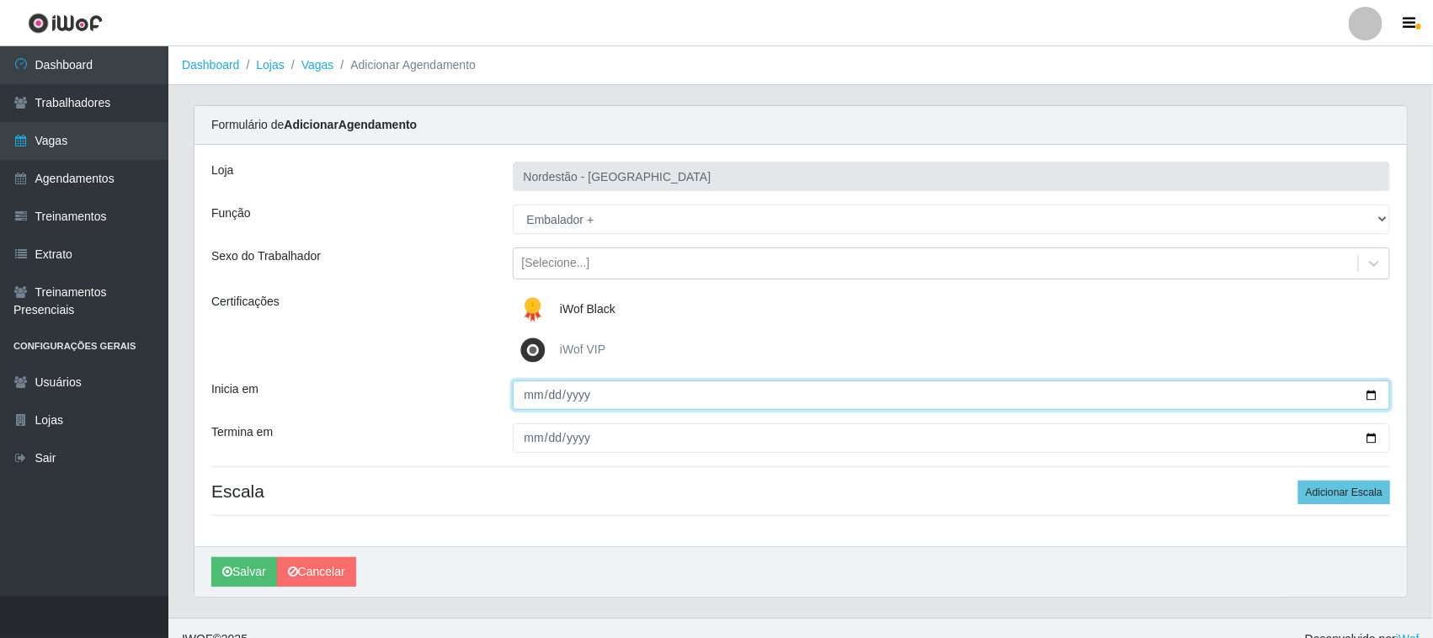
click at [1371, 394] on input "Inicia em" at bounding box center [952, 395] width 878 height 29
type input "[DATE]"
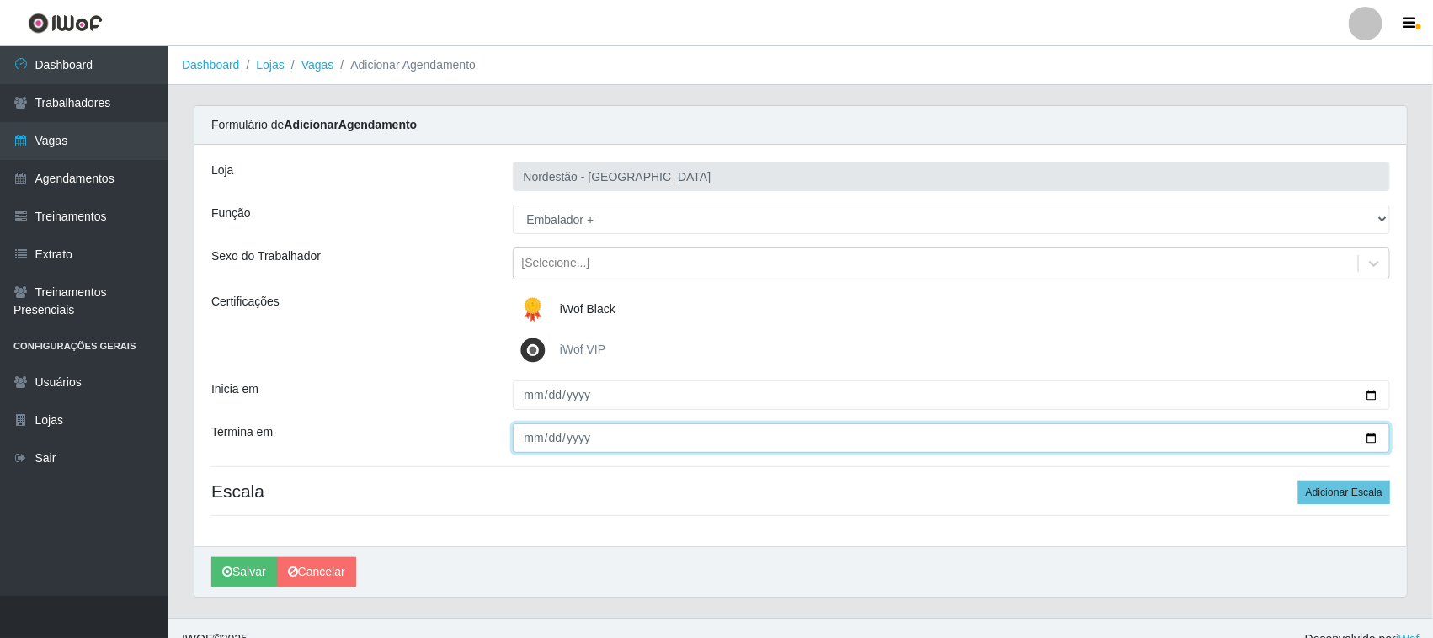
click at [1368, 442] on input "Termina em" at bounding box center [952, 437] width 878 height 29
type input "[DATE]"
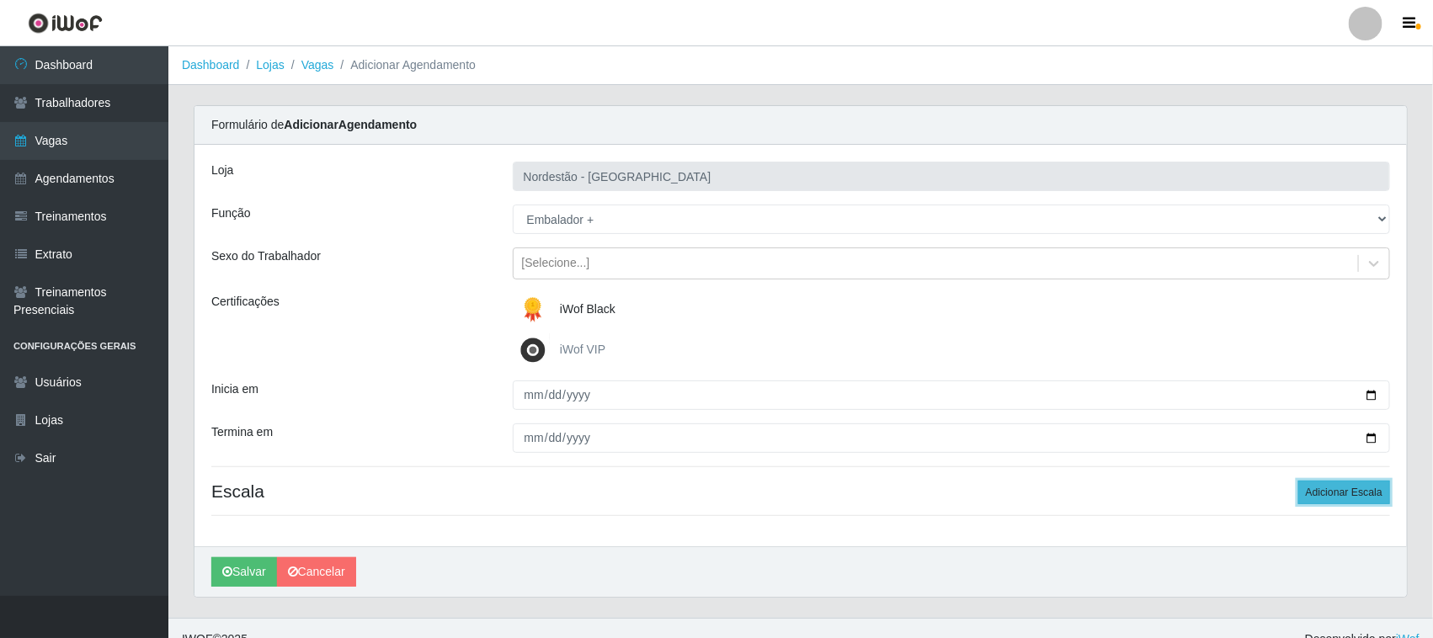
click at [1349, 490] on button "Adicionar Escala" at bounding box center [1344, 493] width 92 height 24
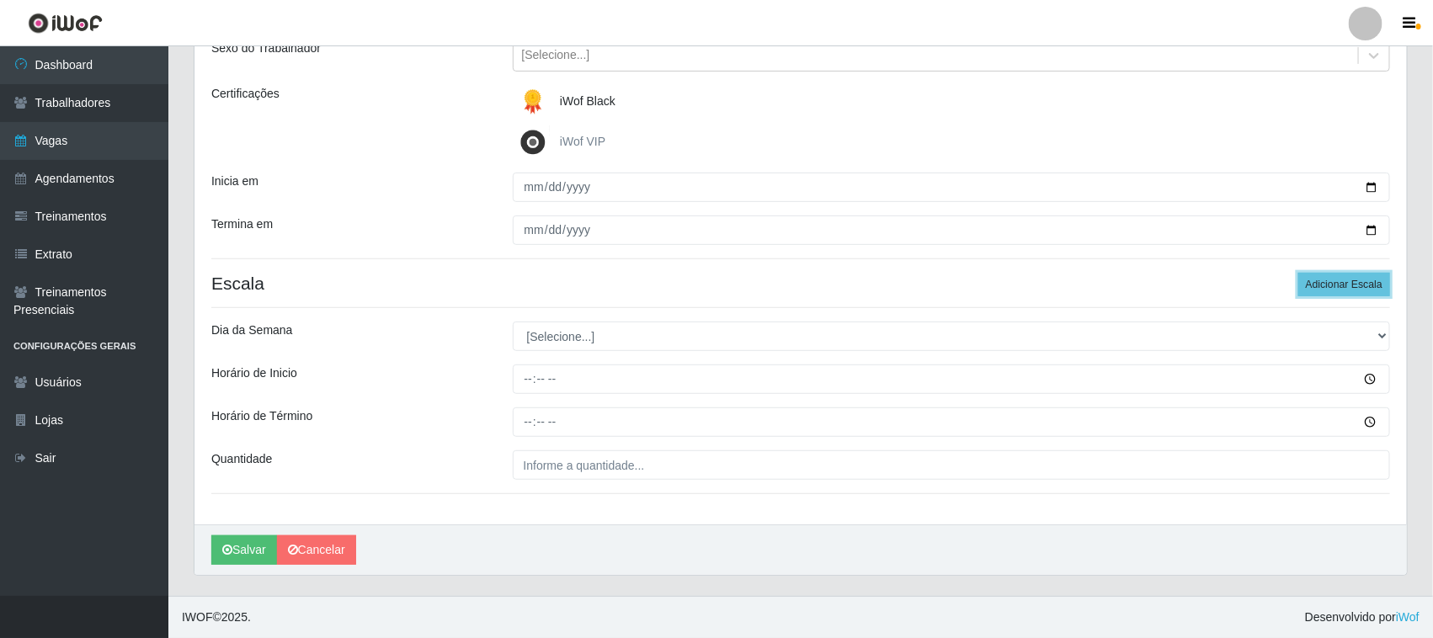
scroll to position [209, 0]
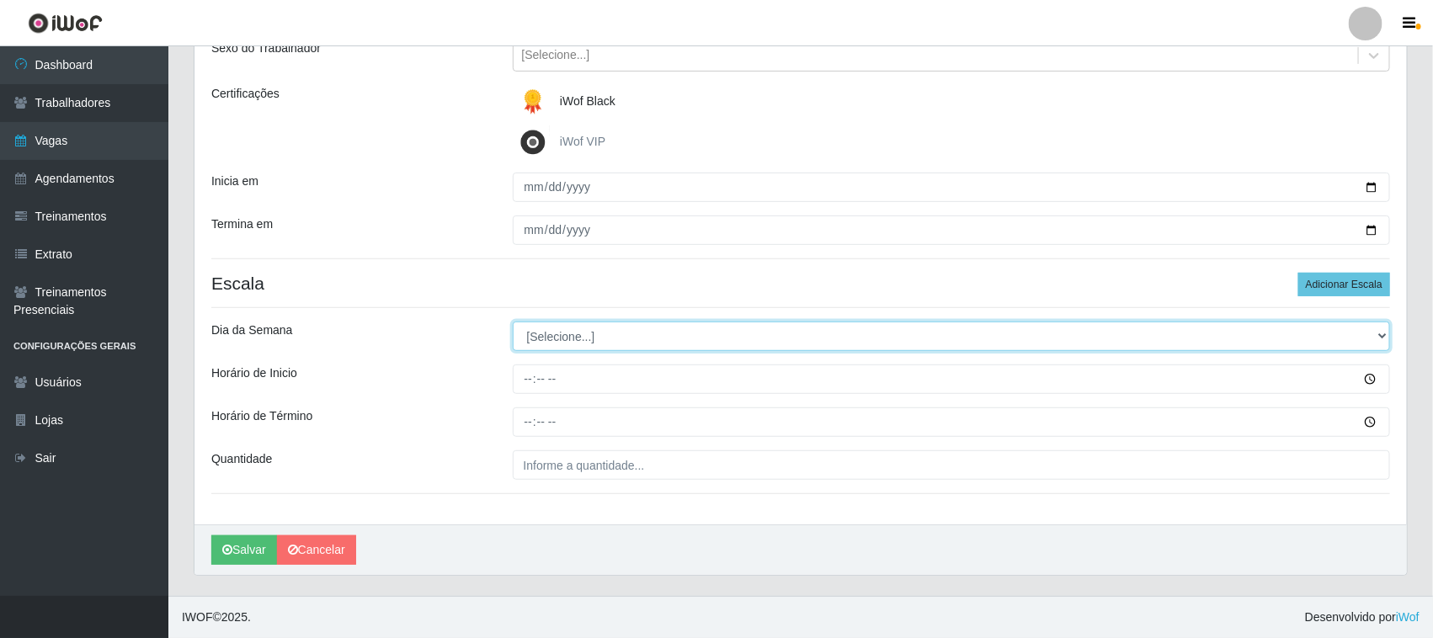
click at [1382, 334] on select "[Selecione...] Segunda Terça Quarta Quinta Sexta Sábado Domingo" at bounding box center [952, 336] width 878 height 29
select select "0"
click at [513, 322] on select "[Selecione...] Segunda Terça Quarta Quinta Sexta Sábado Domingo" at bounding box center [952, 336] width 878 height 29
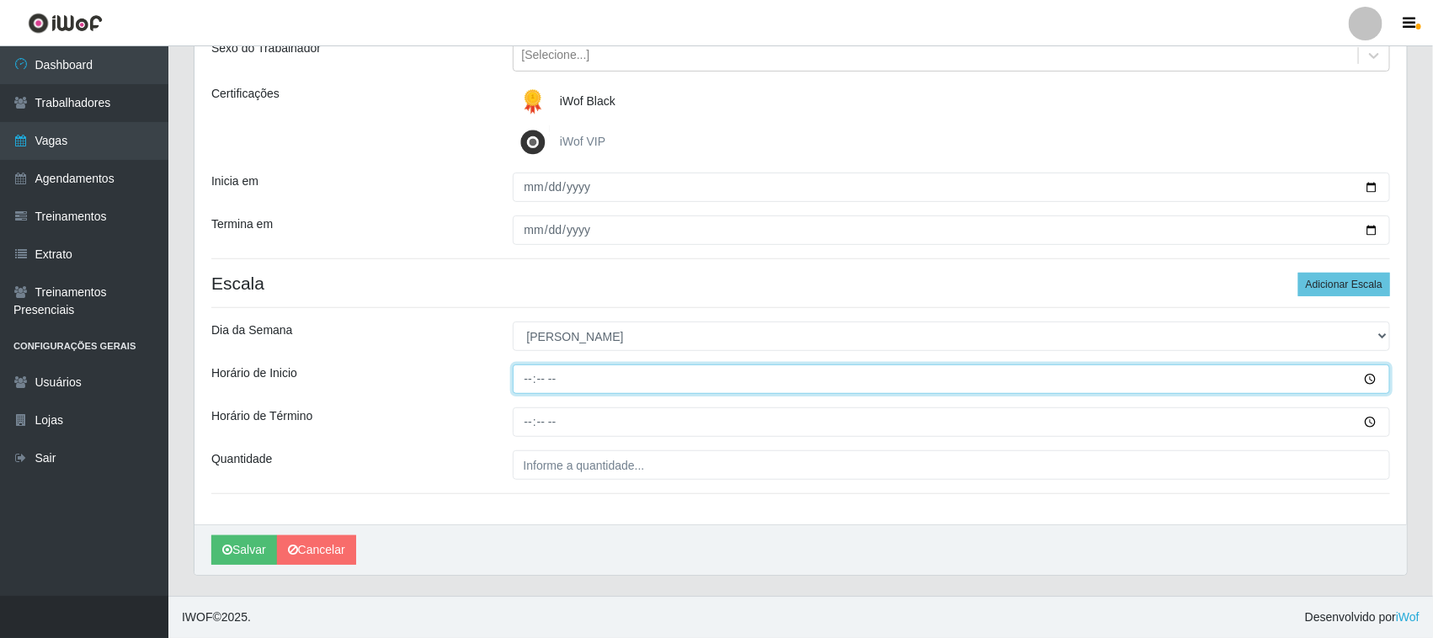
click at [741, 366] on input "Horário de Inicio" at bounding box center [952, 379] width 878 height 29
type input "10:00"
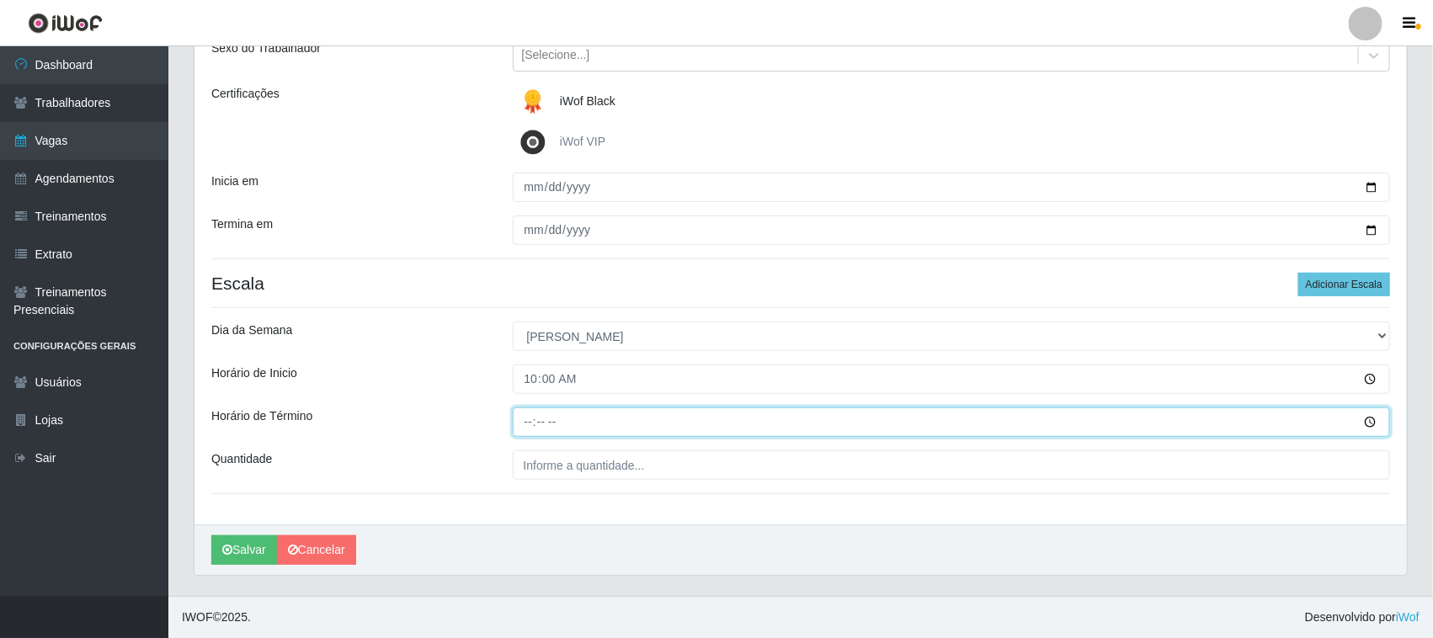
click at [546, 421] on input "Horário de Término" at bounding box center [952, 421] width 878 height 29
click at [520, 418] on input "Horário de Término" at bounding box center [952, 421] width 878 height 29
click at [529, 423] on input "Horário de Término" at bounding box center [952, 421] width 878 height 29
type input "16:00"
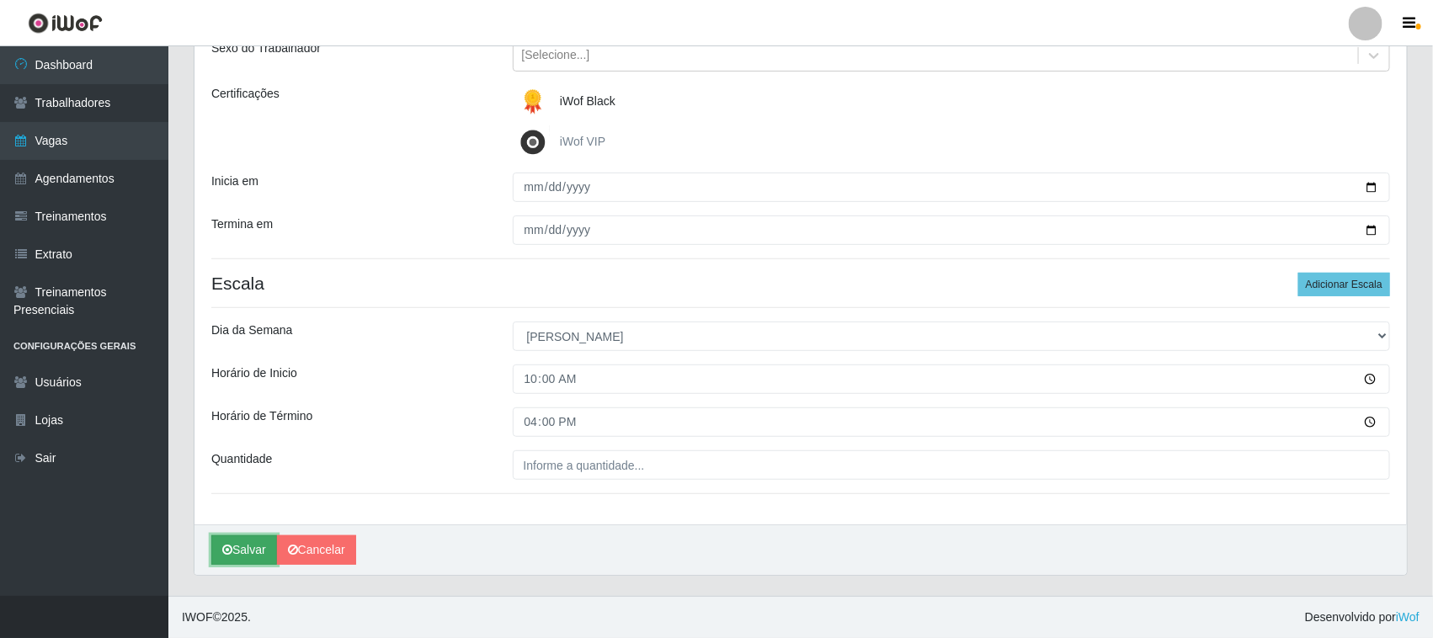
click at [244, 552] on button "Salvar" at bounding box center [244, 549] width 66 height 29
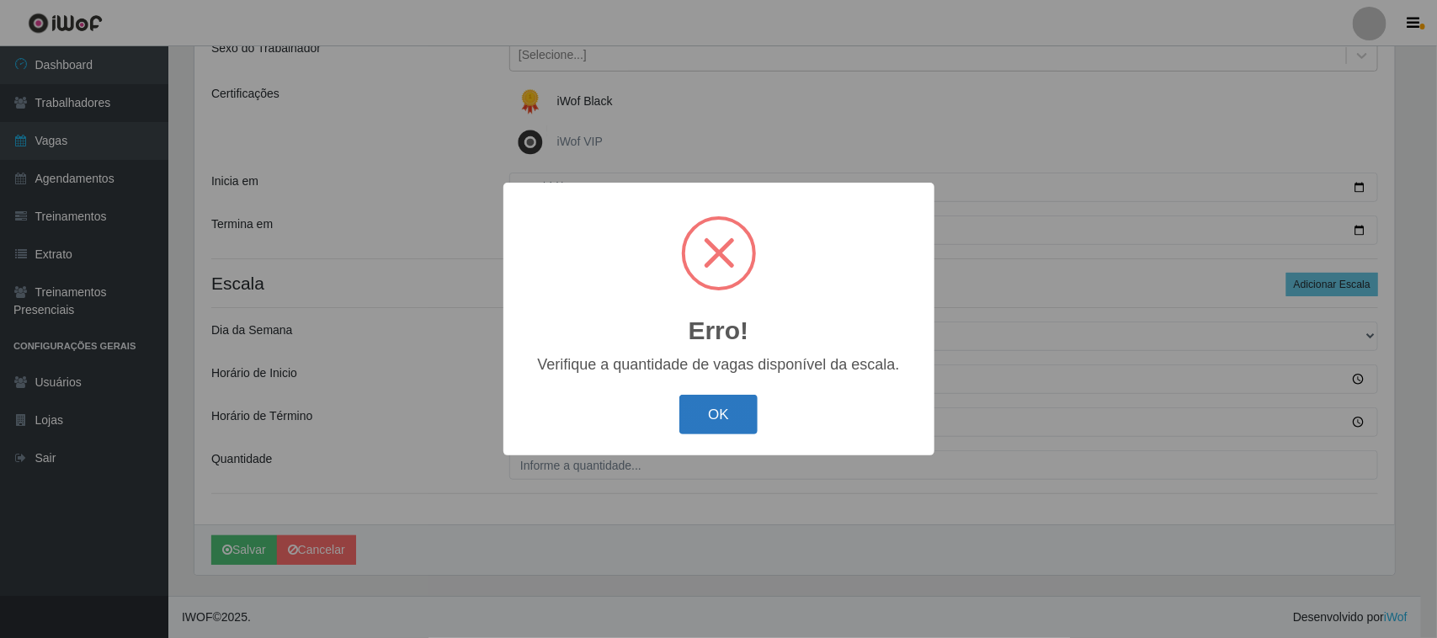
click at [720, 417] on button "OK" at bounding box center [718, 415] width 78 height 40
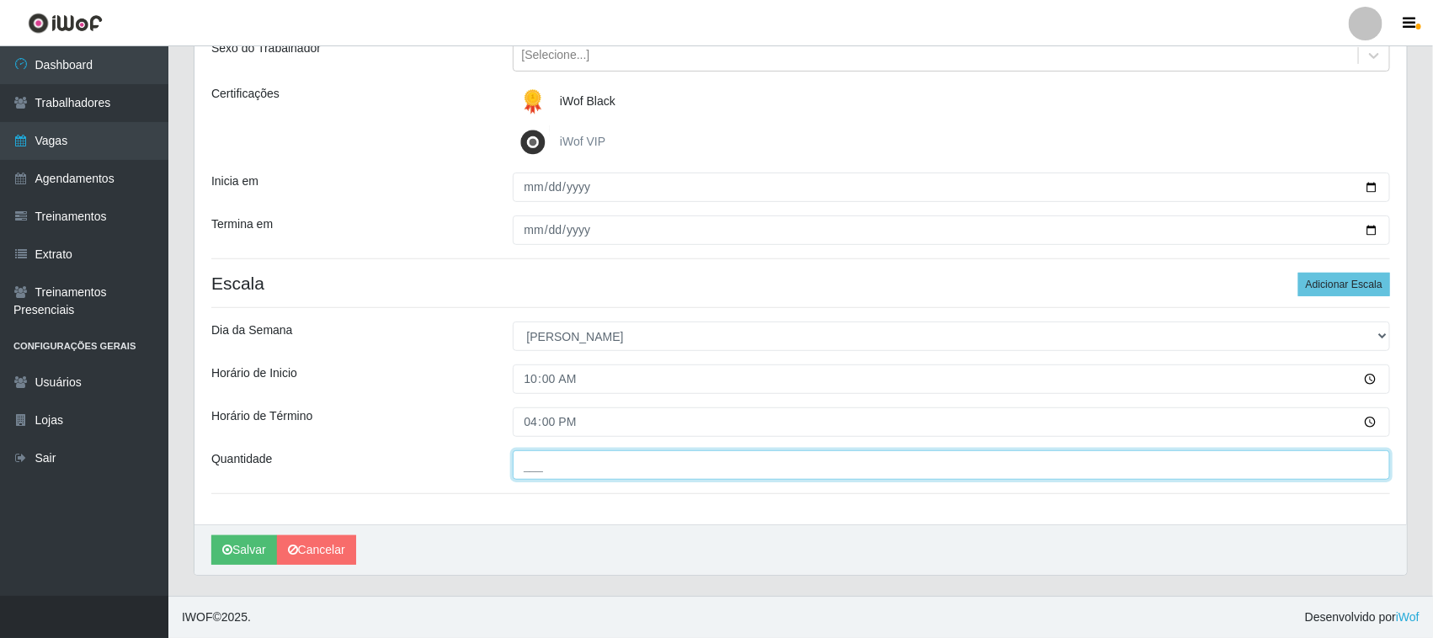
click at [680, 468] on input "___" at bounding box center [952, 464] width 878 height 29
type input "01_"
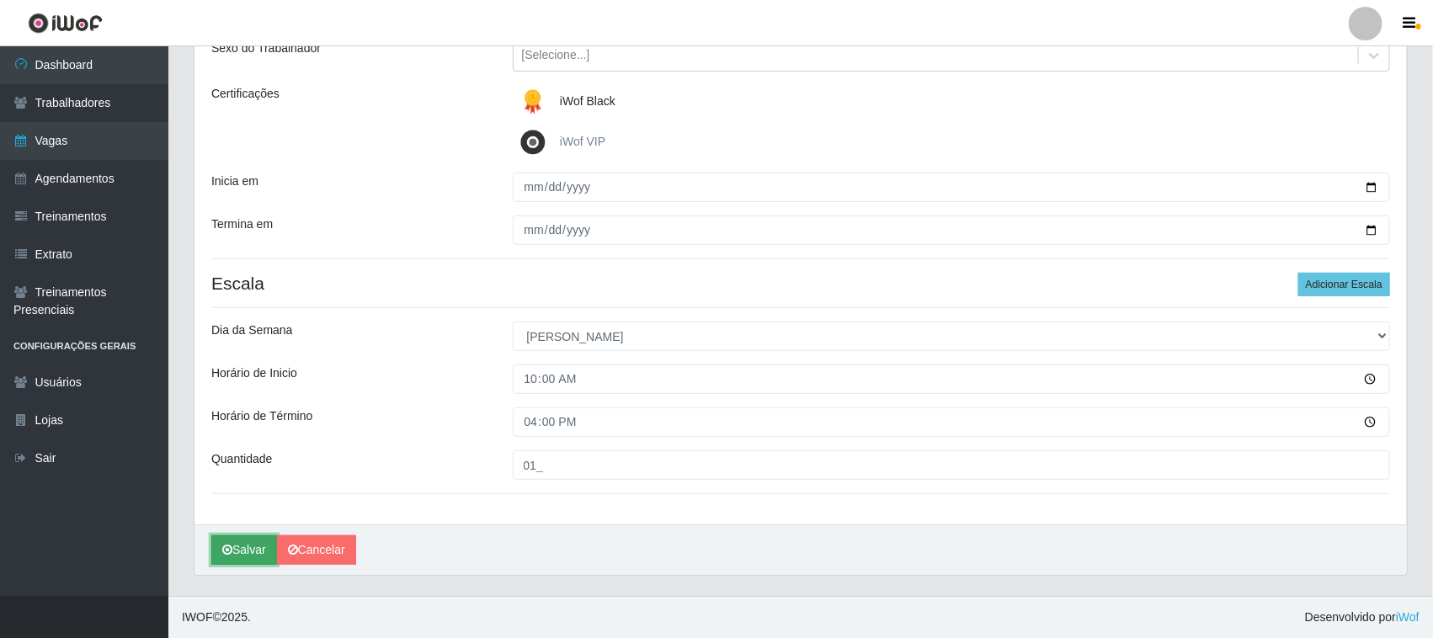
click at [245, 543] on button "Salvar" at bounding box center [244, 549] width 66 height 29
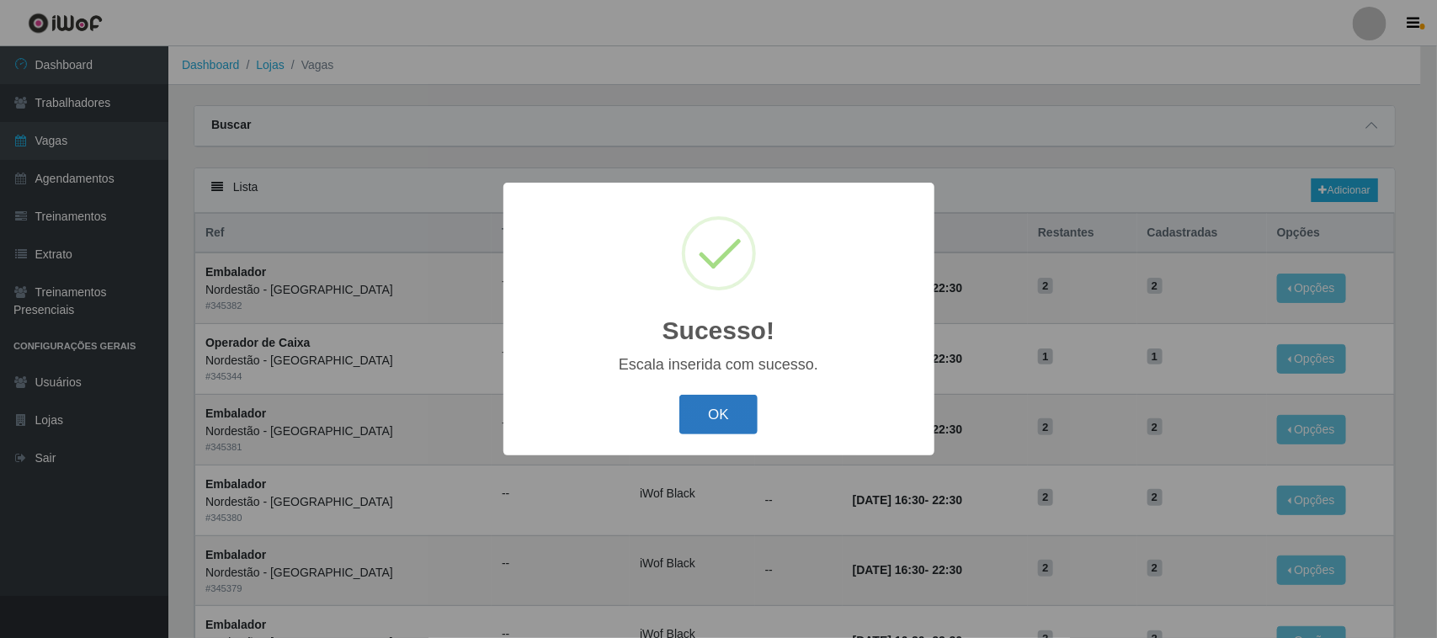
click at [717, 422] on button "OK" at bounding box center [718, 415] width 78 height 40
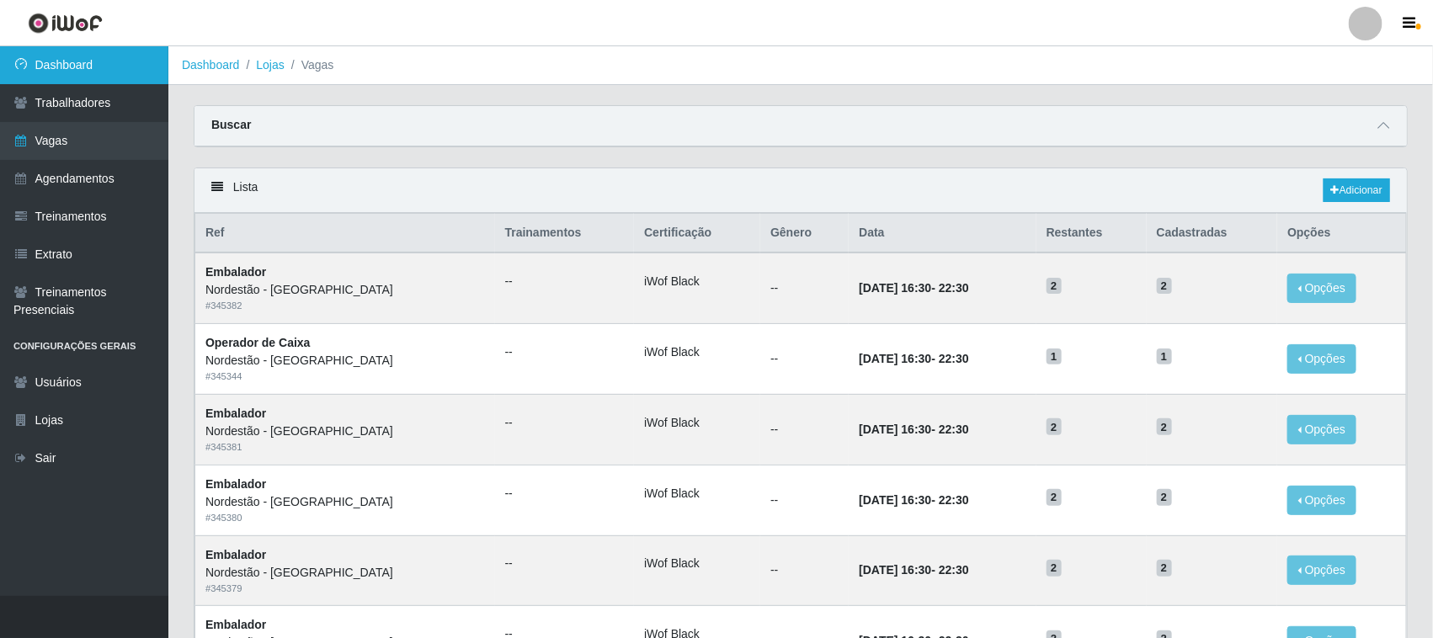
click at [101, 74] on link "Dashboard" at bounding box center [84, 65] width 168 height 38
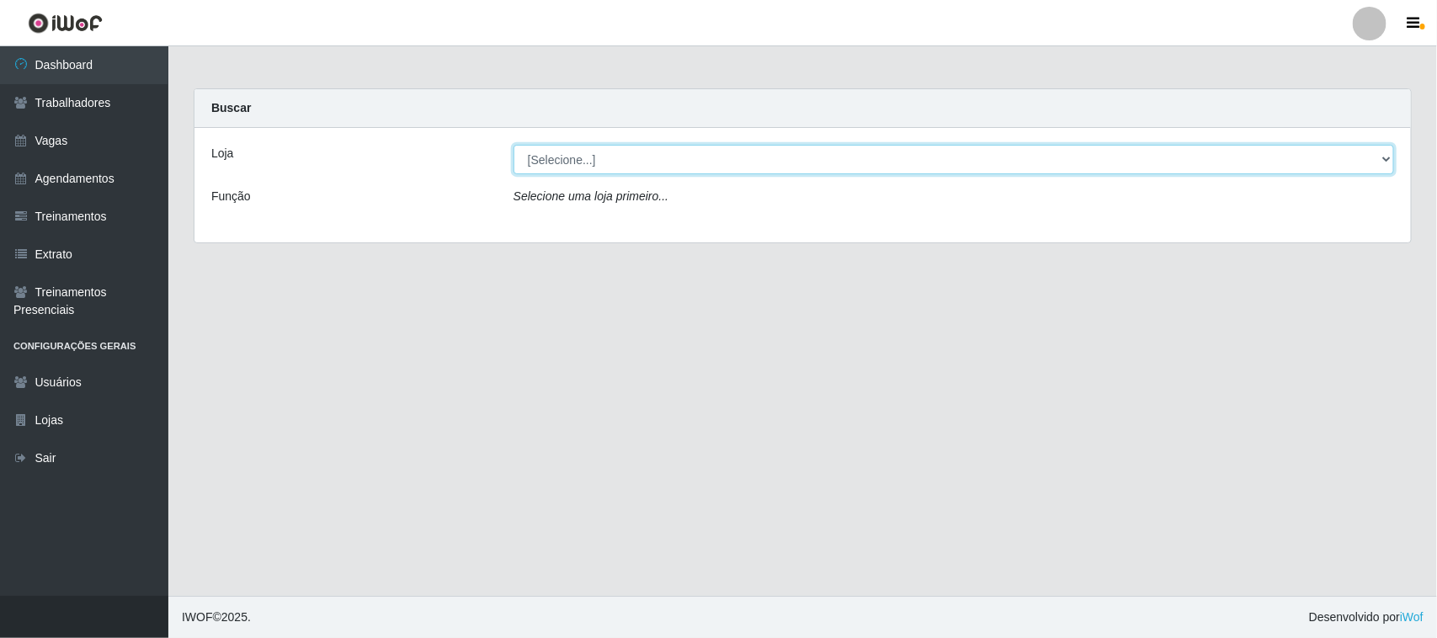
click at [581, 167] on select "[Selecione...] Nordestão - [GEOGRAPHIC_DATA]" at bounding box center [954, 159] width 881 height 29
select select "420"
click at [514, 145] on select "[Selecione...] Nordestão - [GEOGRAPHIC_DATA]" at bounding box center [954, 159] width 881 height 29
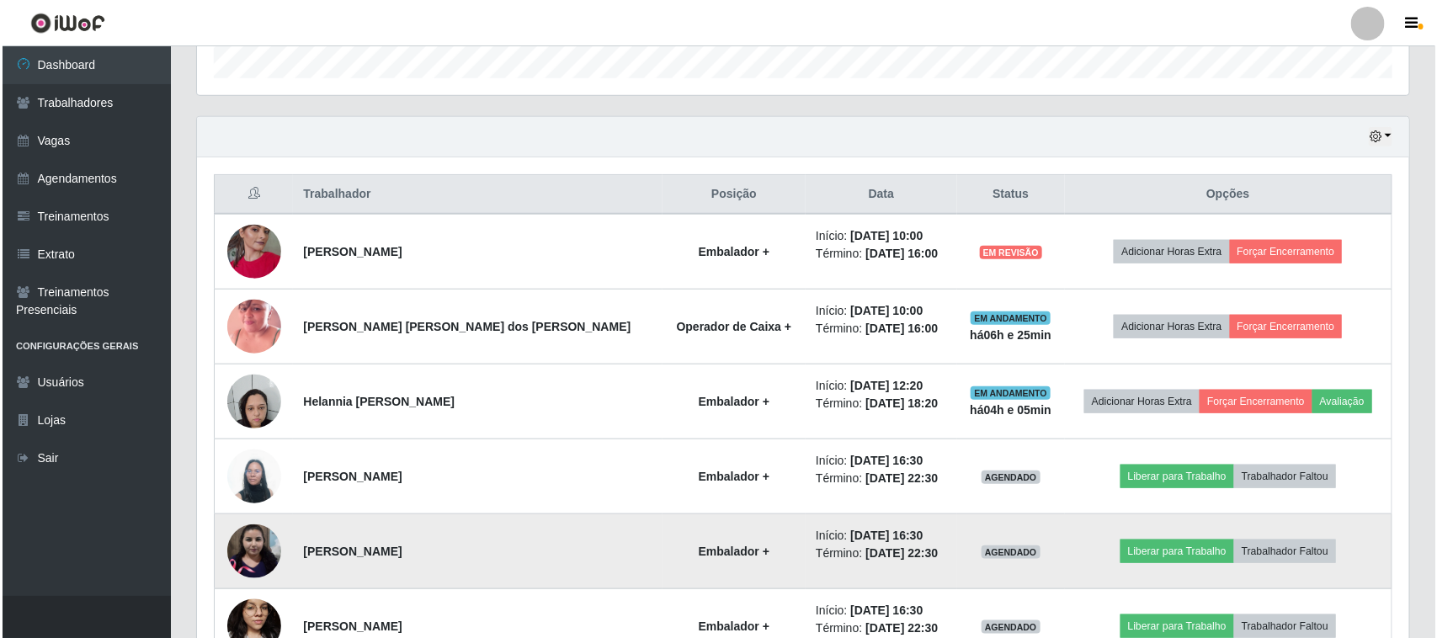
scroll to position [526, 0]
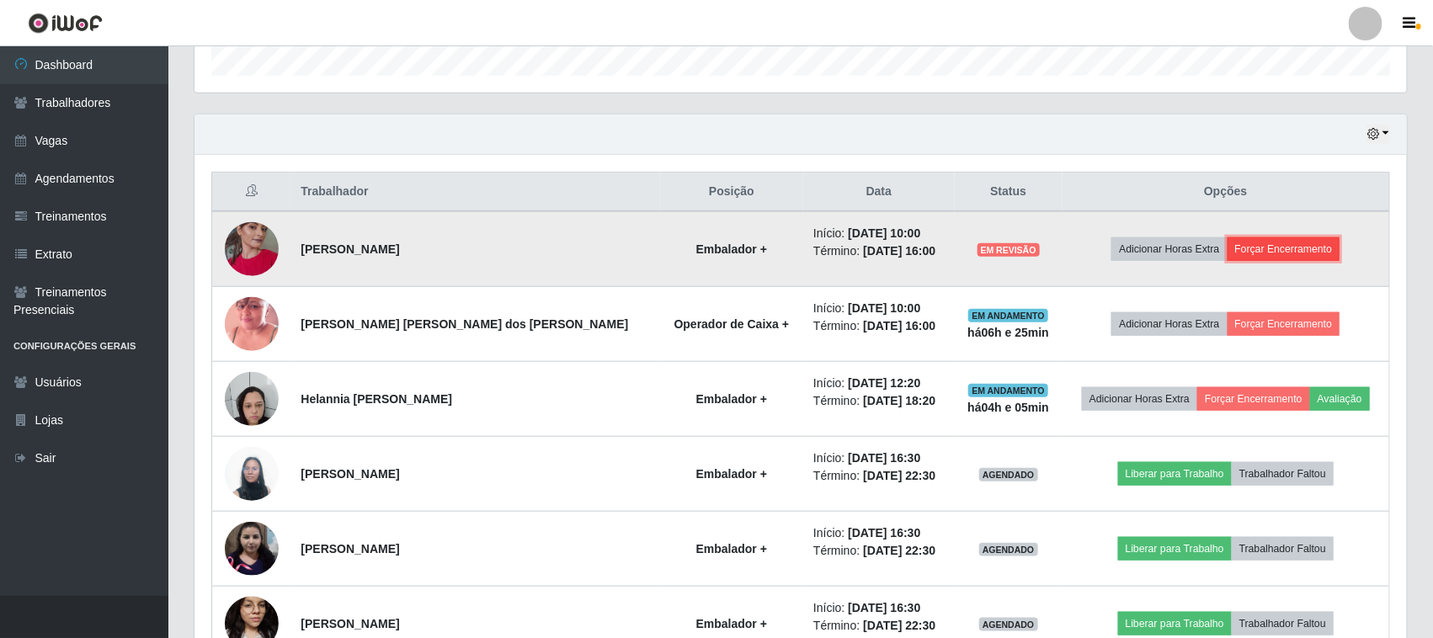
click at [1282, 249] on button "Forçar Encerramento" at bounding box center [1284, 249] width 113 height 24
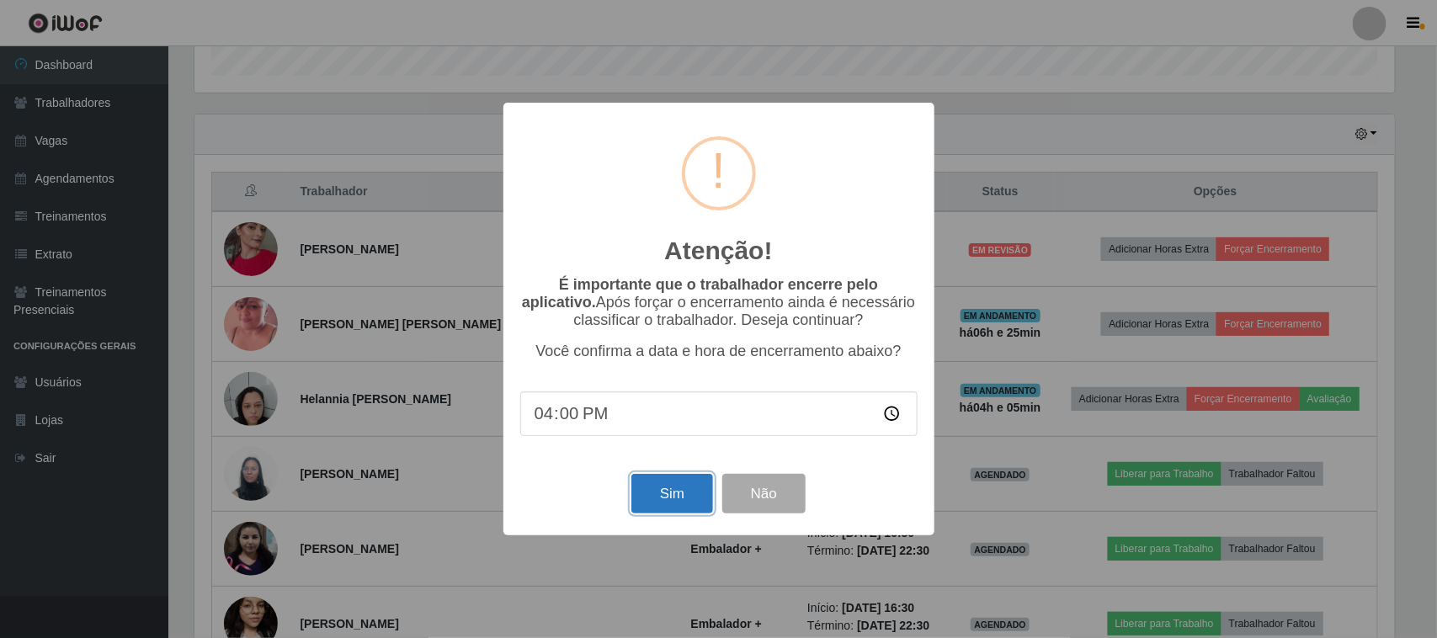
click at [675, 490] on button "Sim" at bounding box center [672, 494] width 82 height 40
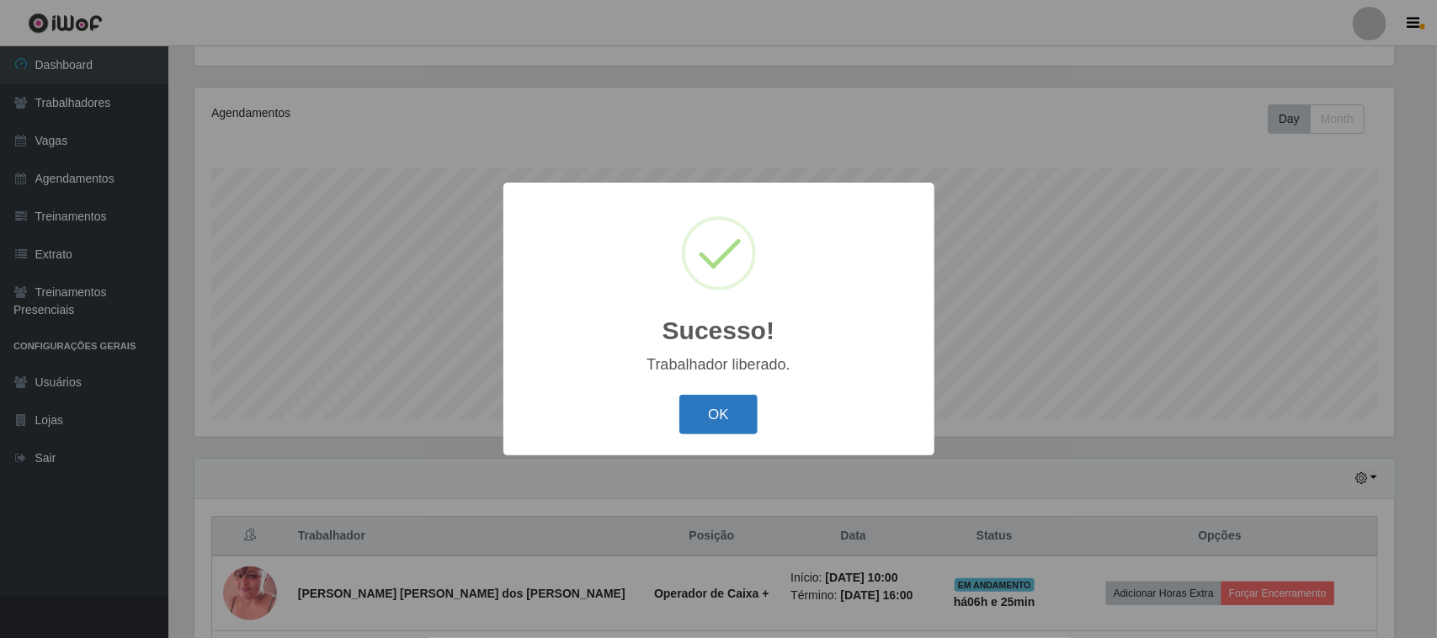
click at [701, 415] on button "OK" at bounding box center [718, 415] width 78 height 40
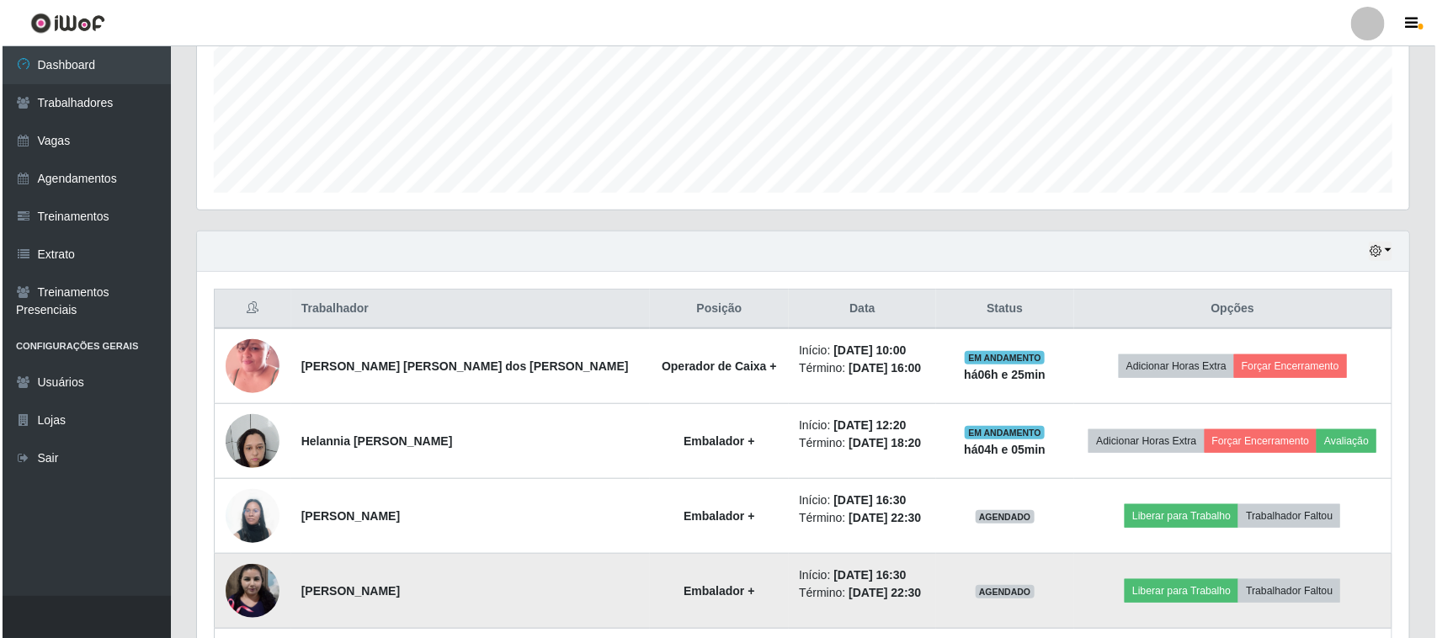
scroll to position [603, 0]
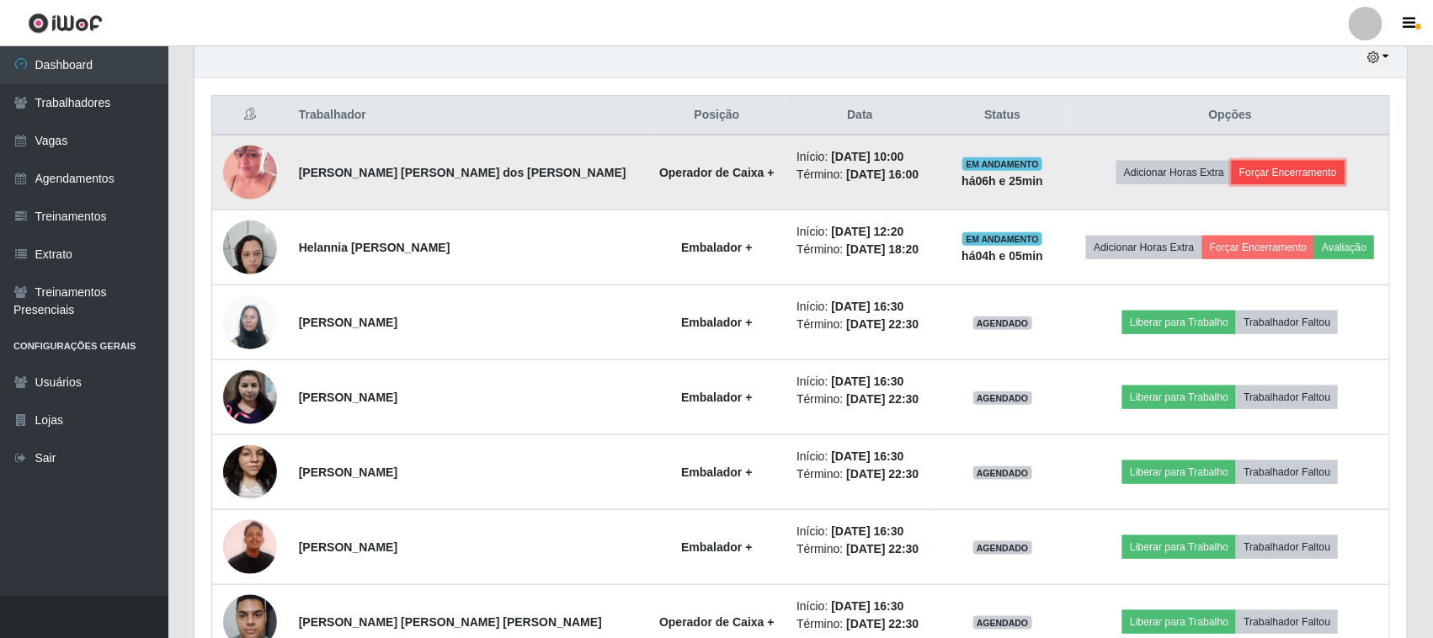
click at [1252, 170] on button "Forçar Encerramento" at bounding box center [1288, 173] width 113 height 24
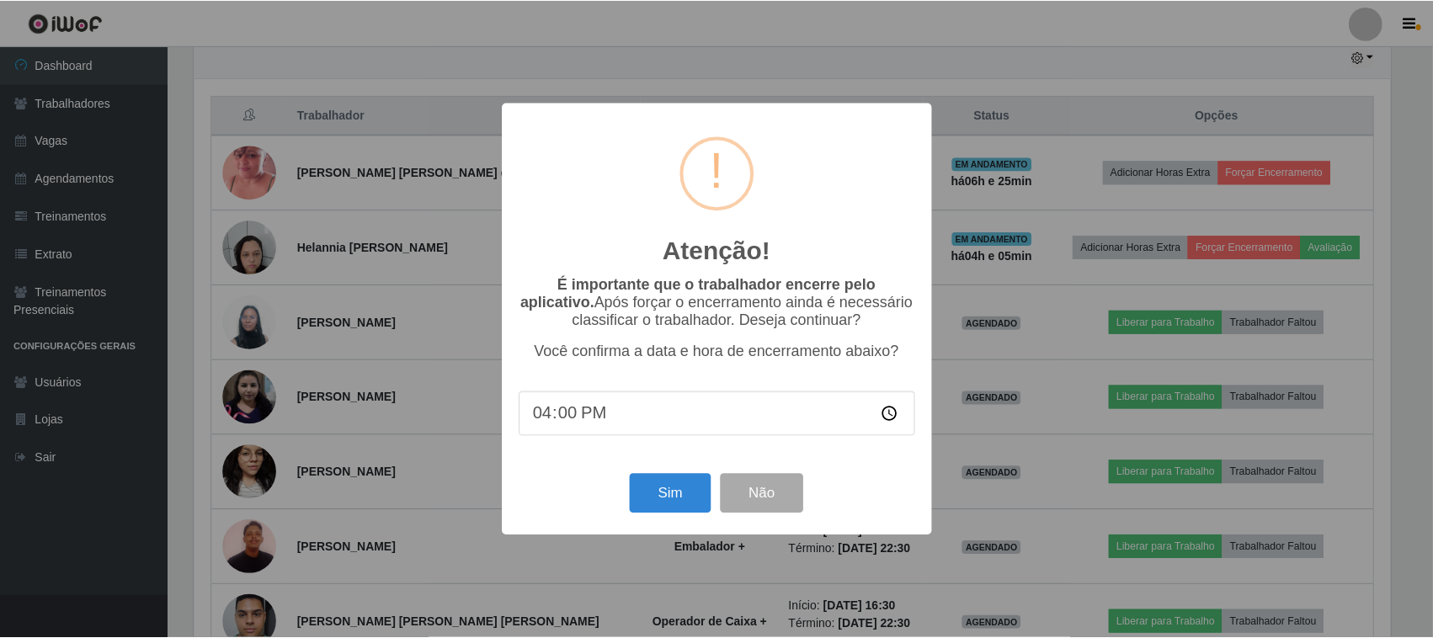
scroll to position [350, 1201]
click at [676, 511] on button "Sim" at bounding box center [672, 494] width 82 height 40
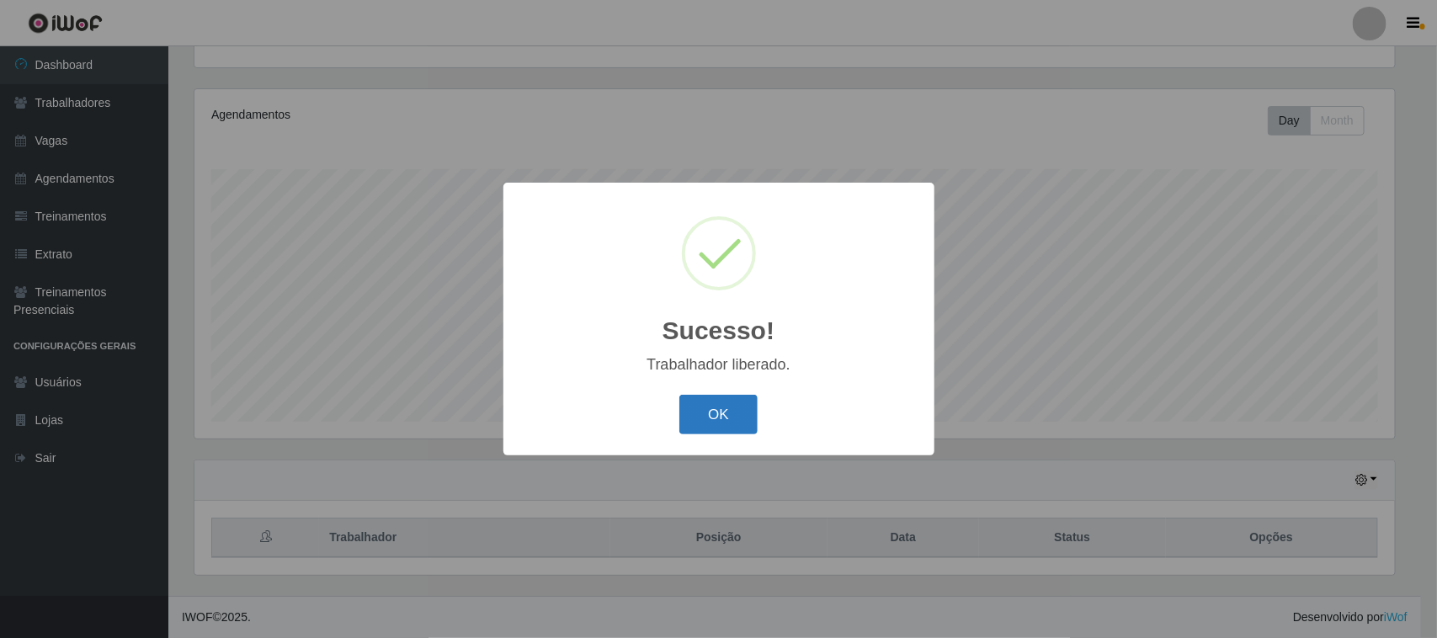
click at [705, 429] on button "OK" at bounding box center [718, 415] width 78 height 40
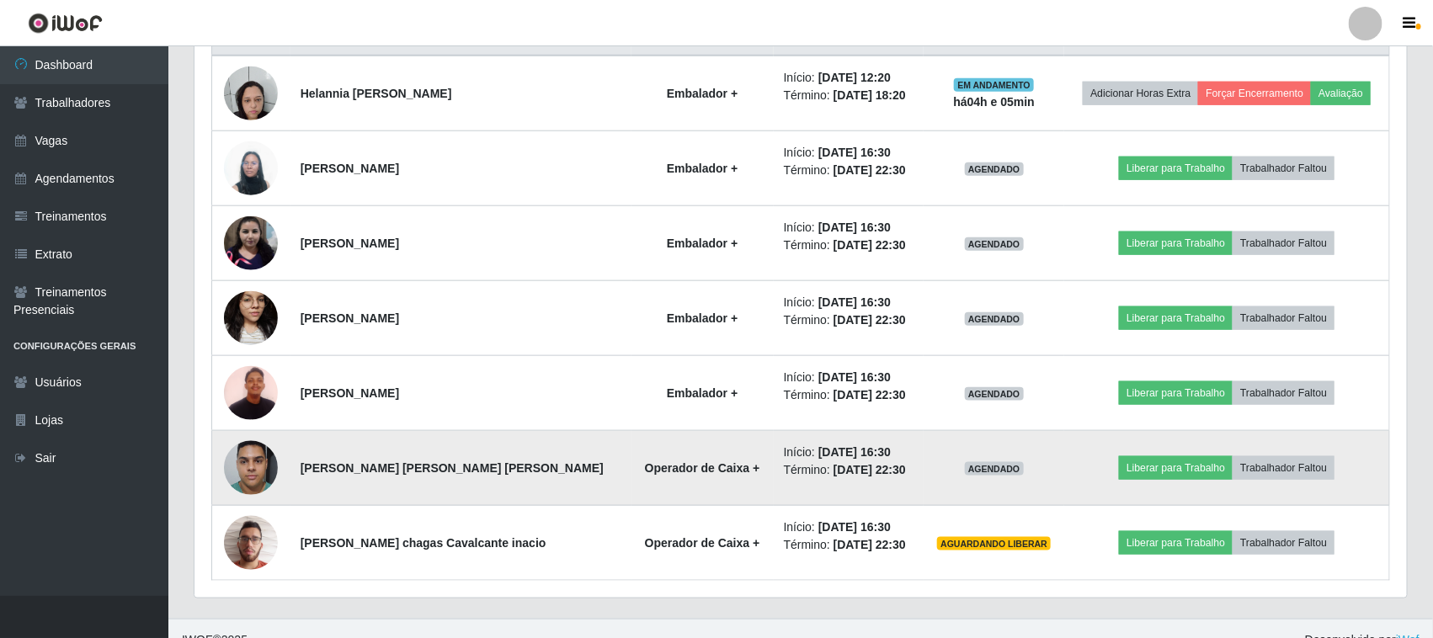
scroll to position [707, 0]
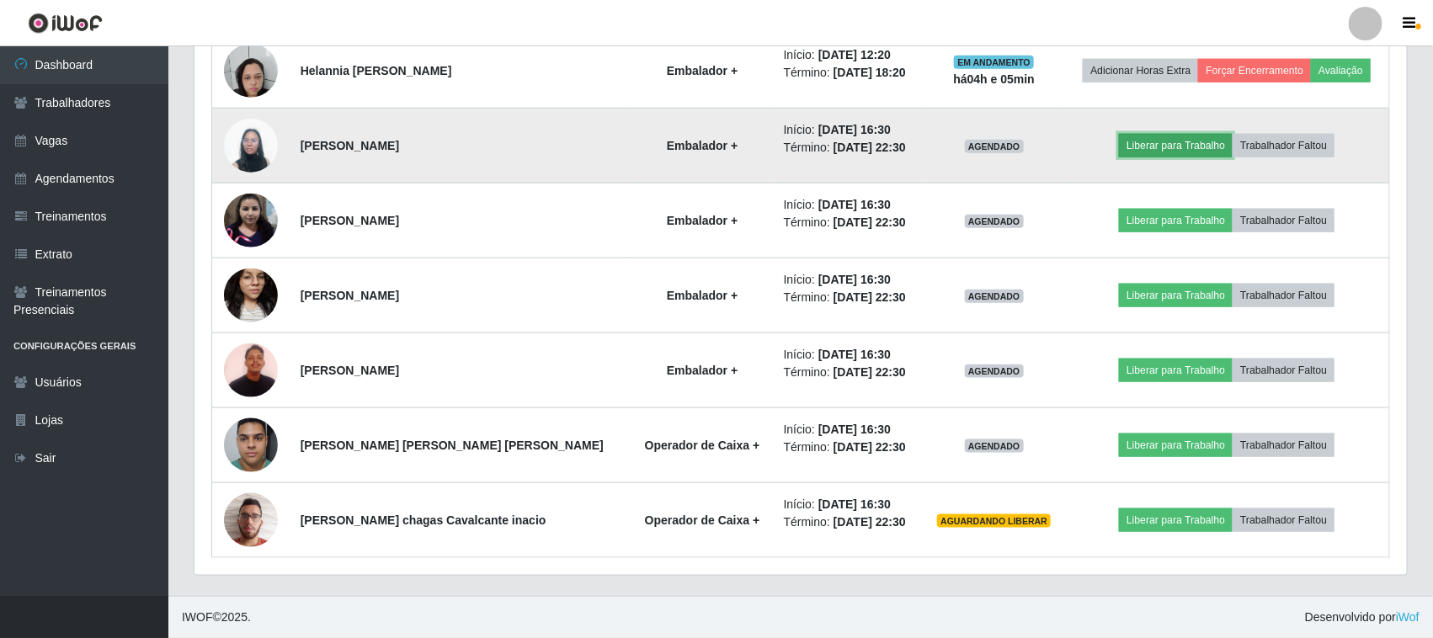
click at [1192, 149] on button "Liberar para Trabalho" at bounding box center [1176, 146] width 114 height 24
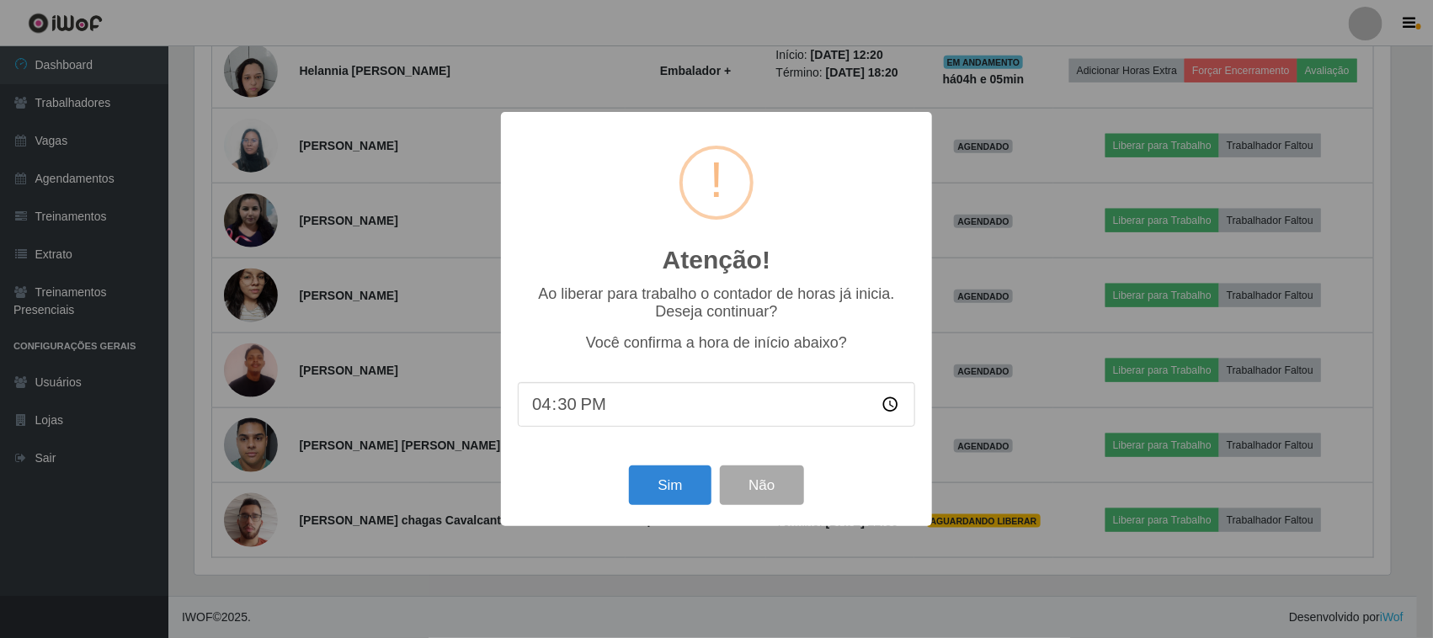
scroll to position [350, 1201]
click at [695, 491] on button "Sim" at bounding box center [672, 486] width 82 height 40
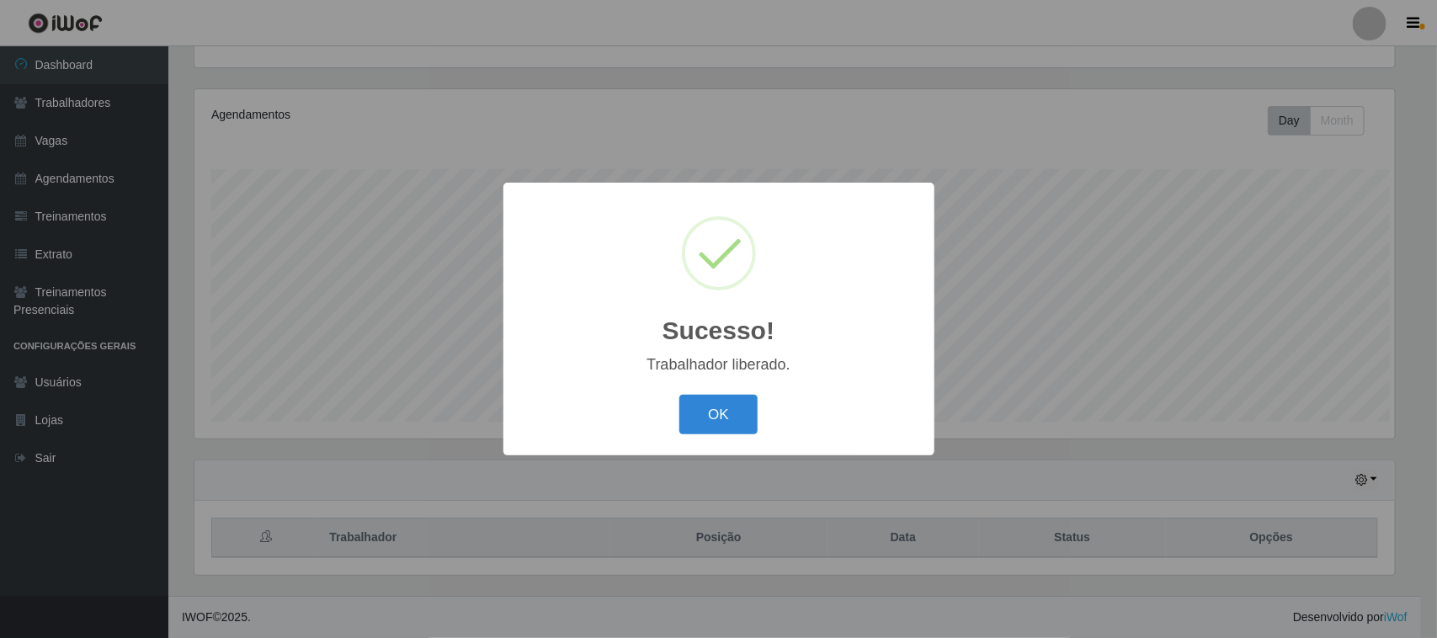
scroll to position [0, 0]
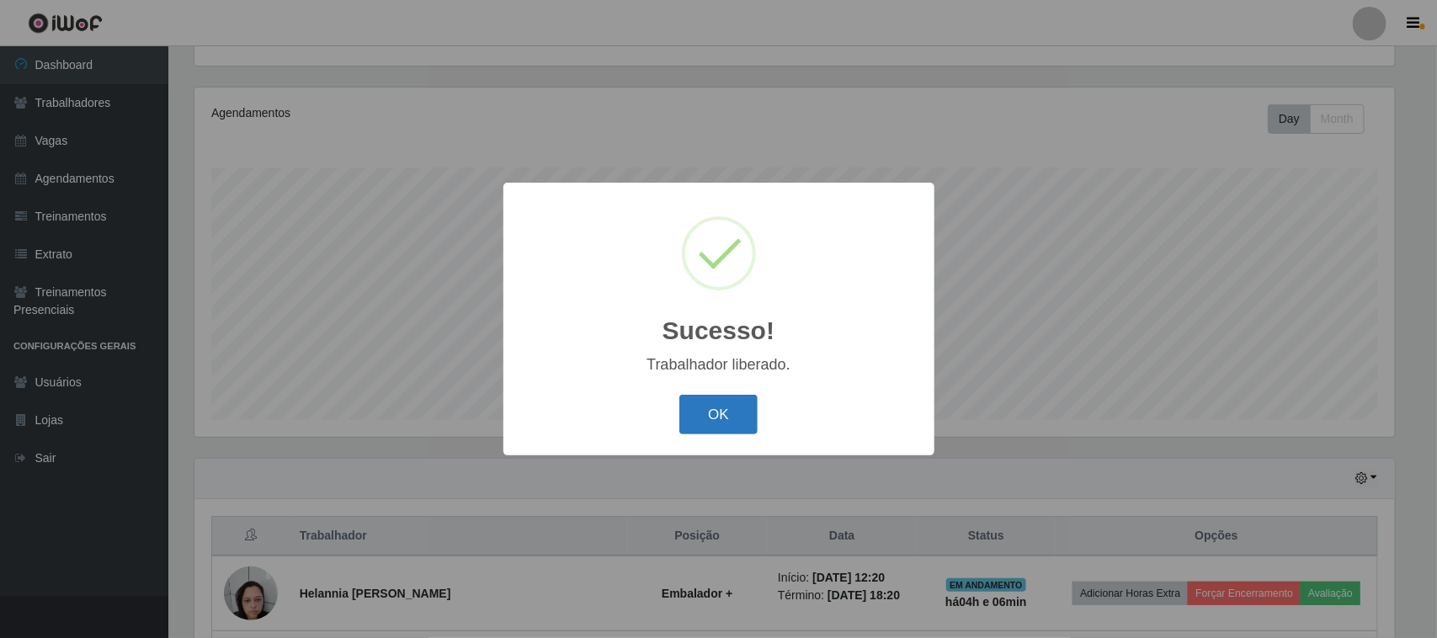
click at [718, 406] on button "OK" at bounding box center [718, 415] width 78 height 40
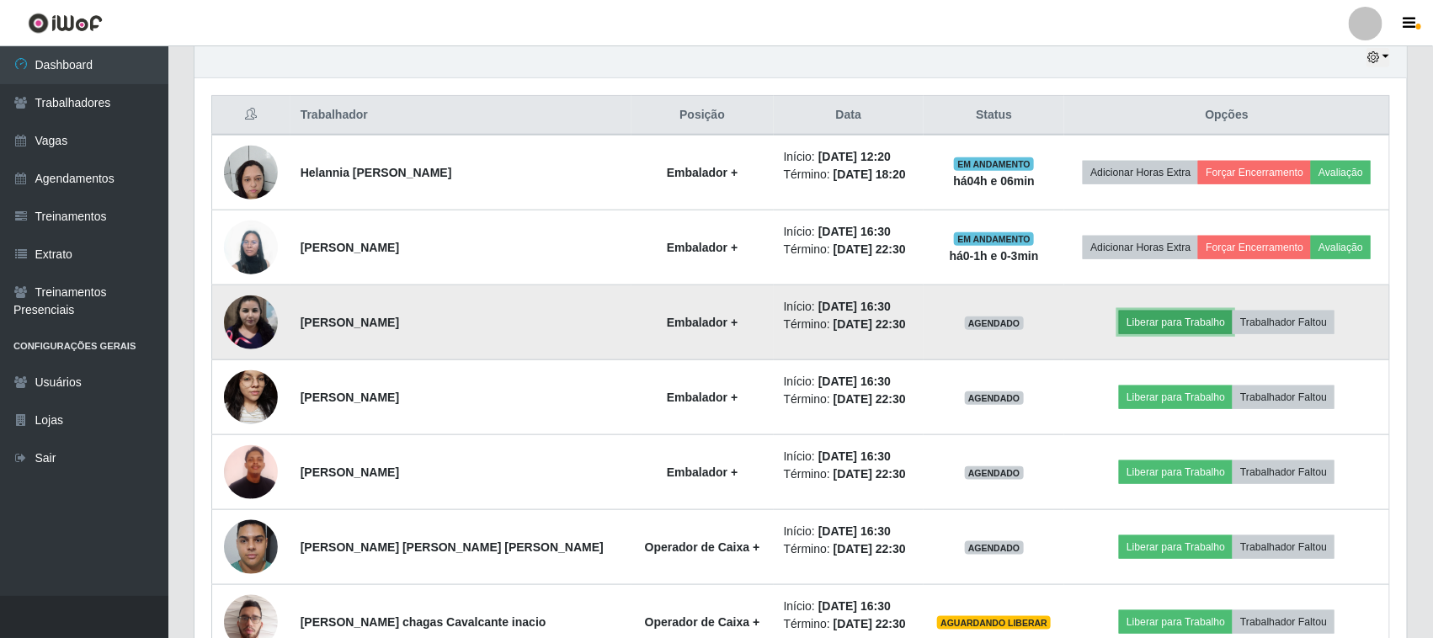
click at [1133, 326] on button "Liberar para Trabalho" at bounding box center [1176, 323] width 114 height 24
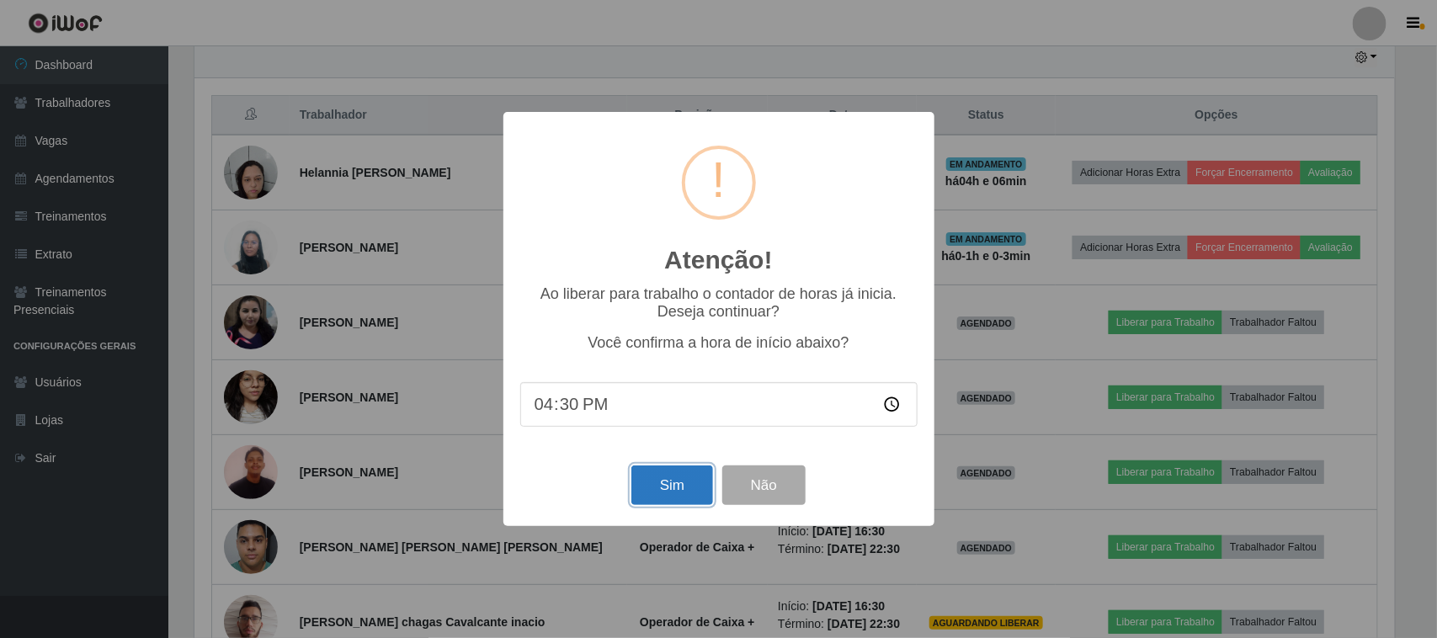
click at [649, 482] on button "Sim" at bounding box center [672, 486] width 82 height 40
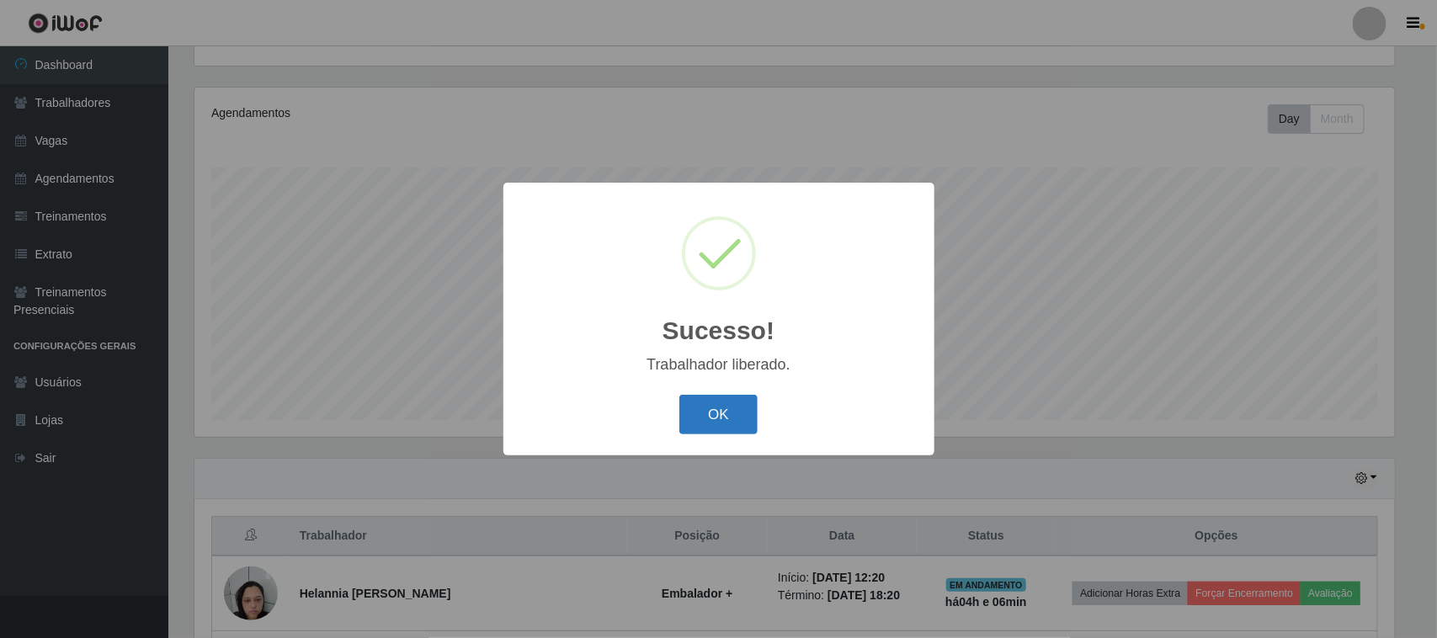
click at [718, 418] on button "OK" at bounding box center [718, 415] width 78 height 40
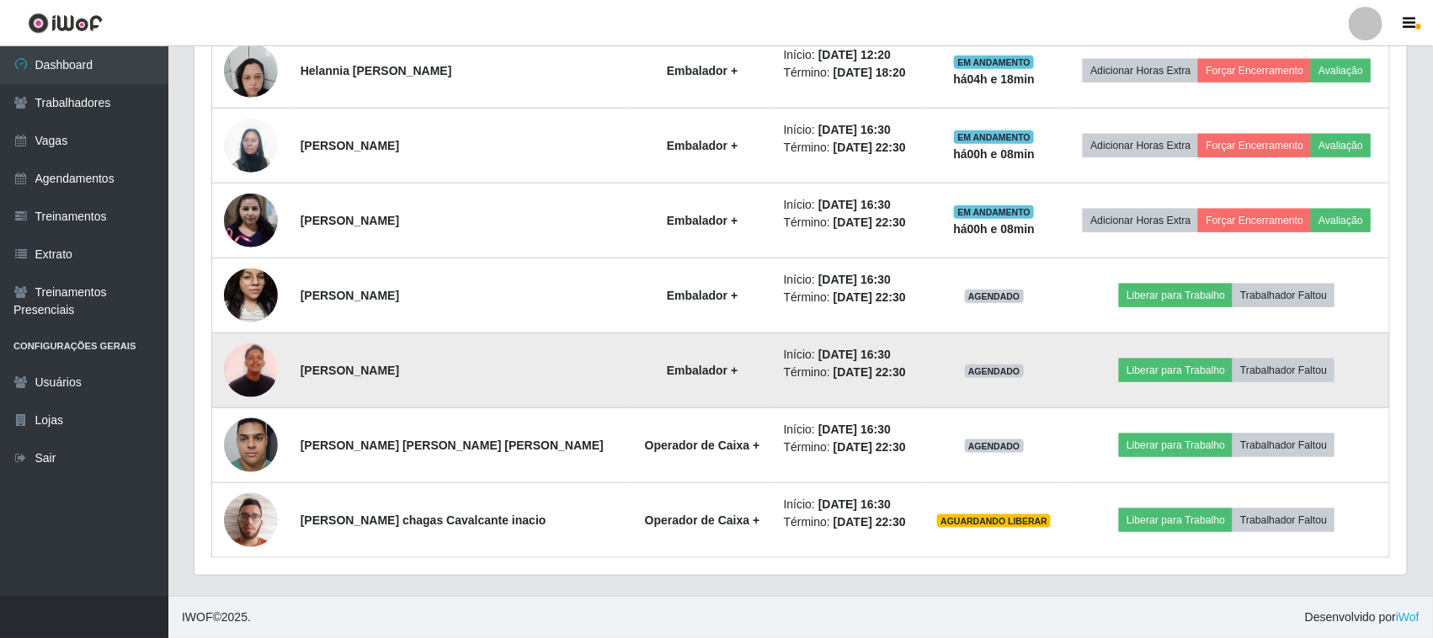
click at [266, 372] on img at bounding box center [251, 370] width 54 height 72
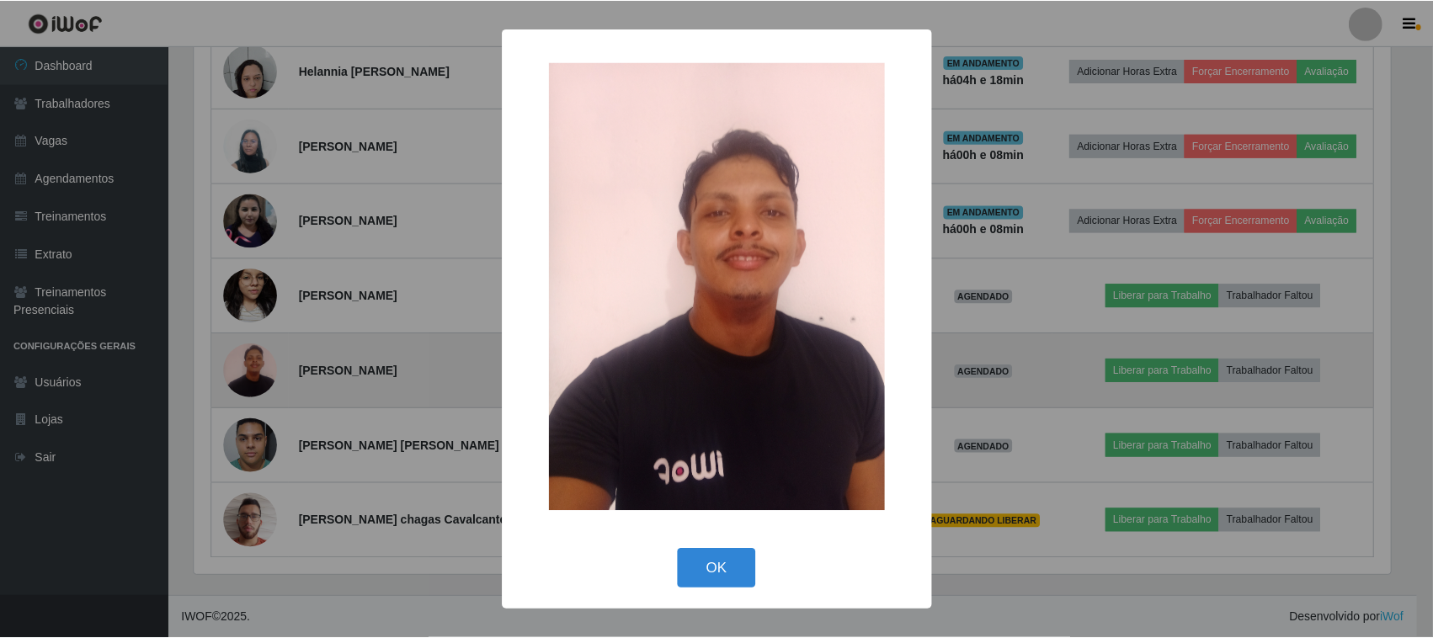
scroll to position [350, 1201]
click at [266, 372] on div "× OK Cancel" at bounding box center [718, 319] width 1437 height 638
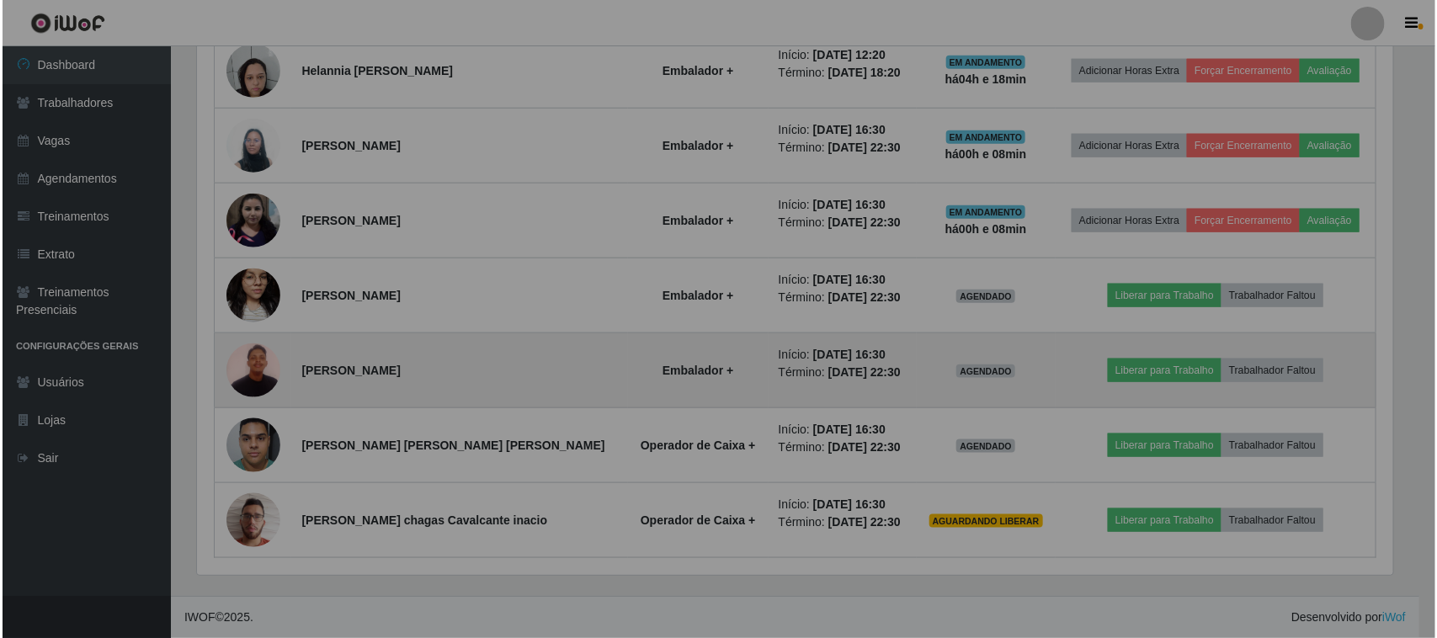
scroll to position [350, 1212]
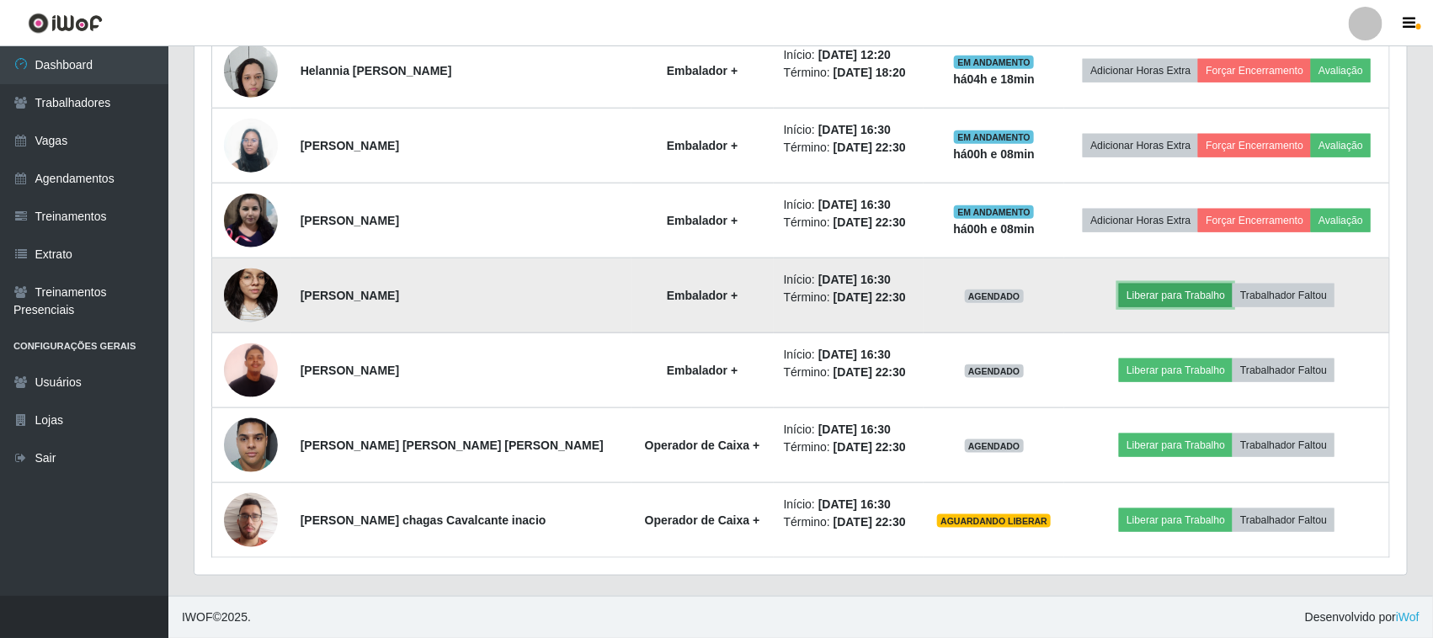
click at [1137, 296] on button "Liberar para Trabalho" at bounding box center [1176, 296] width 114 height 24
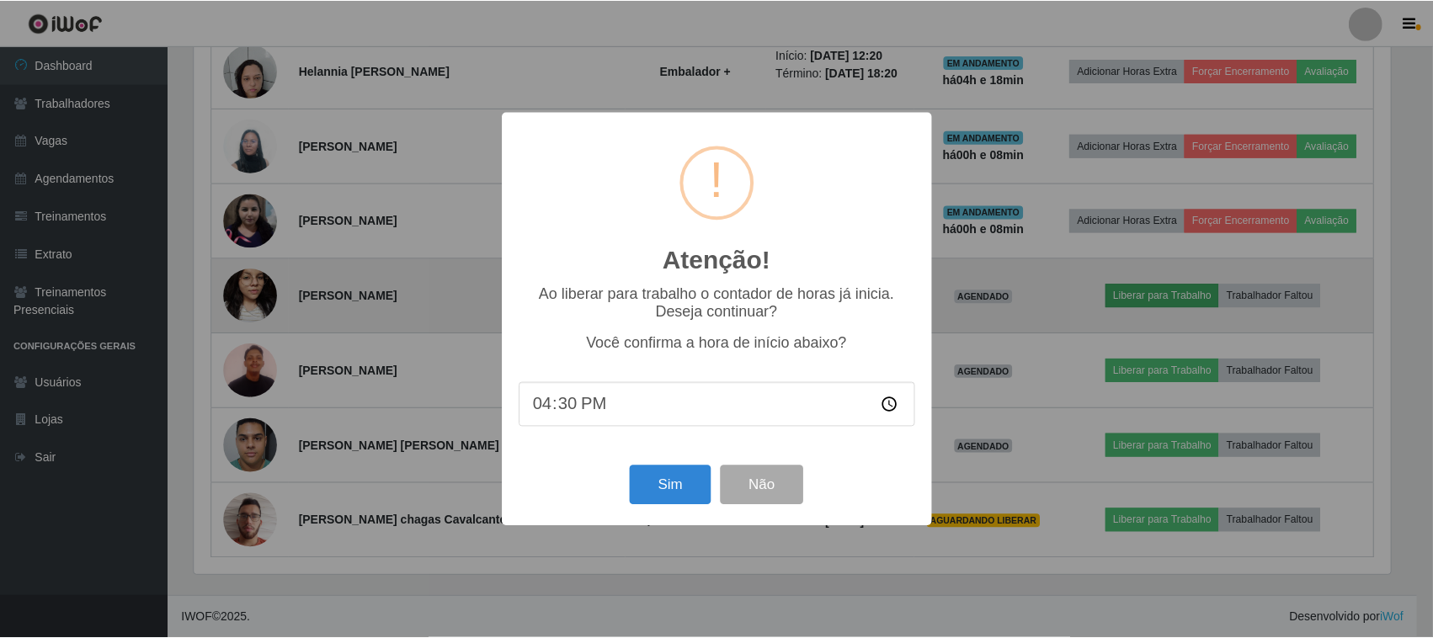
scroll to position [350, 1201]
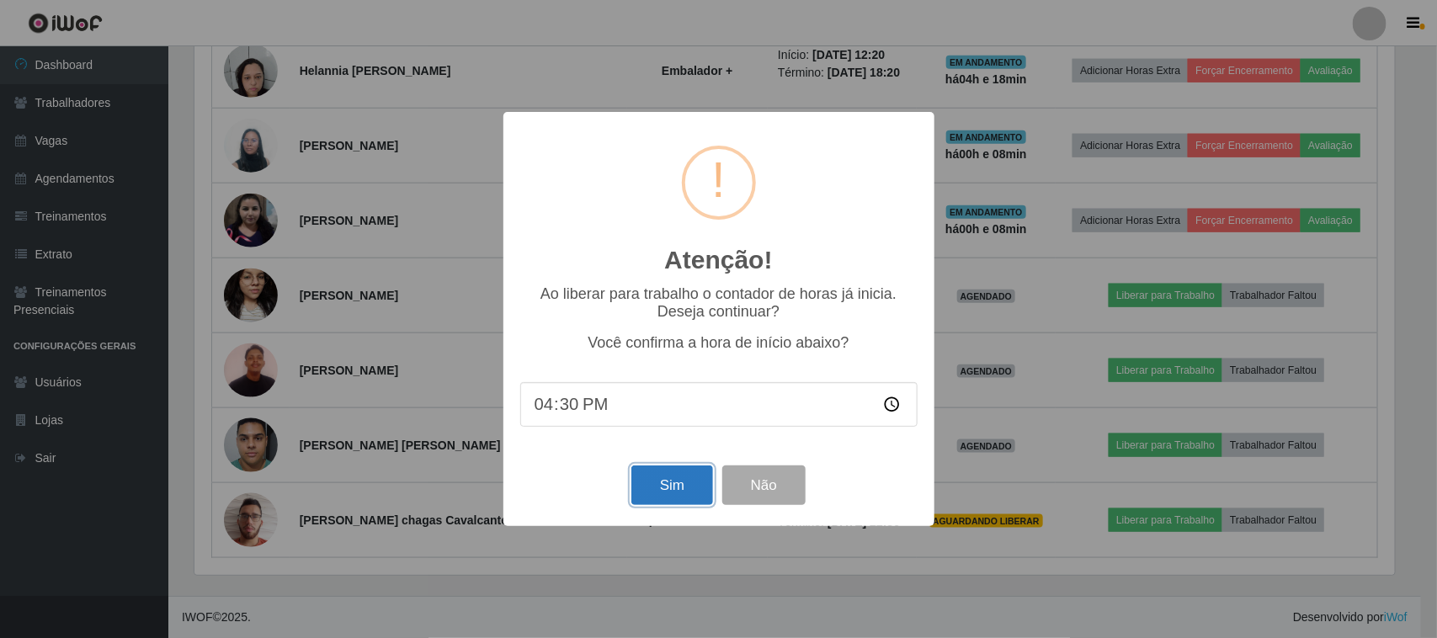
click at [684, 493] on button "Sim" at bounding box center [672, 486] width 82 height 40
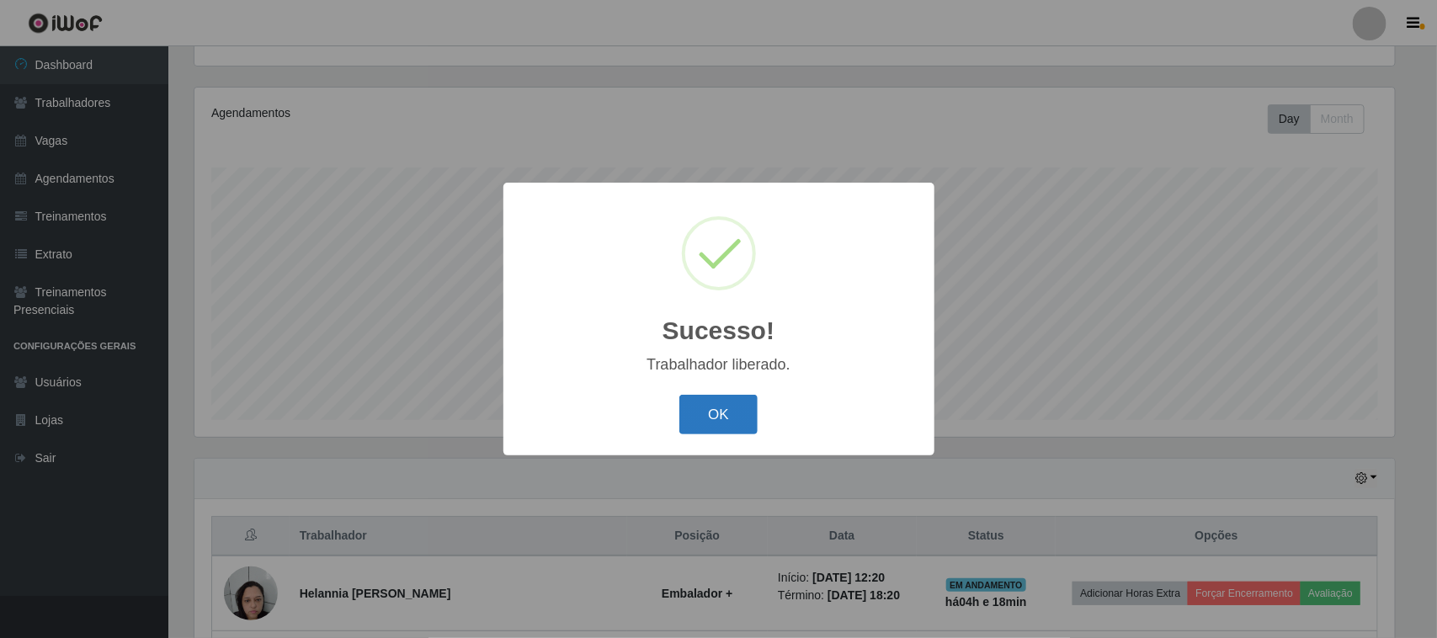
click at [720, 423] on button "OK" at bounding box center [718, 415] width 78 height 40
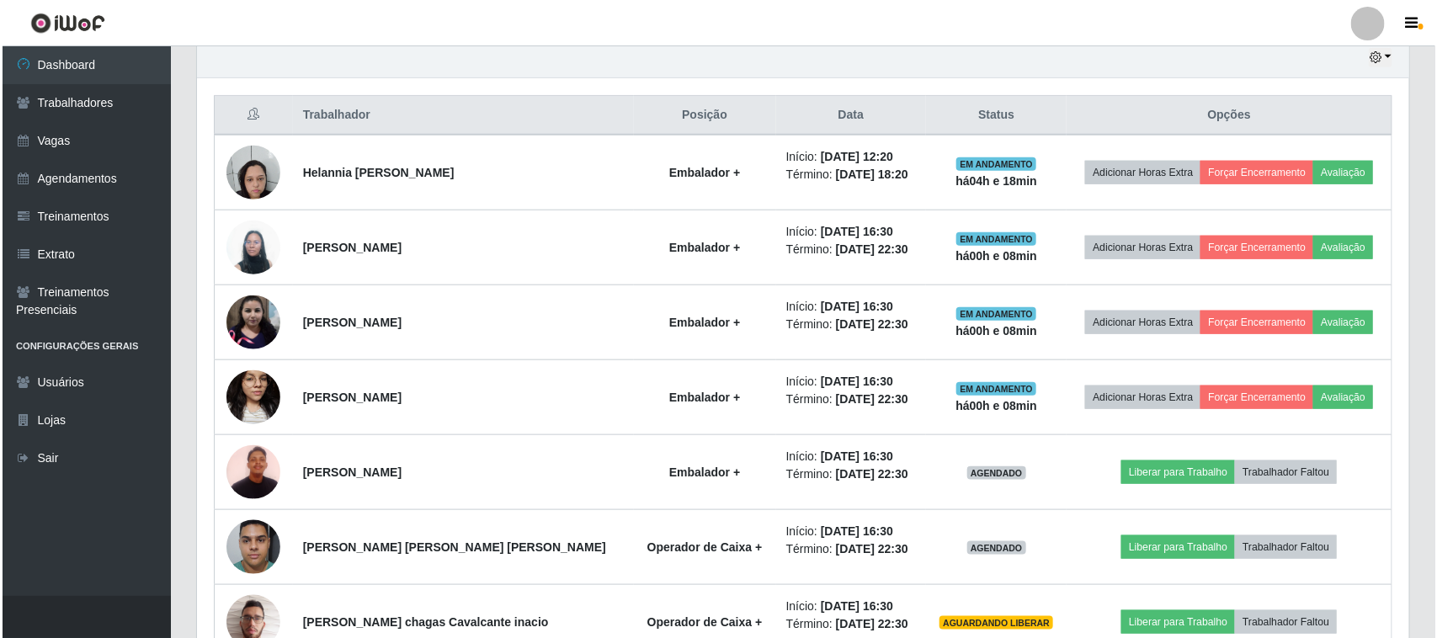
scroll to position [707, 0]
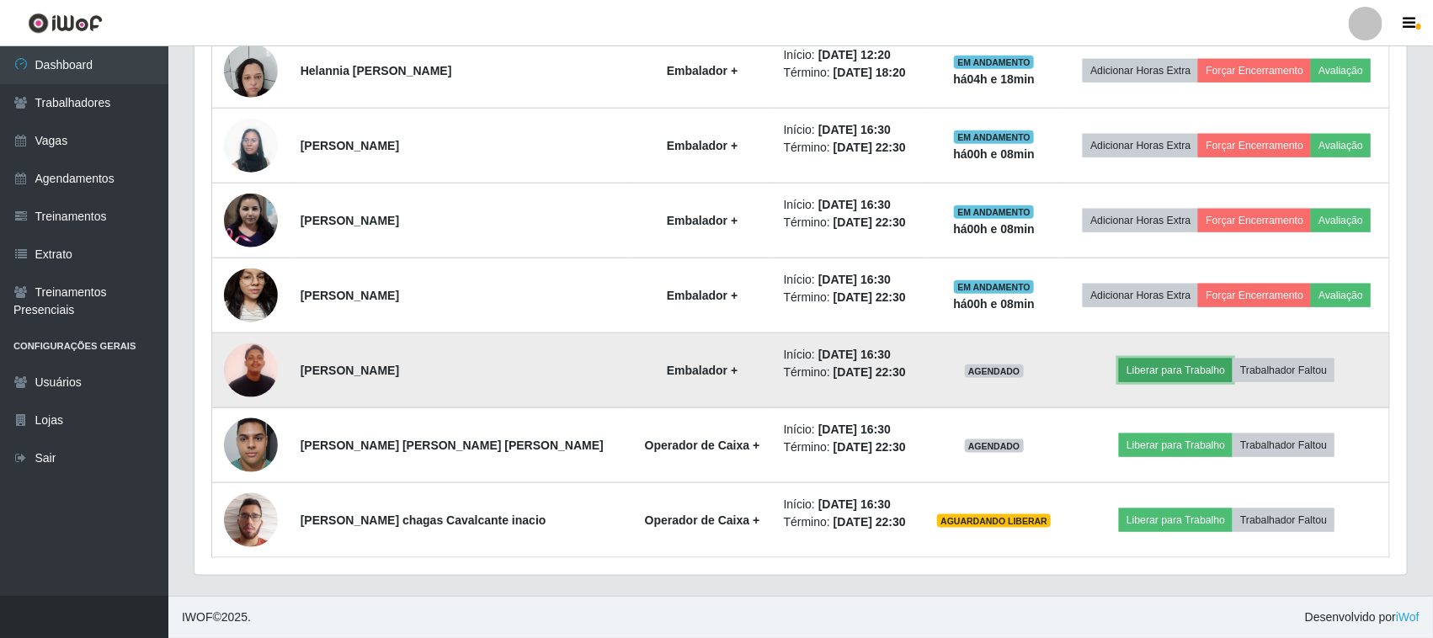
click at [1142, 372] on button "Liberar para Trabalho" at bounding box center [1176, 371] width 114 height 24
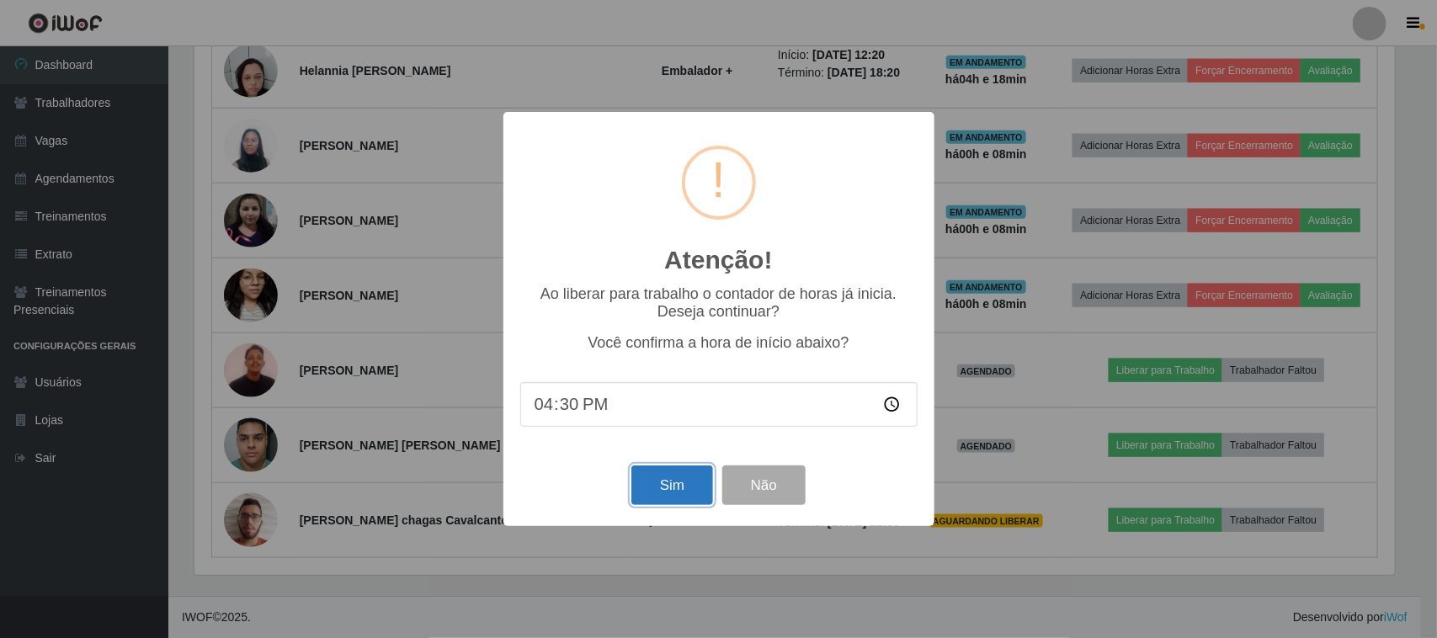
click at [663, 478] on button "Sim" at bounding box center [672, 486] width 82 height 40
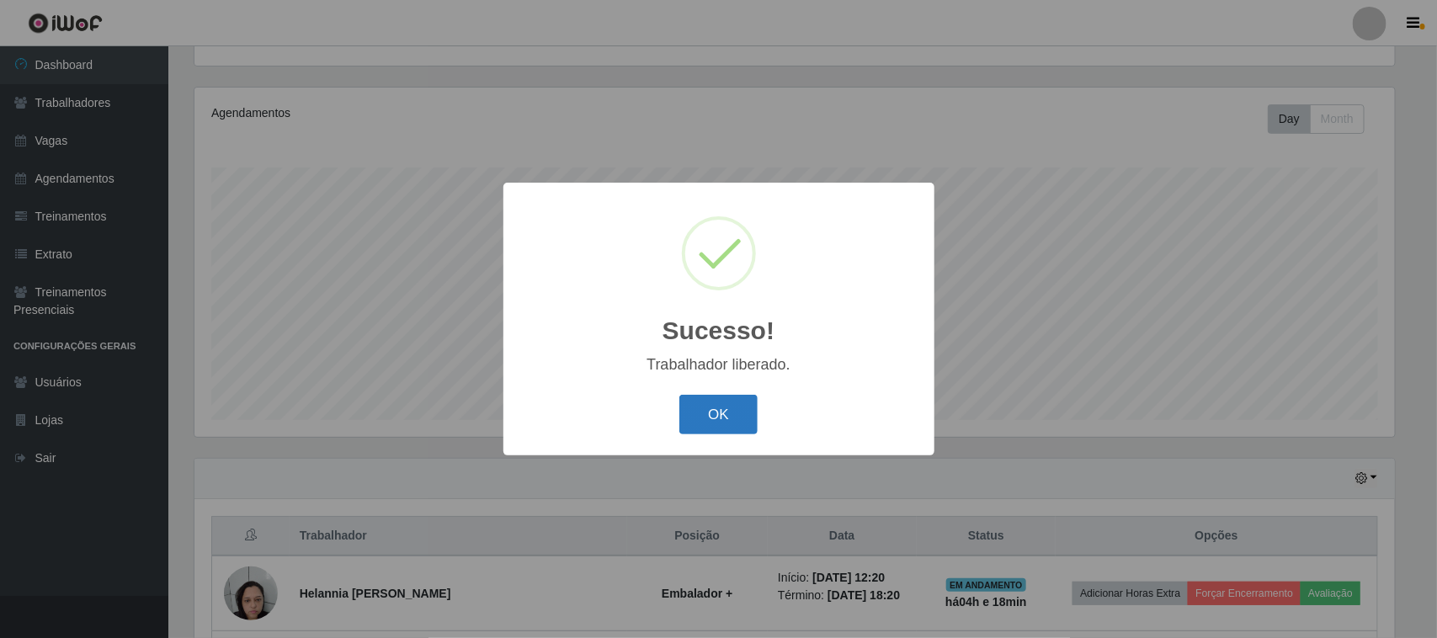
click at [714, 409] on button "OK" at bounding box center [718, 415] width 78 height 40
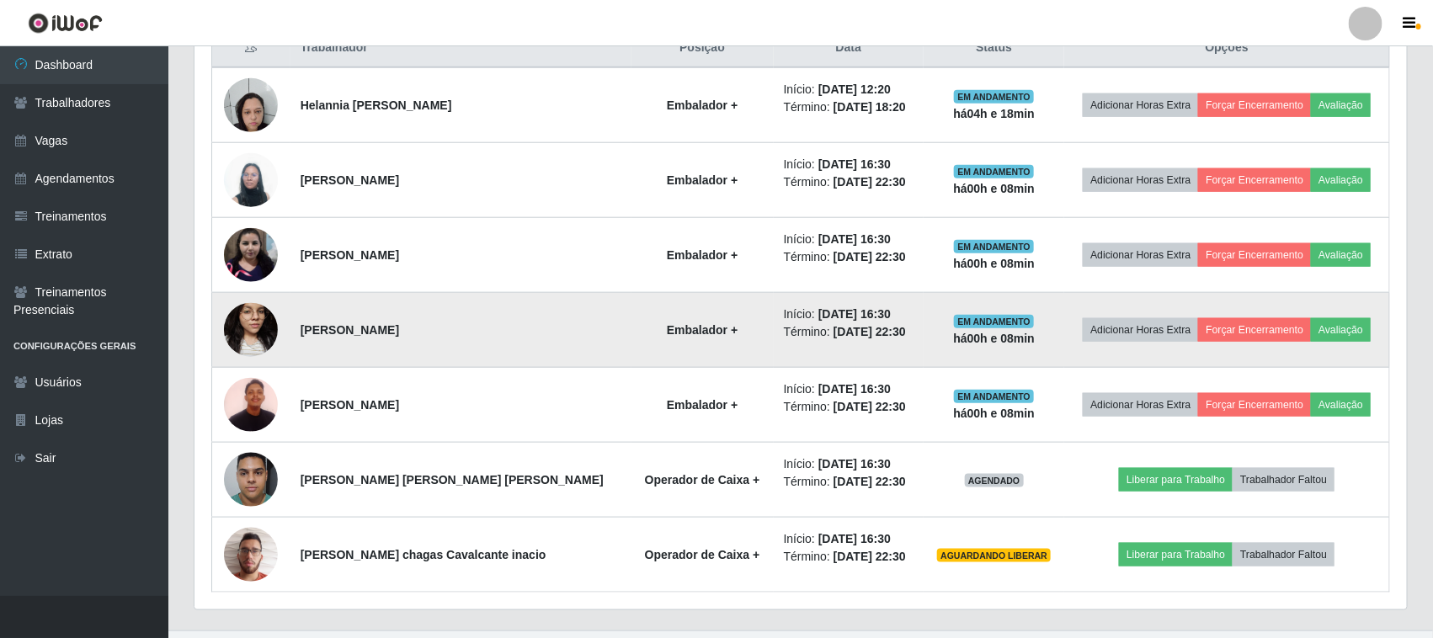
scroll to position [707, 0]
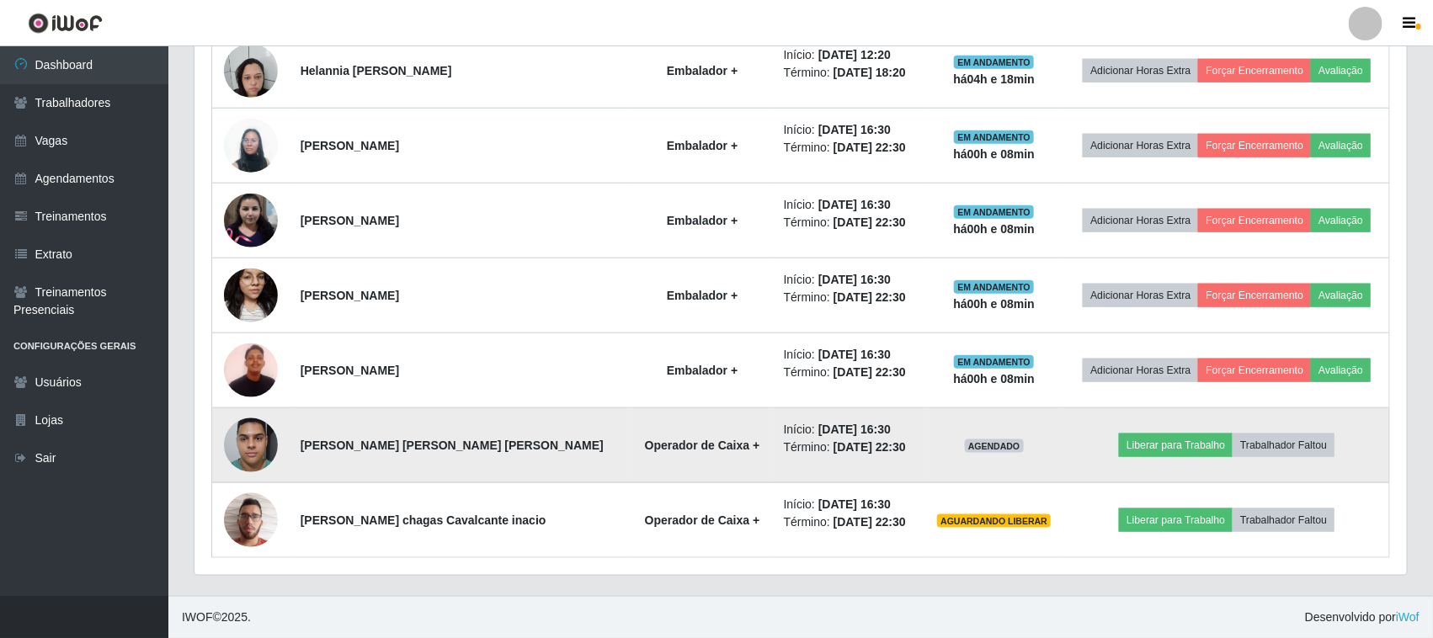
click at [264, 449] on img at bounding box center [251, 445] width 54 height 72
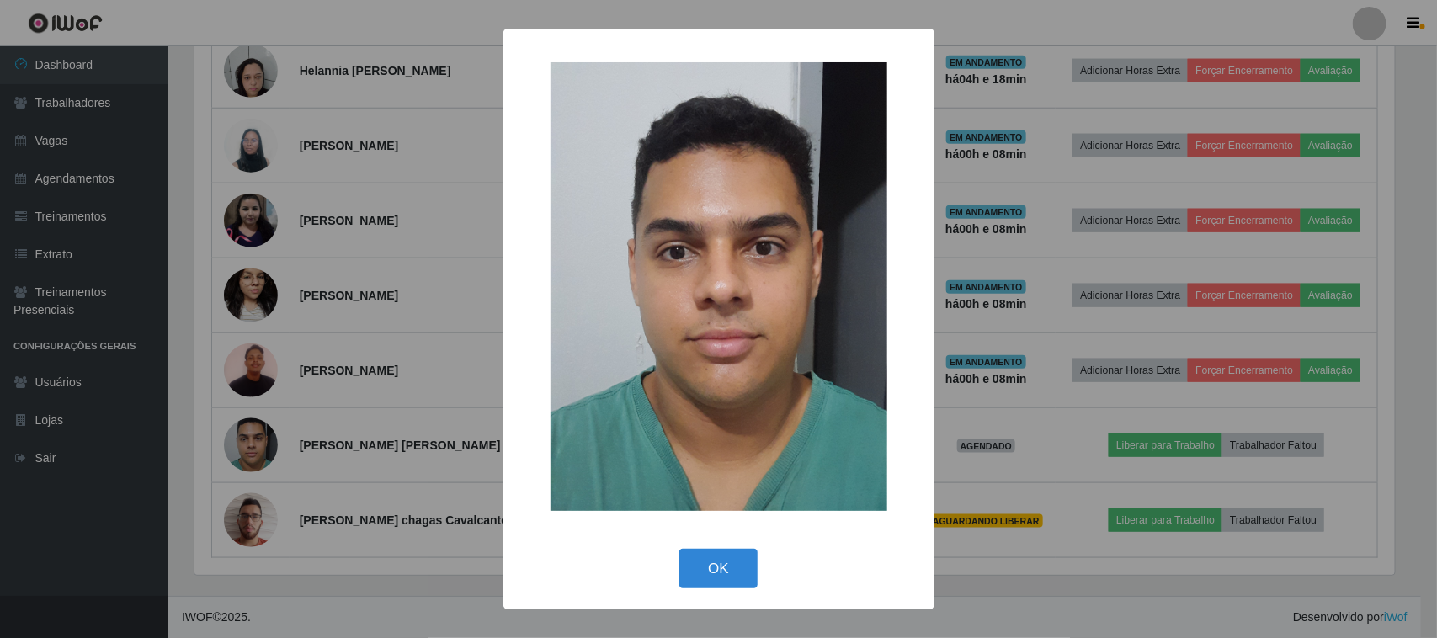
click at [442, 415] on div "× OK Cancel" at bounding box center [718, 319] width 1437 height 638
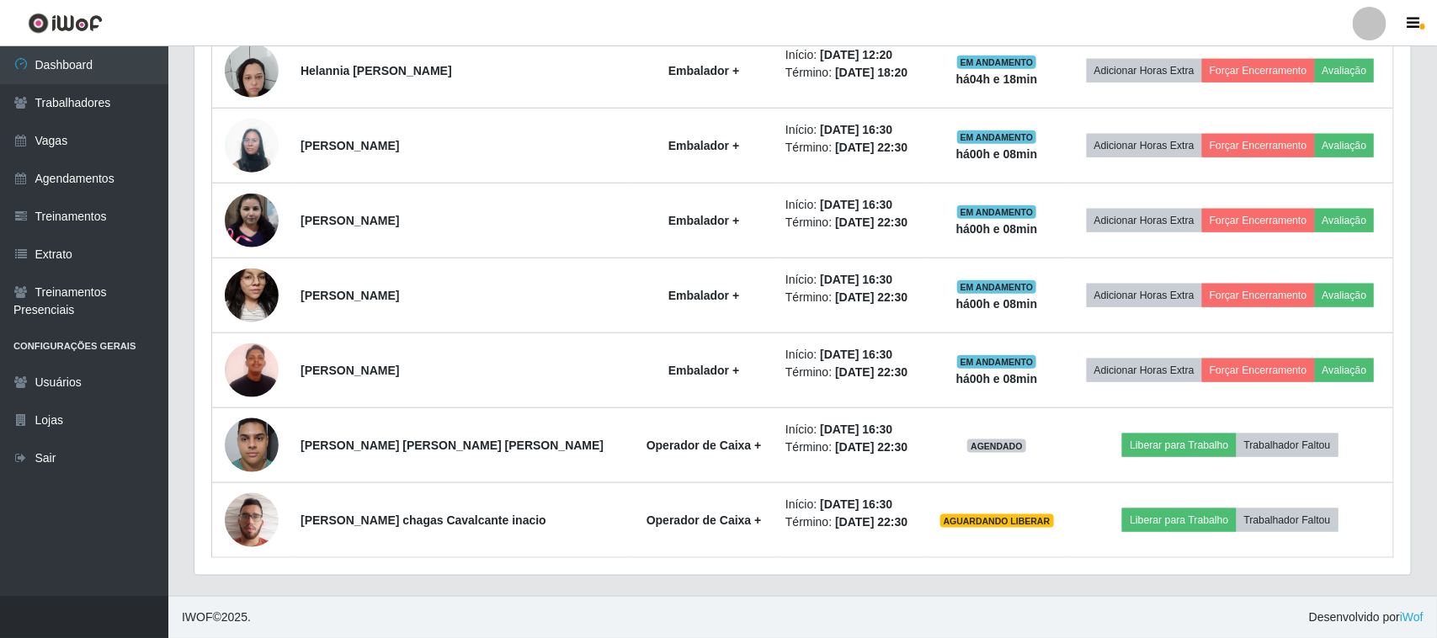
scroll to position [350, 1212]
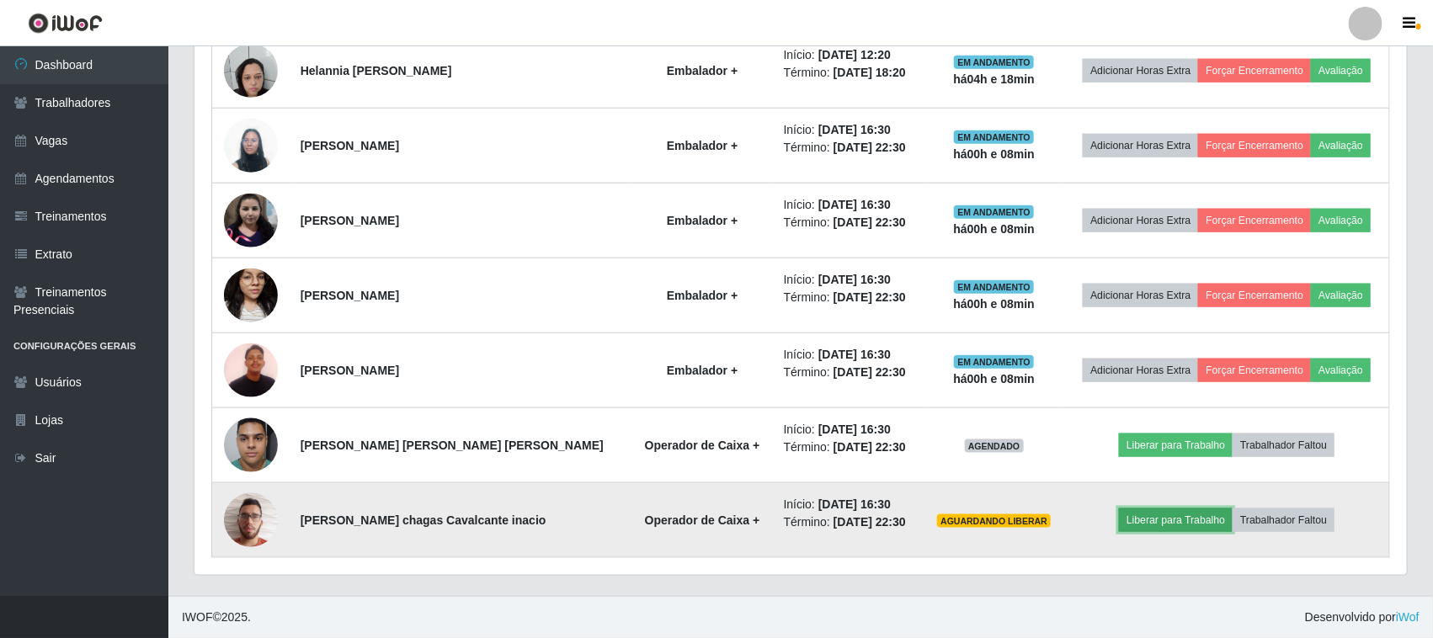
click at [1159, 526] on button "Liberar para Trabalho" at bounding box center [1176, 521] width 114 height 24
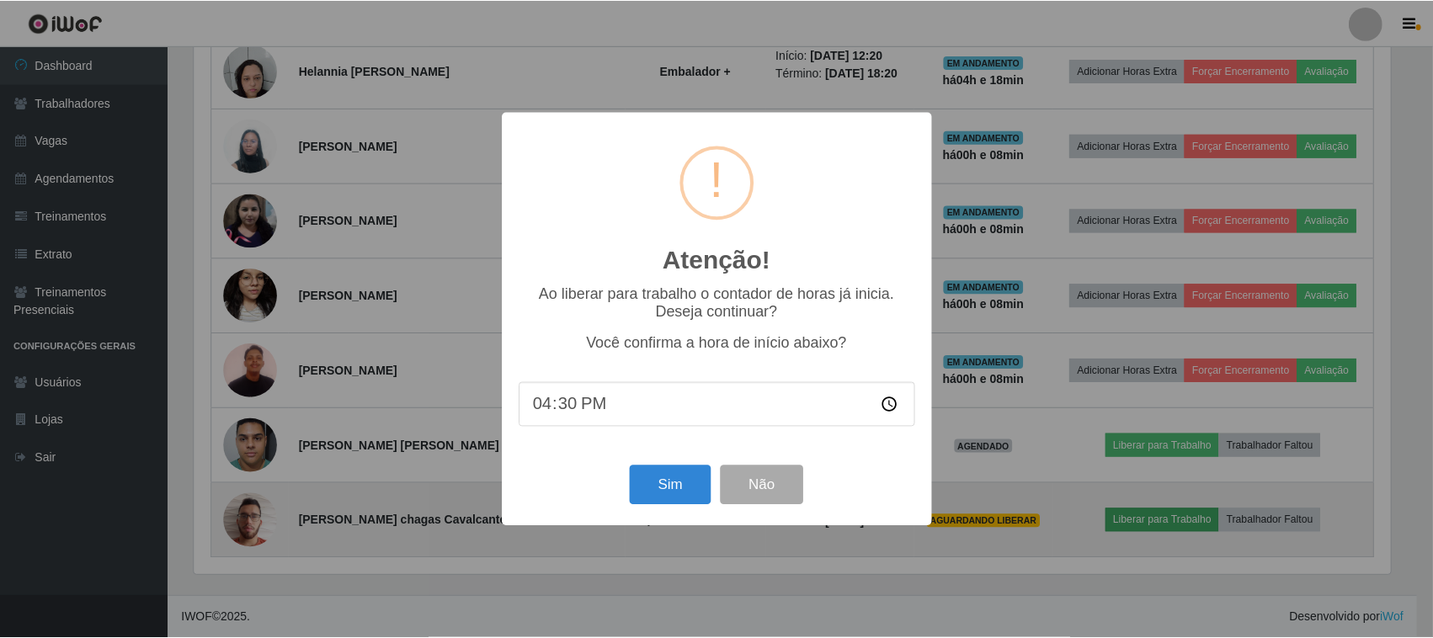
scroll to position [350, 1201]
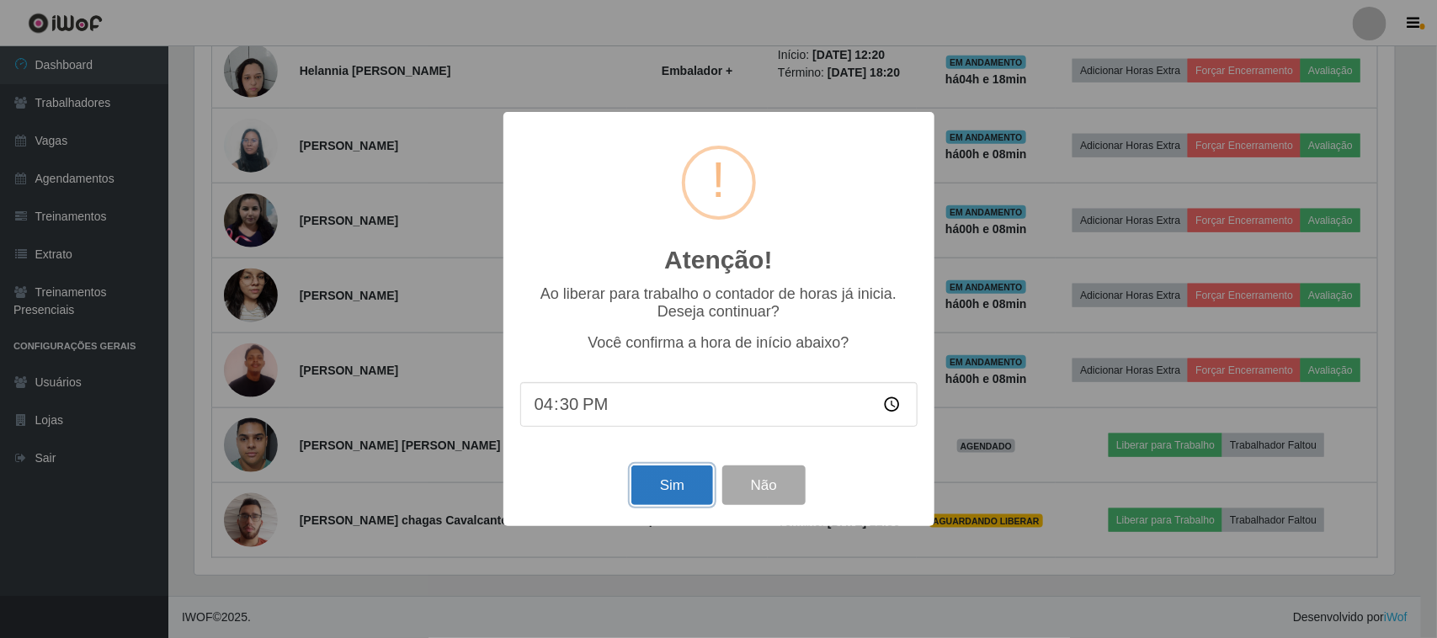
click at [655, 486] on button "Sim" at bounding box center [672, 486] width 82 height 40
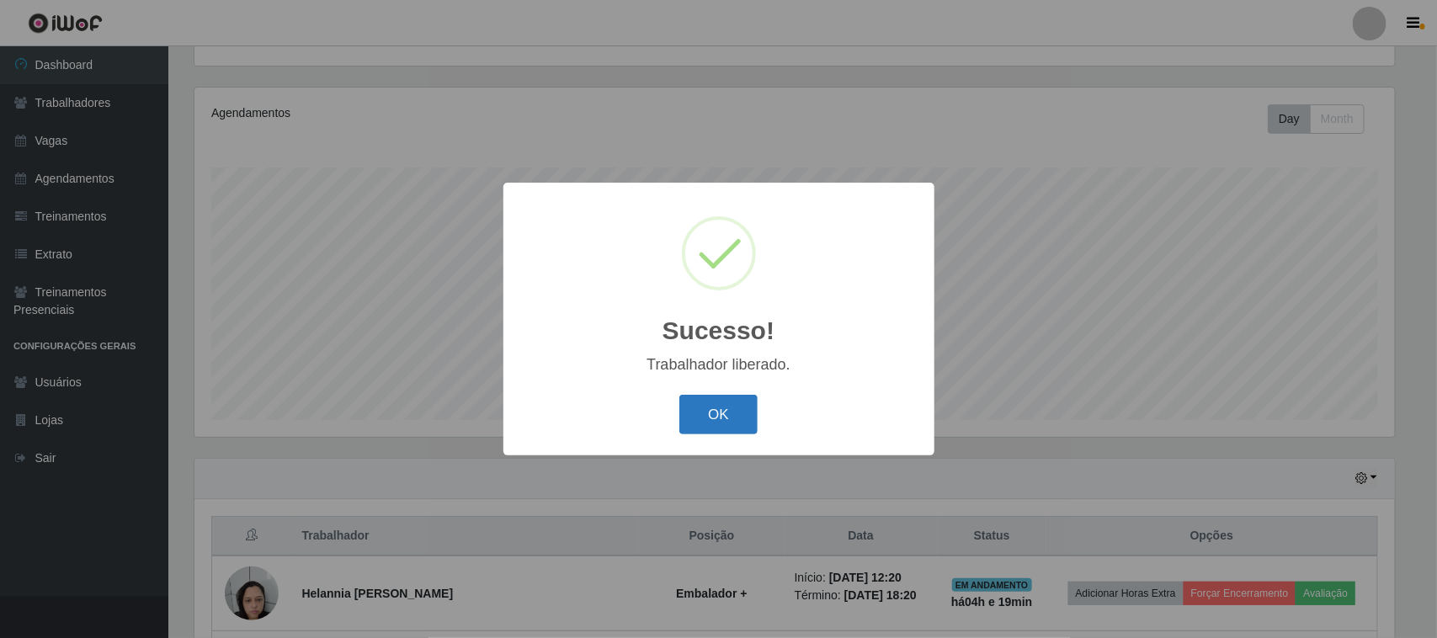
click at [734, 409] on button "OK" at bounding box center [718, 415] width 78 height 40
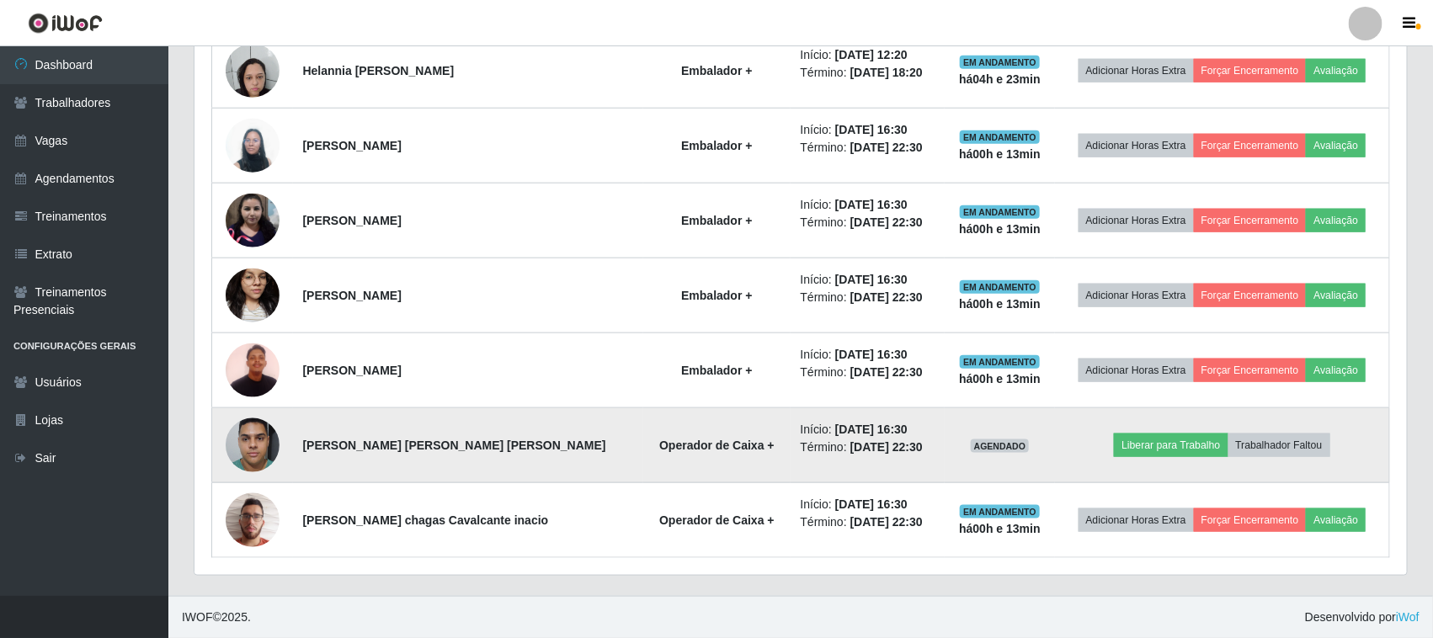
click at [258, 452] on img at bounding box center [253, 445] width 54 height 72
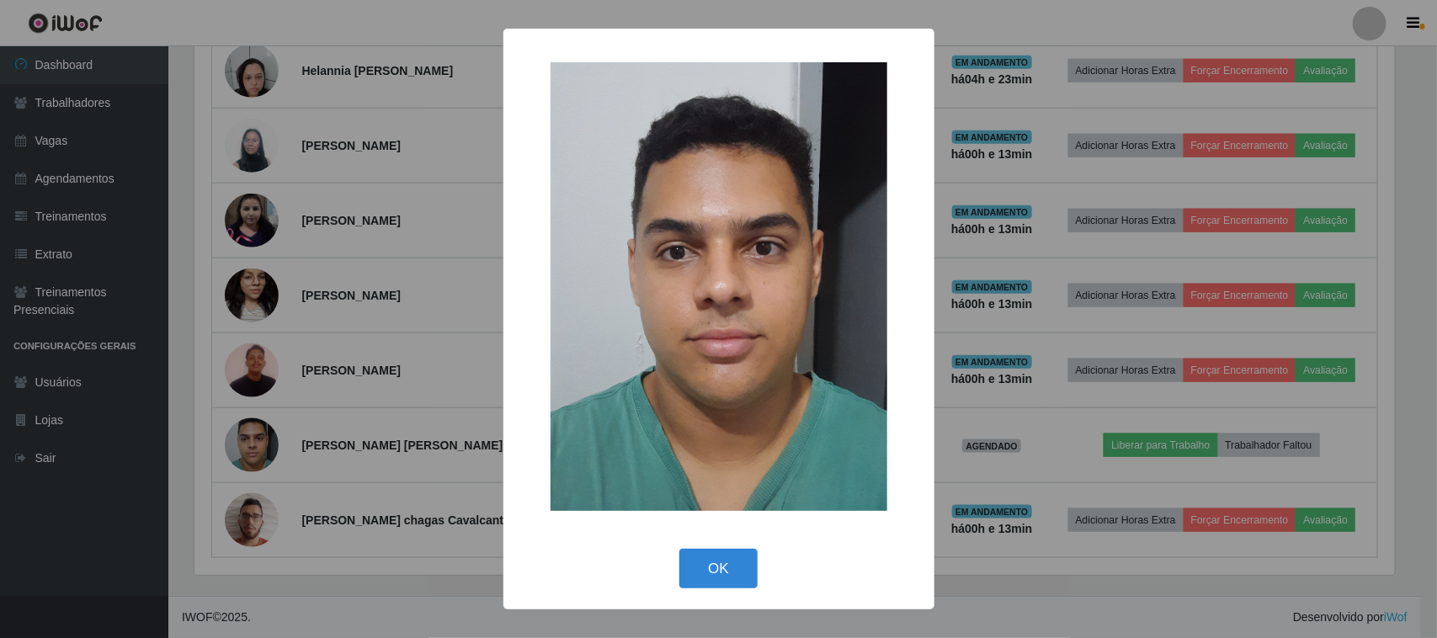
click at [333, 452] on div "× OK Cancel" at bounding box center [718, 319] width 1437 height 638
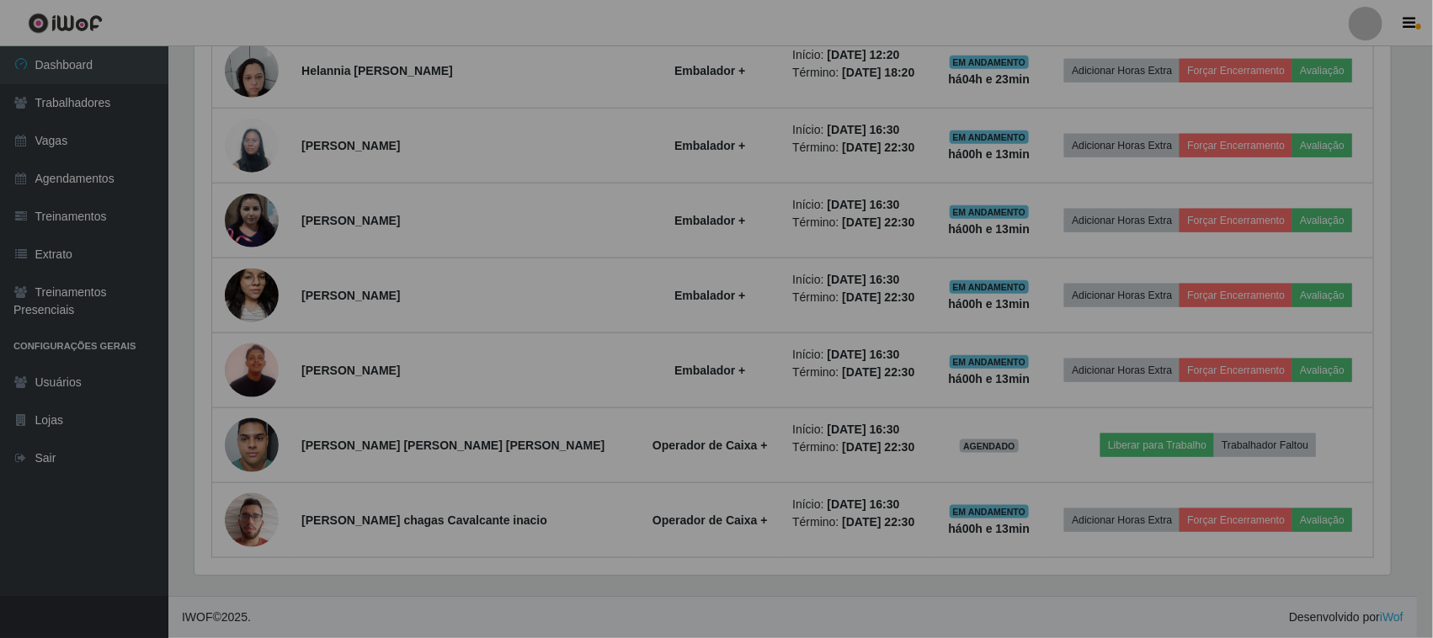
scroll to position [350, 1212]
